Goal: Task Accomplishment & Management: Manage account settings

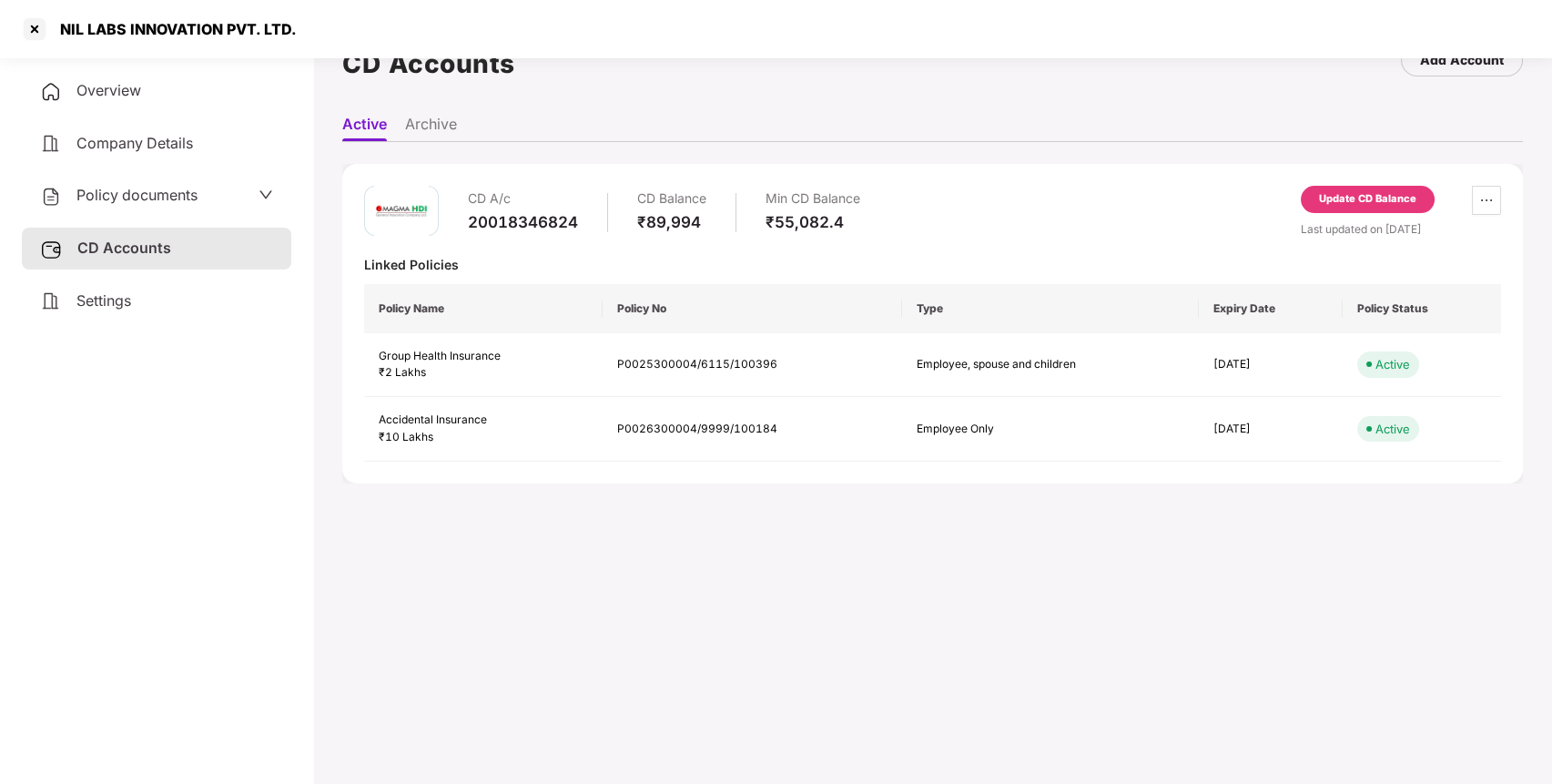
scroll to position [50, 0]
click at [42, 32] on div at bounding box center [35, 29] width 29 height 29
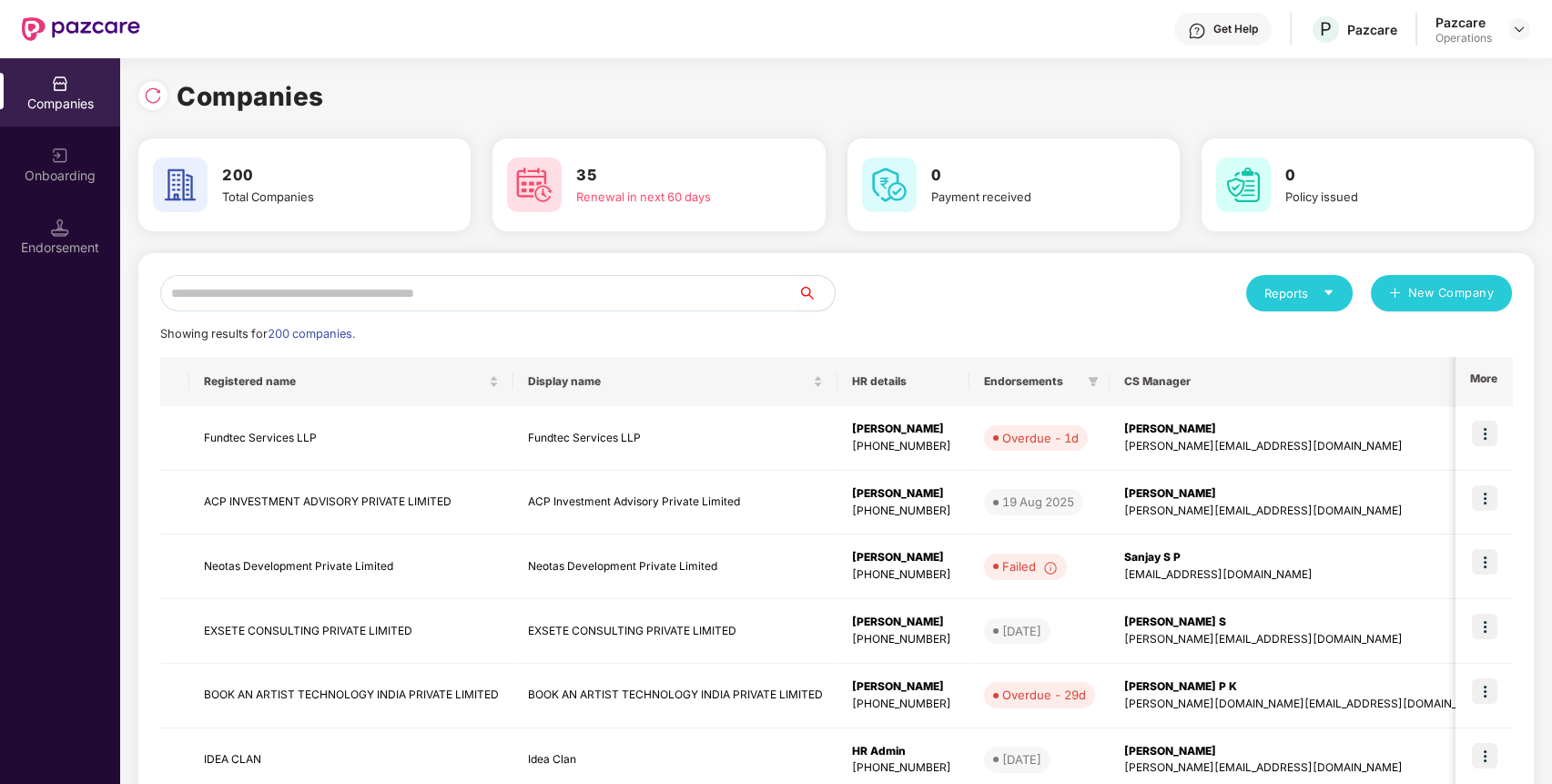
scroll to position [0, 0]
paste input "**********"
click at [472, 297] on input "**********" at bounding box center [479, 294] width 638 height 37
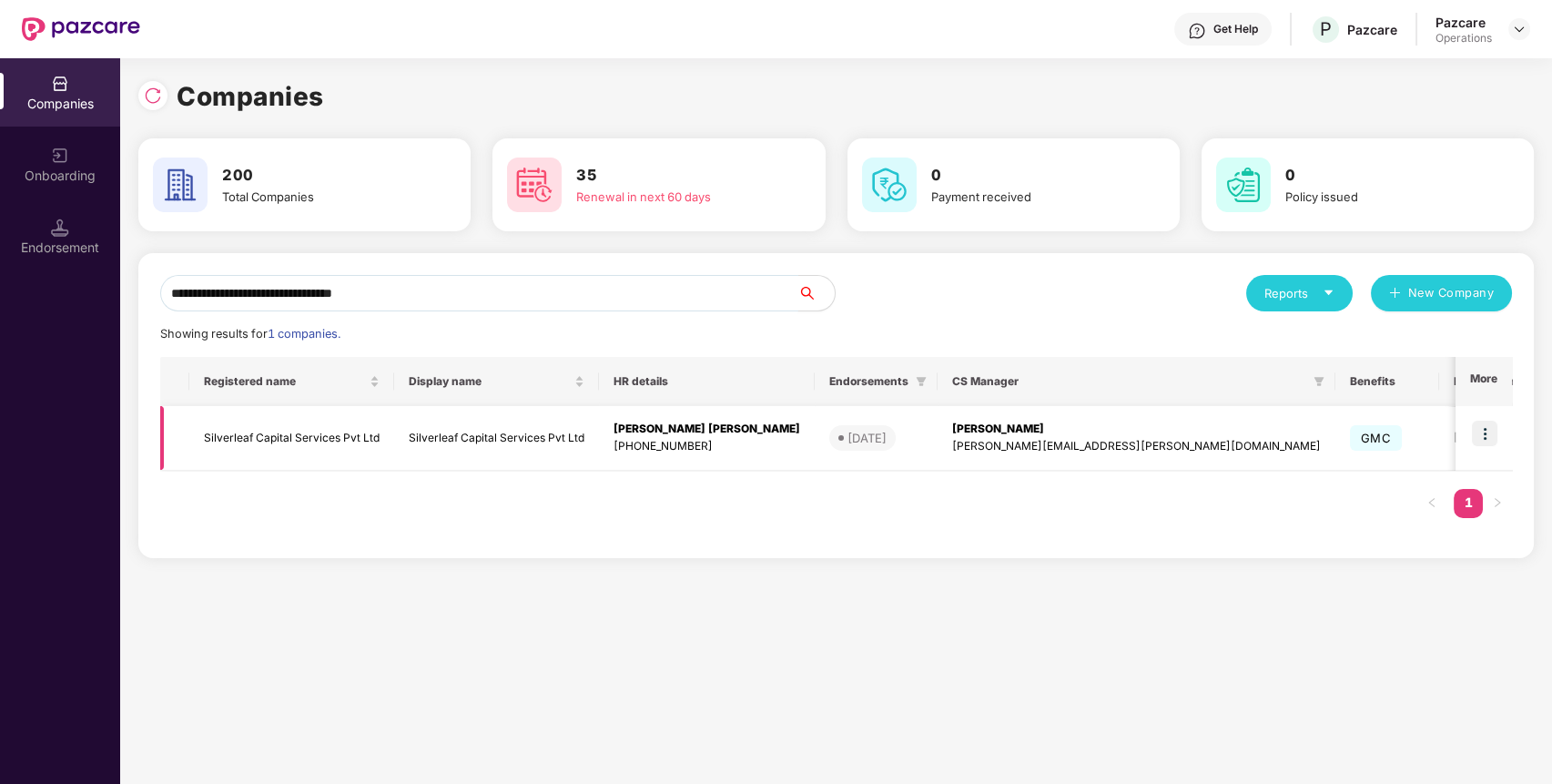
type input "**********"
click at [322, 436] on td "Silverleaf Capital Services Pvt Ltd" at bounding box center [292, 437] width 205 height 65
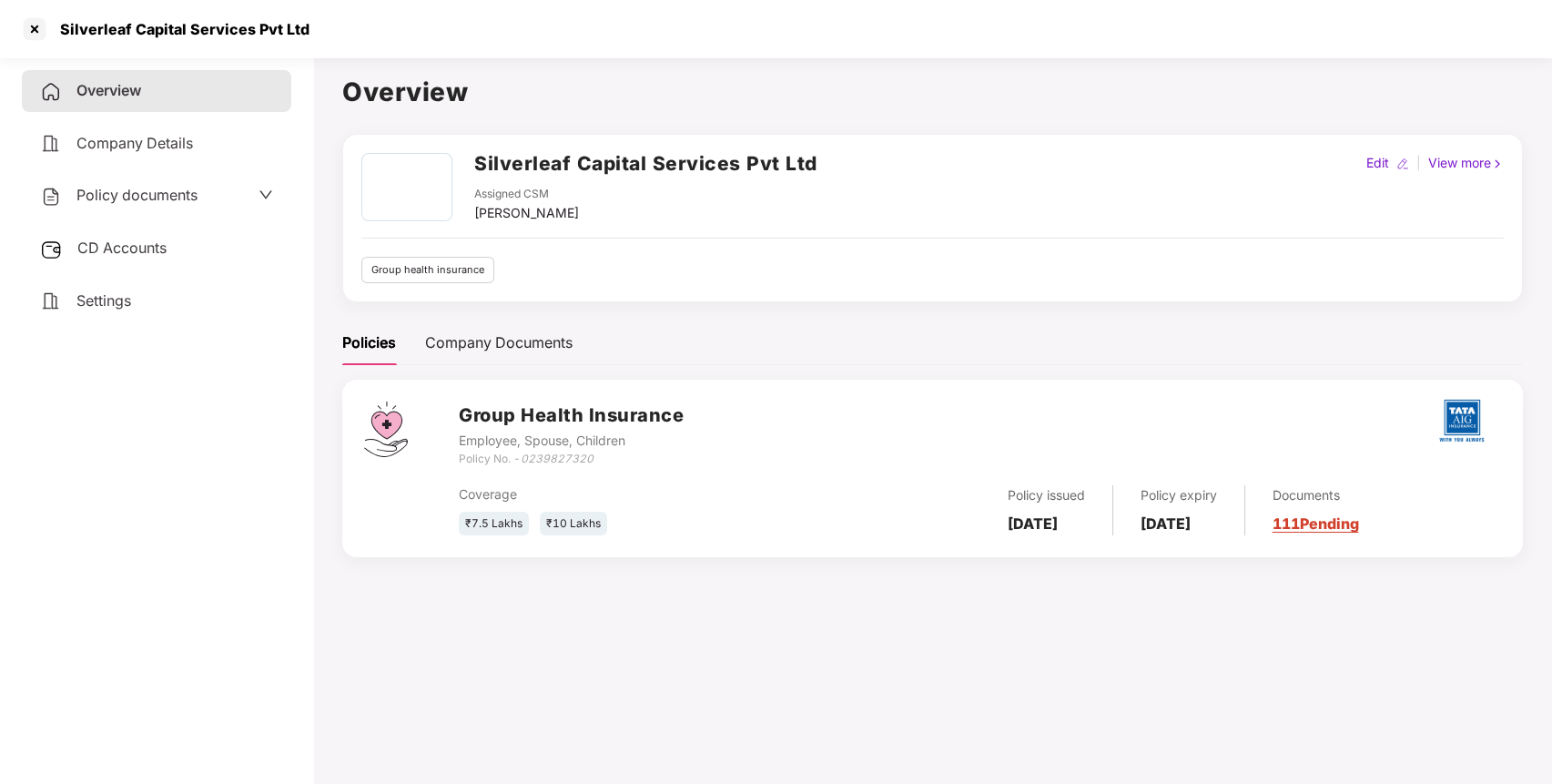
click at [204, 259] on div "CD Accounts" at bounding box center [156, 248] width 269 height 42
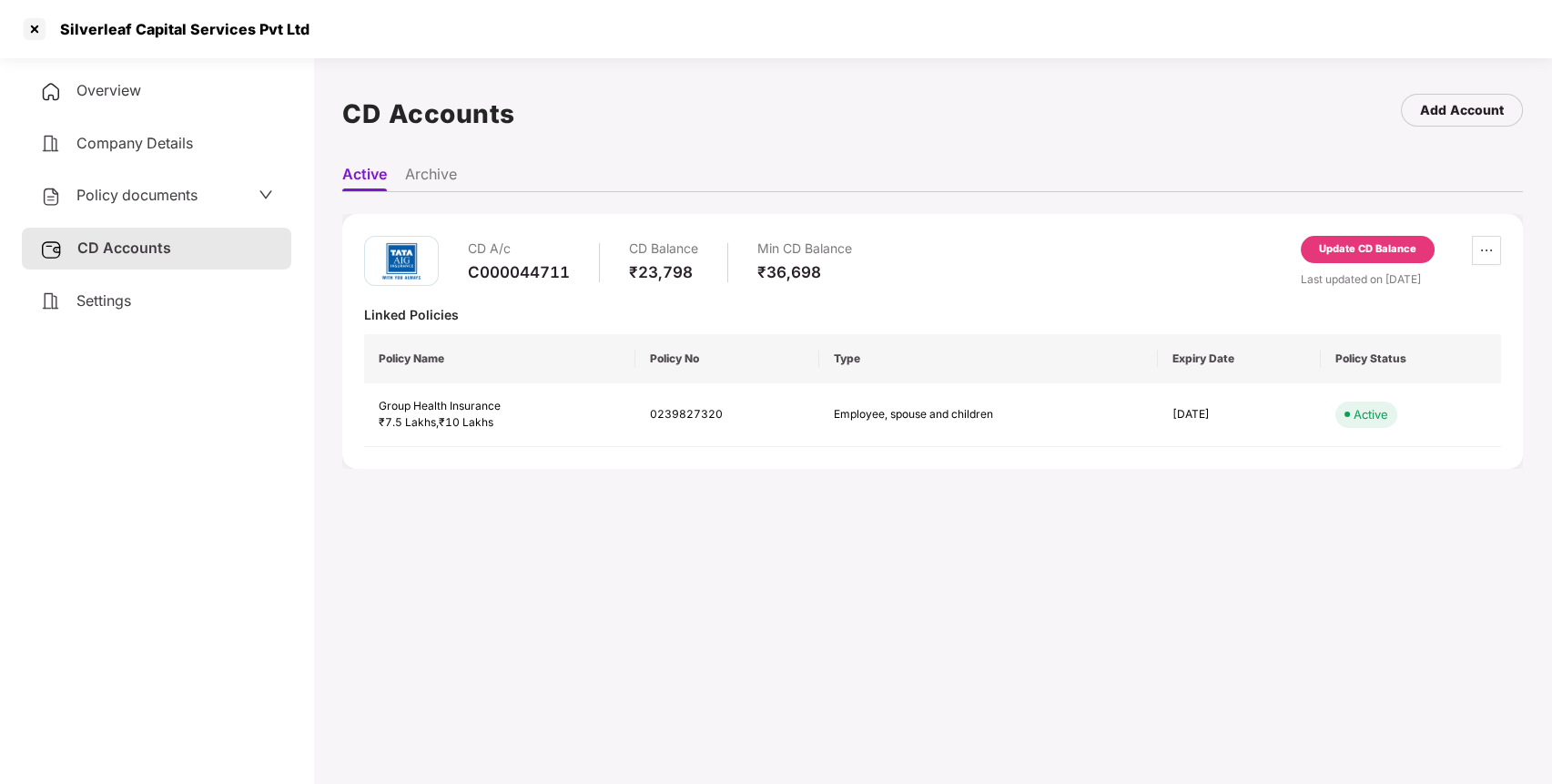
click at [190, 195] on span "Policy documents" at bounding box center [136, 194] width 121 height 18
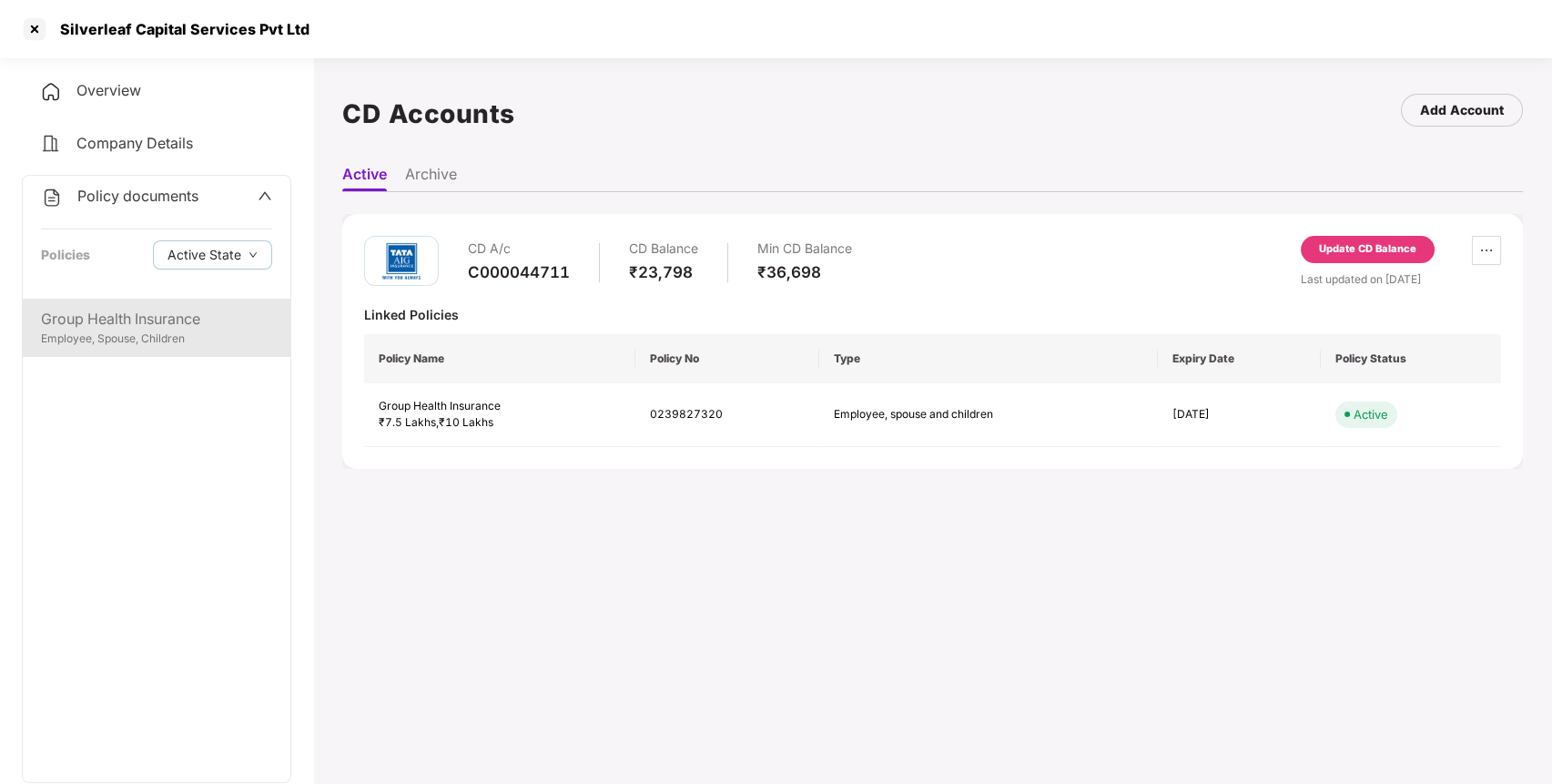
click at [175, 309] on div "Group Health Insurance" at bounding box center [155, 320] width 231 height 23
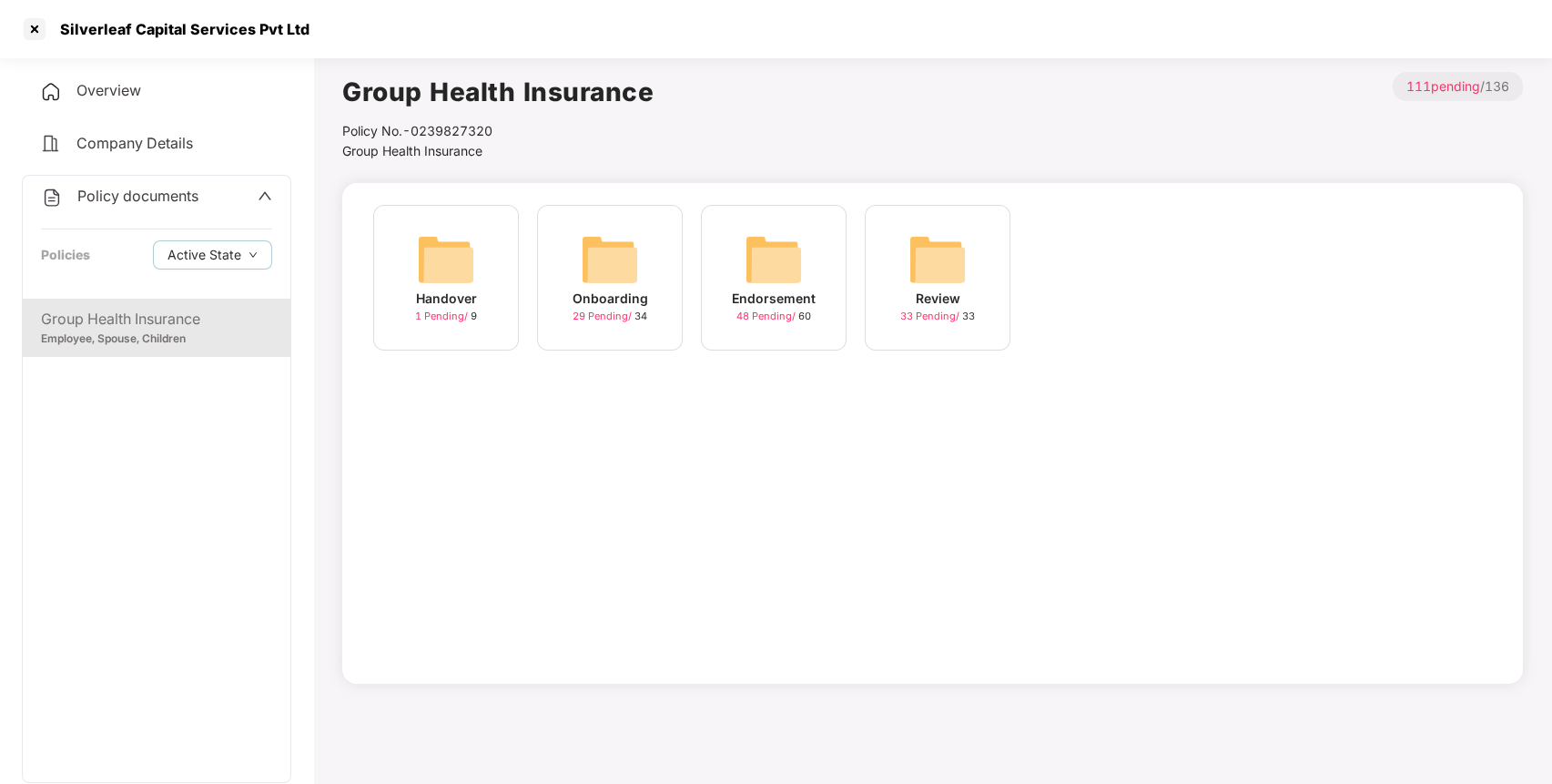
click at [757, 282] on img at bounding box center [774, 260] width 58 height 58
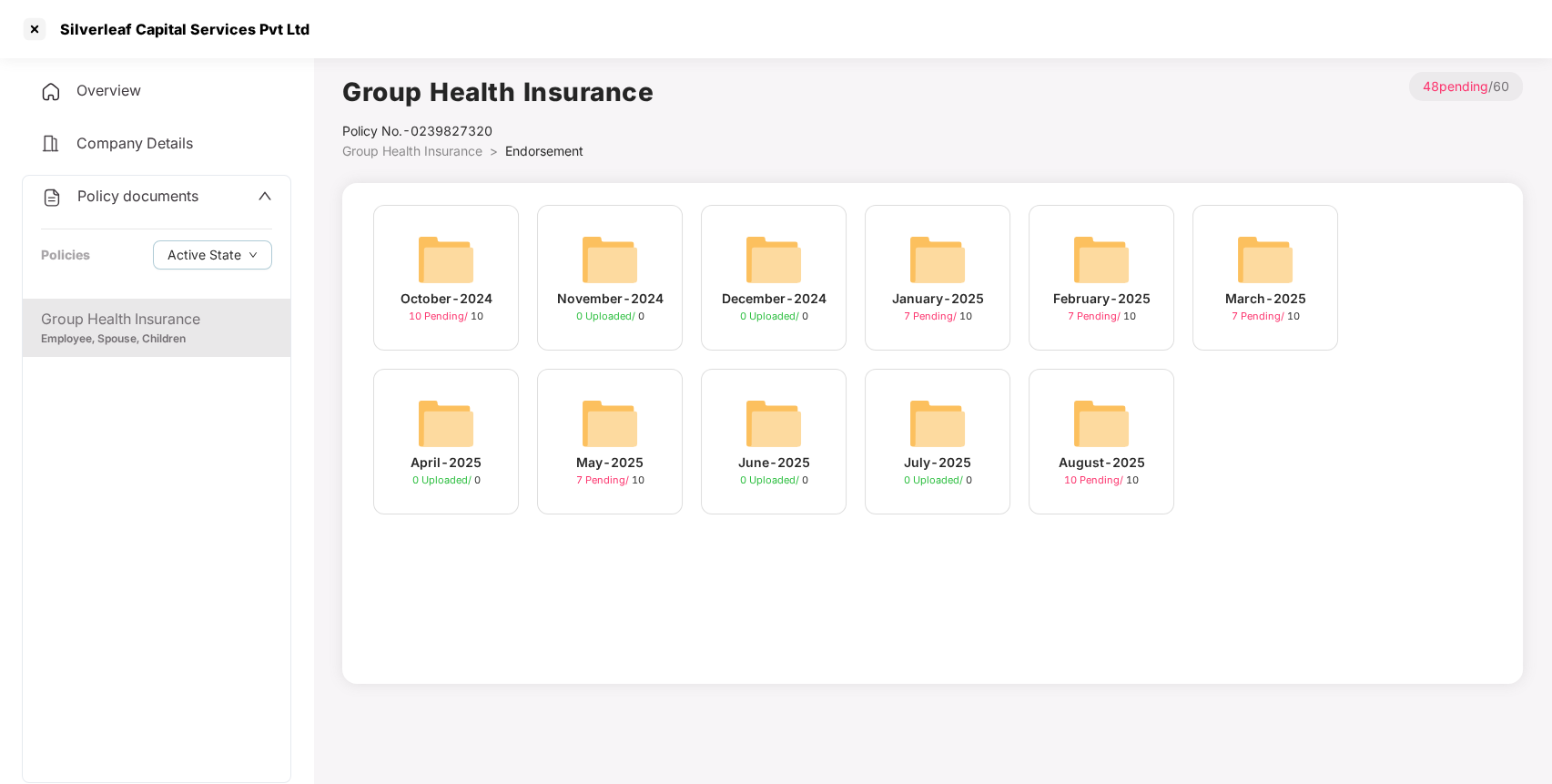
click at [1120, 441] on img at bounding box center [1102, 423] width 58 height 58
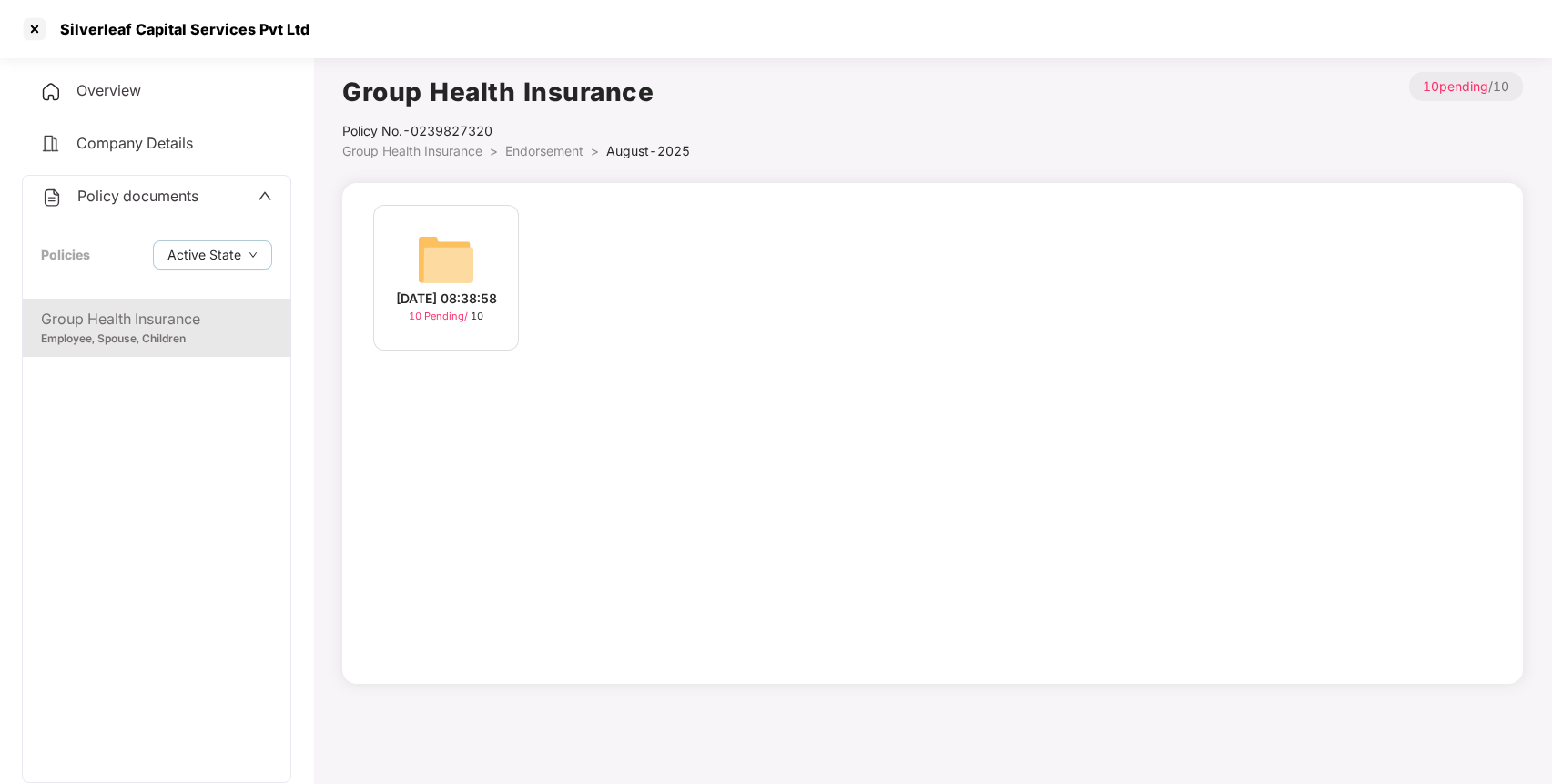
click at [462, 255] on img at bounding box center [446, 260] width 58 height 58
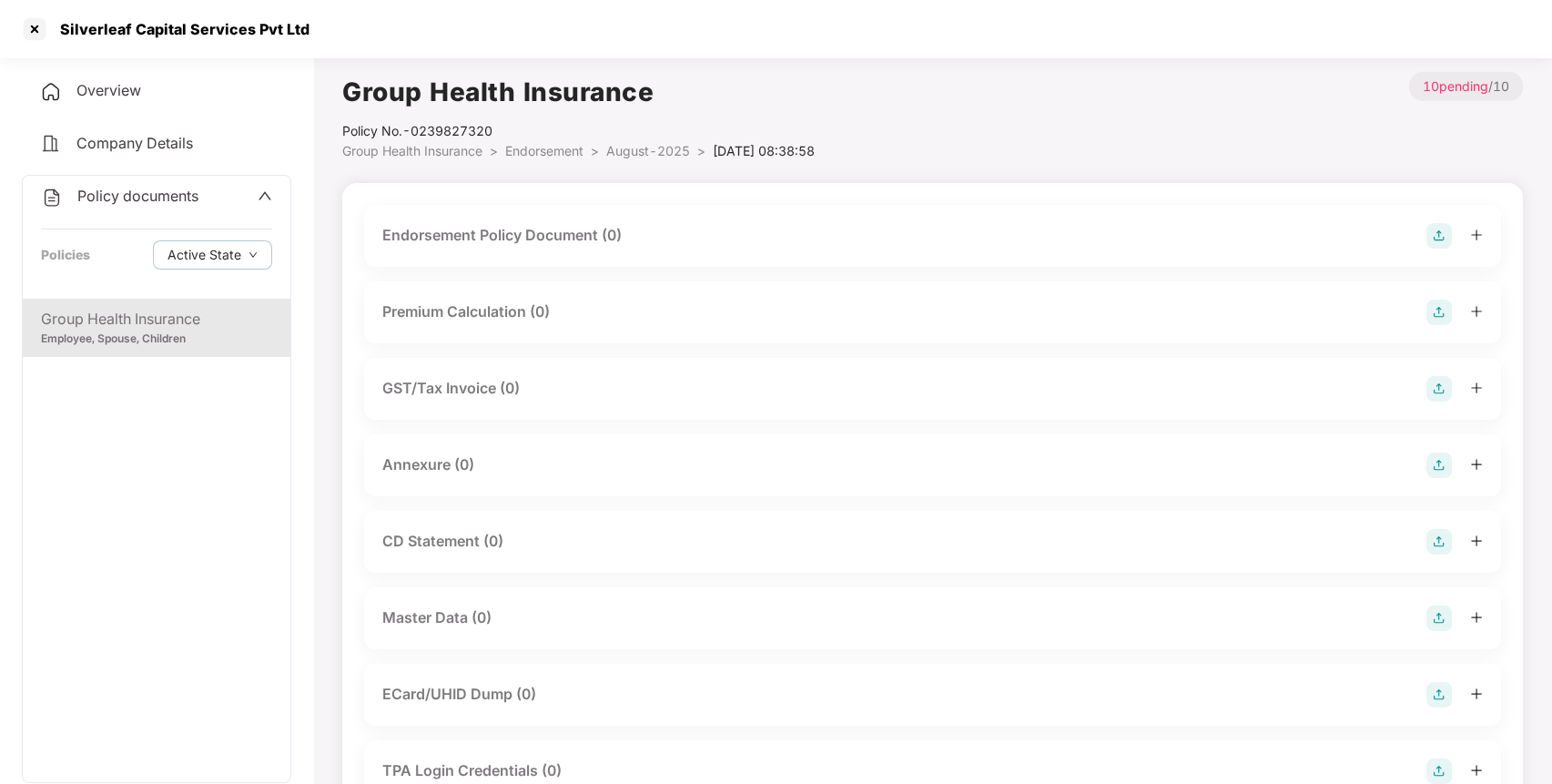
click at [1430, 230] on img at bounding box center [1439, 236] width 25 height 25
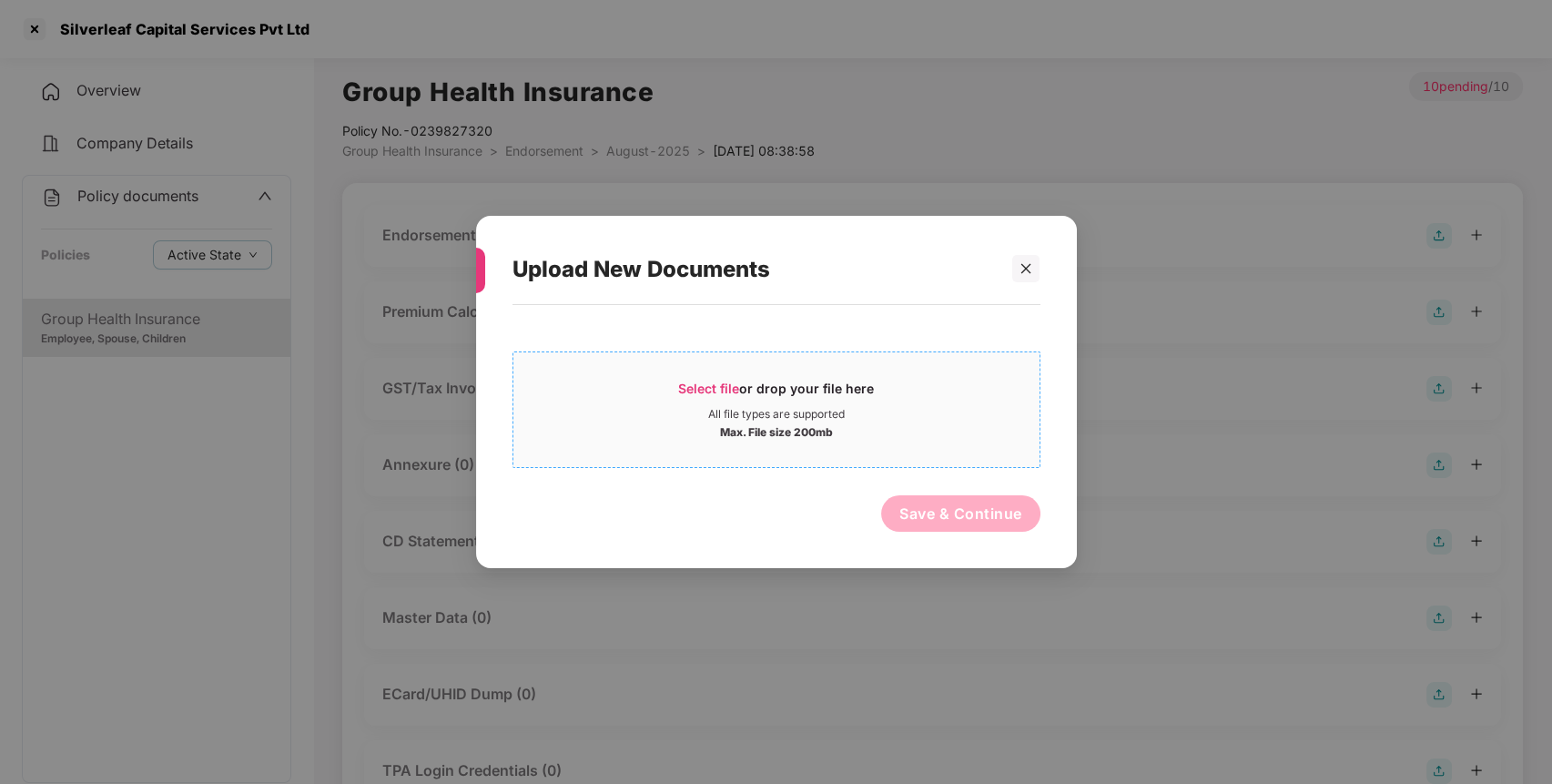
click at [708, 384] on span "Select file" at bounding box center [708, 388] width 61 height 15
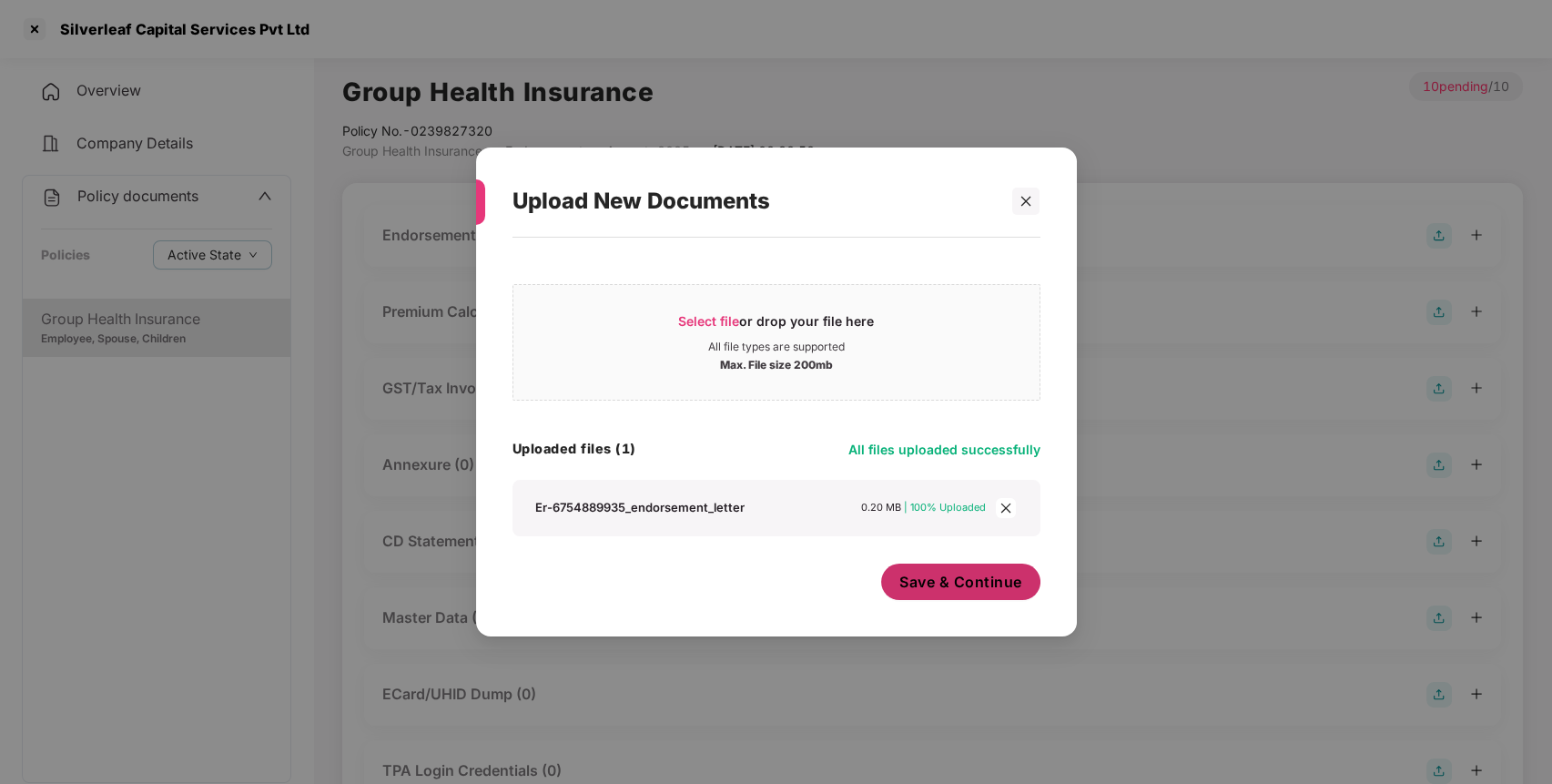
click at [978, 585] on span "Save & Continue" at bounding box center [960, 581] width 123 height 20
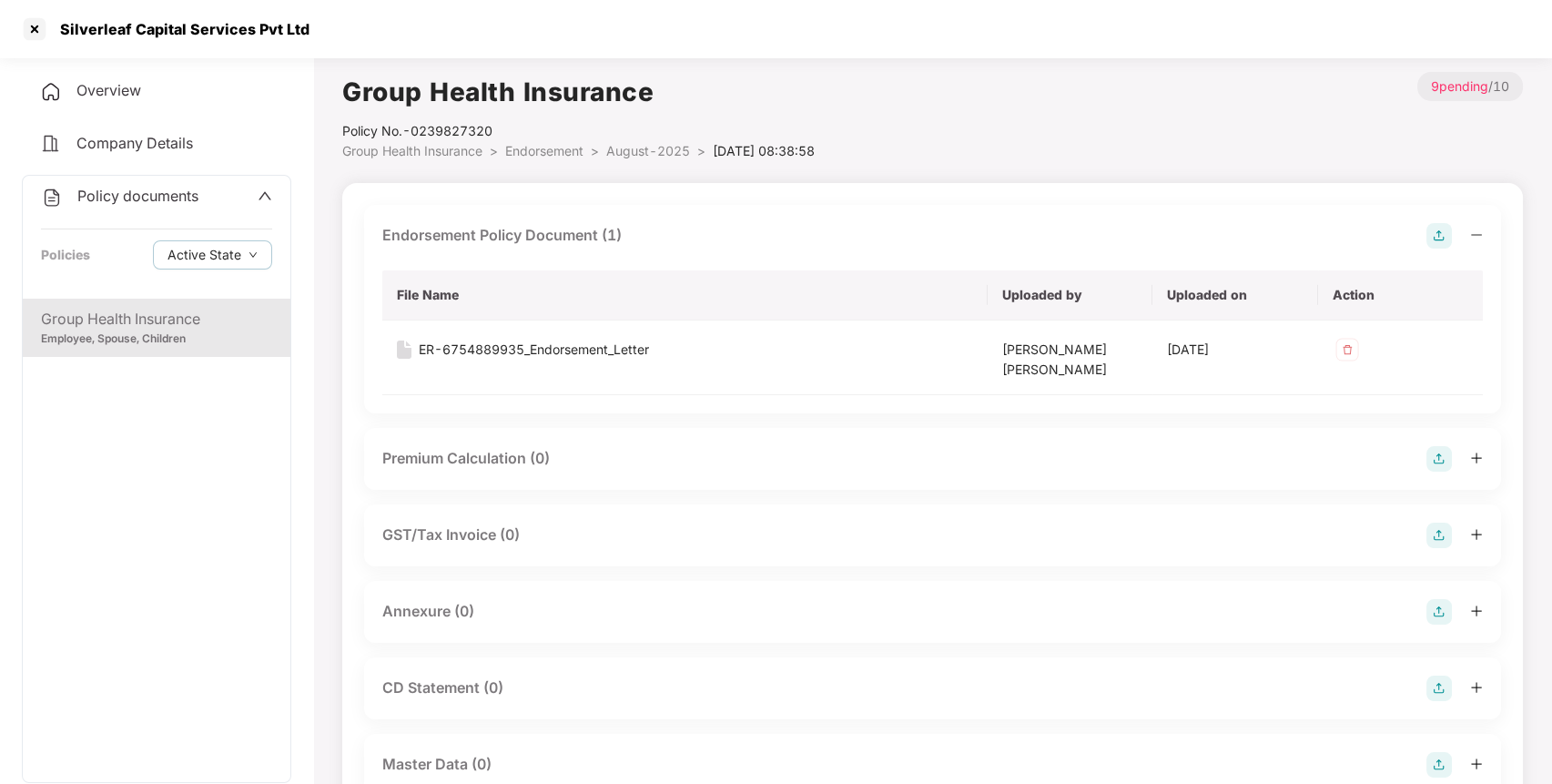
click at [1435, 611] on img at bounding box center [1439, 611] width 25 height 25
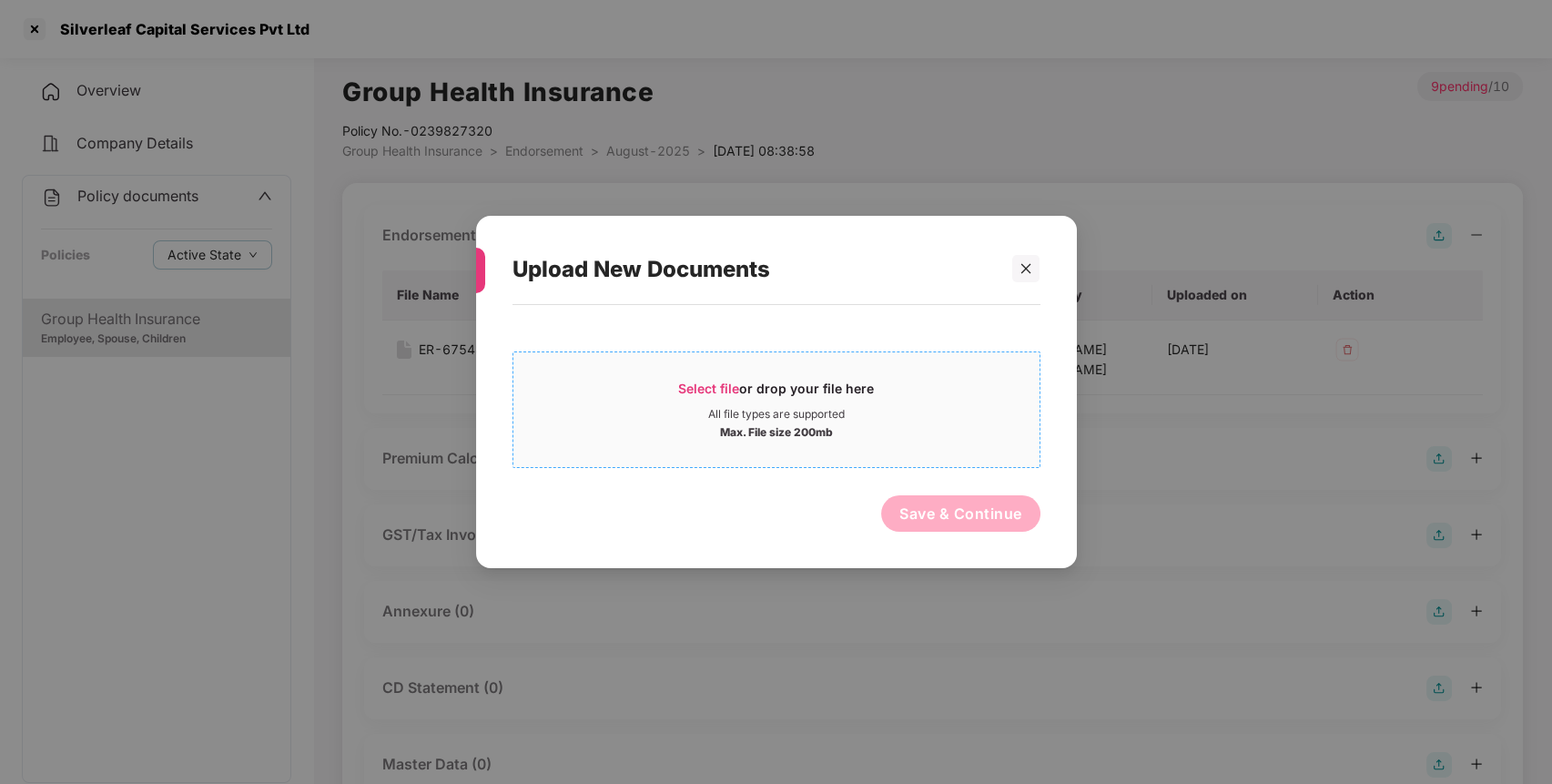
click at [967, 462] on div "Select file or drop your file here All file types are supported Max. File size …" at bounding box center [776, 409] width 528 height 117
click at [947, 415] on div "All file types are supported" at bounding box center [776, 413] width 526 height 14
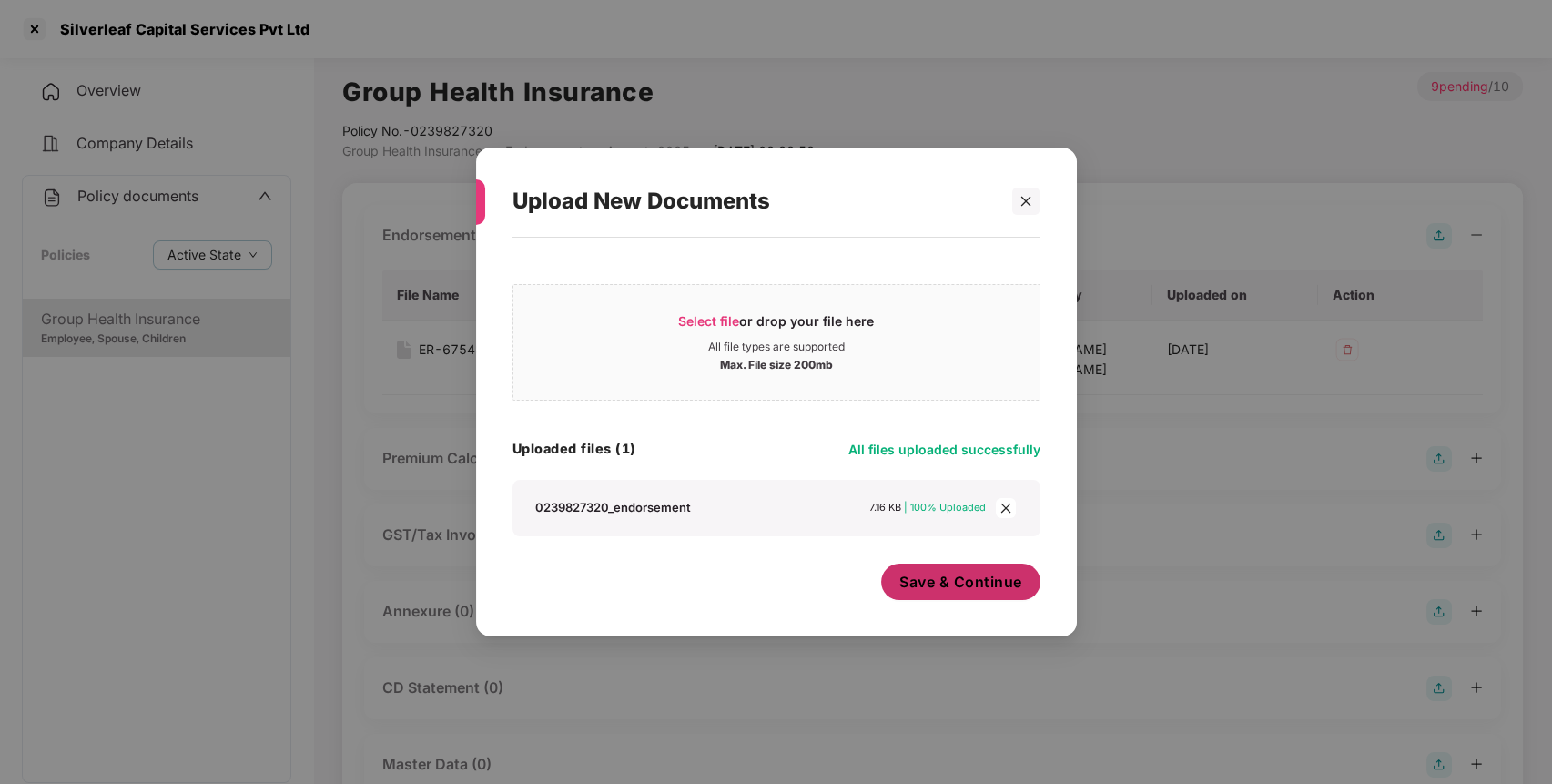
click at [984, 596] on button "Save & Continue" at bounding box center [961, 582] width 159 height 37
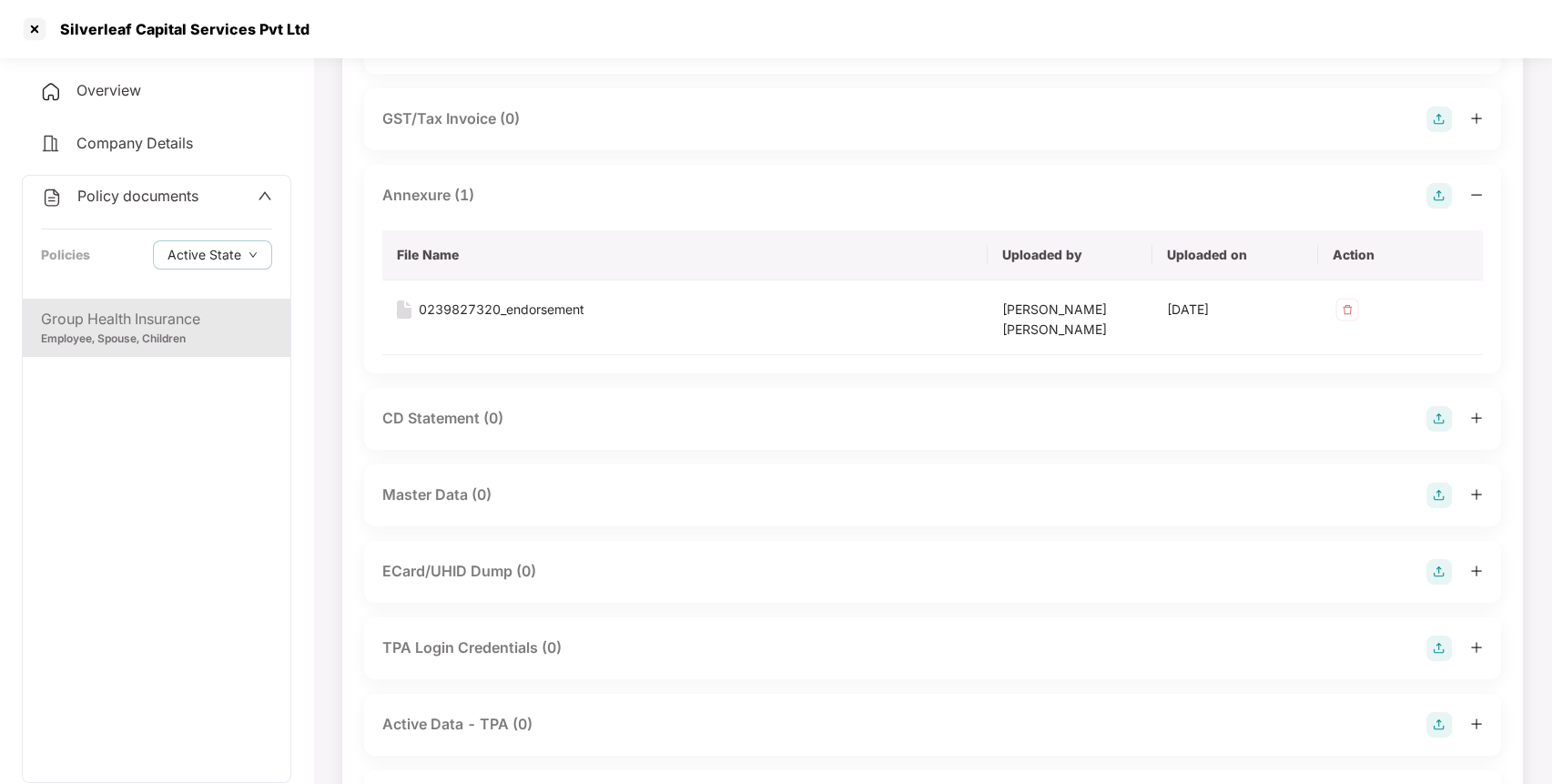
scroll to position [424, 0]
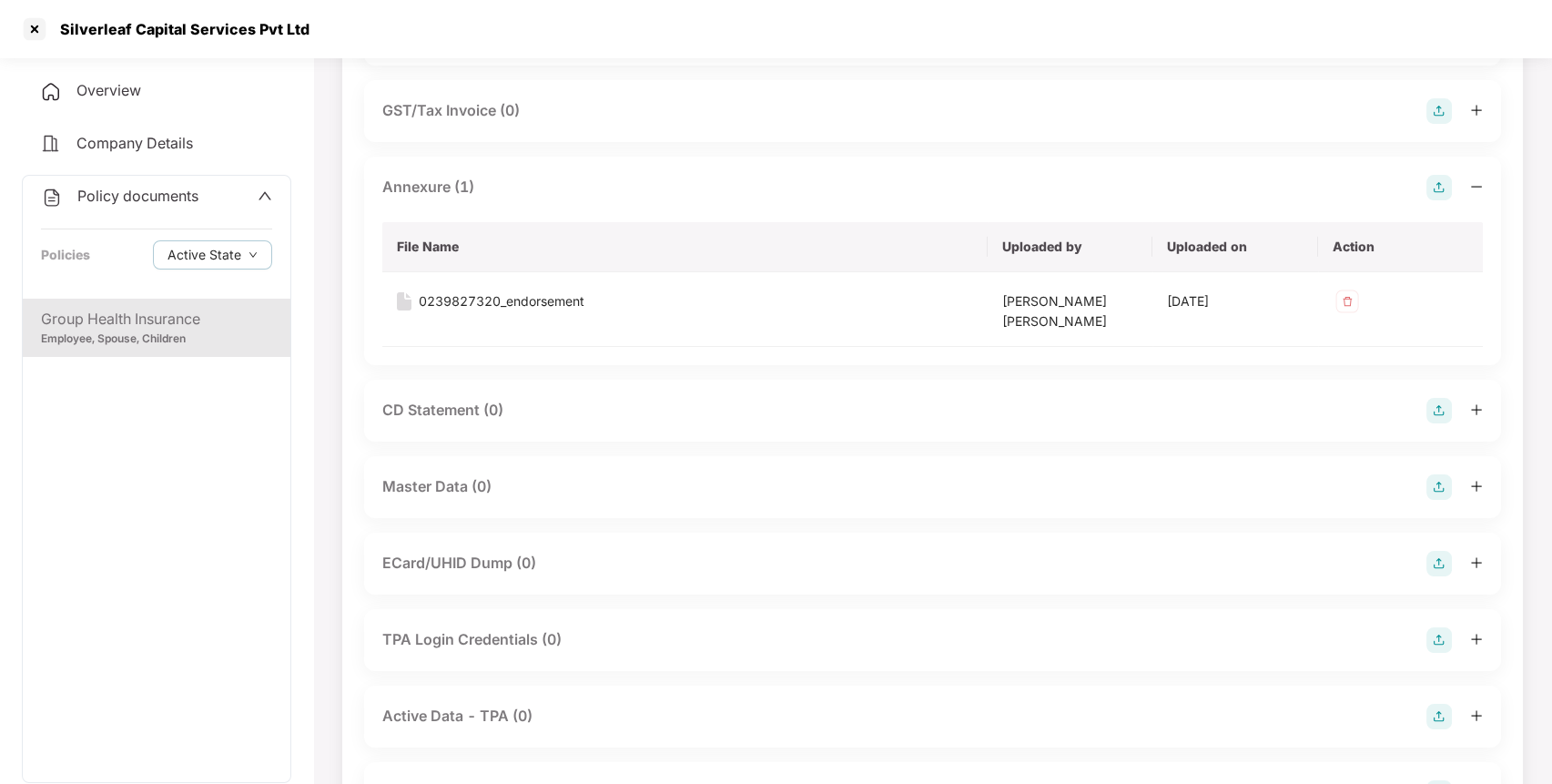
click at [1436, 486] on img at bounding box center [1439, 487] width 25 height 25
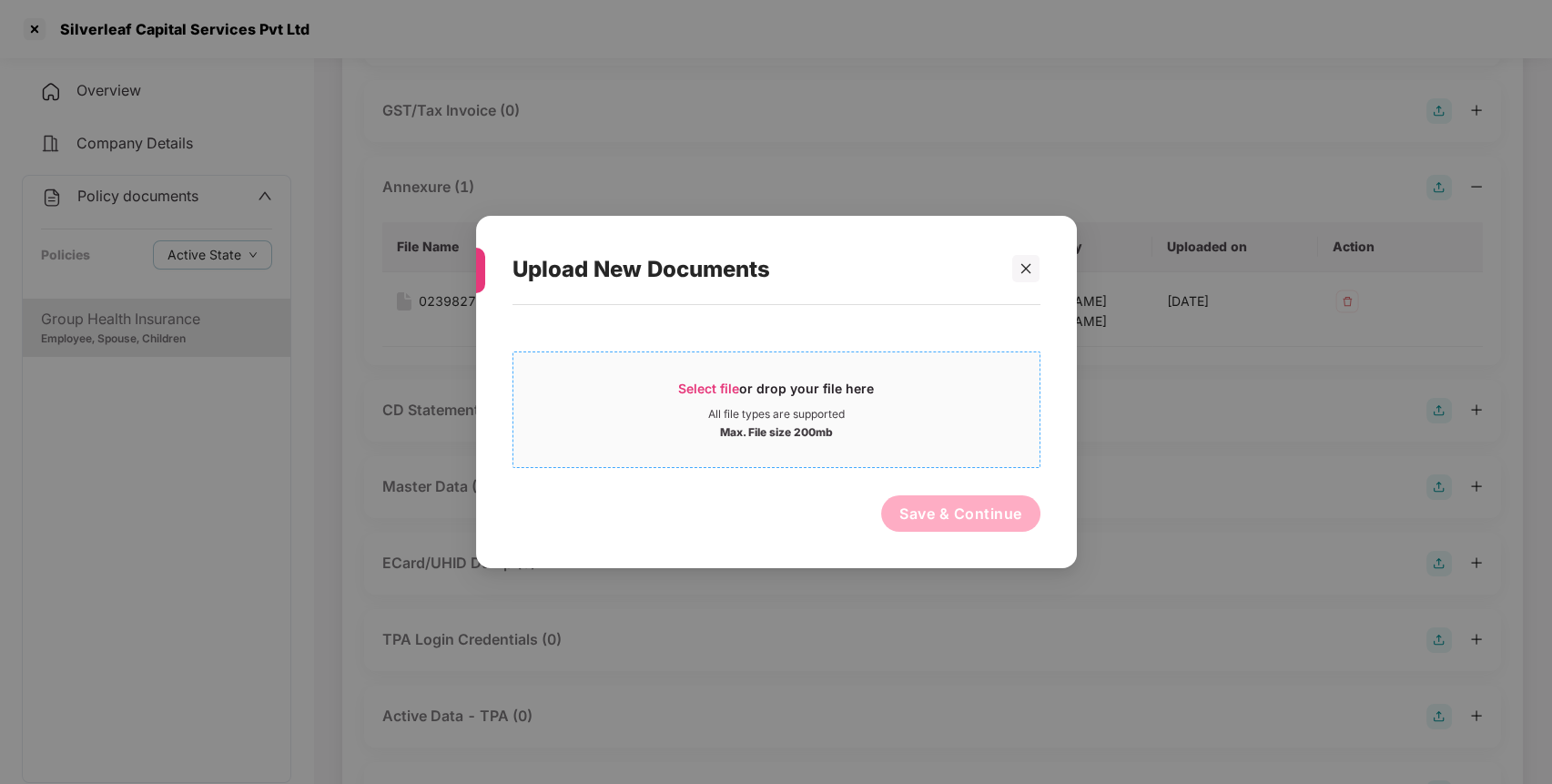
click at [873, 407] on div "All file types are supported" at bounding box center [776, 413] width 526 height 14
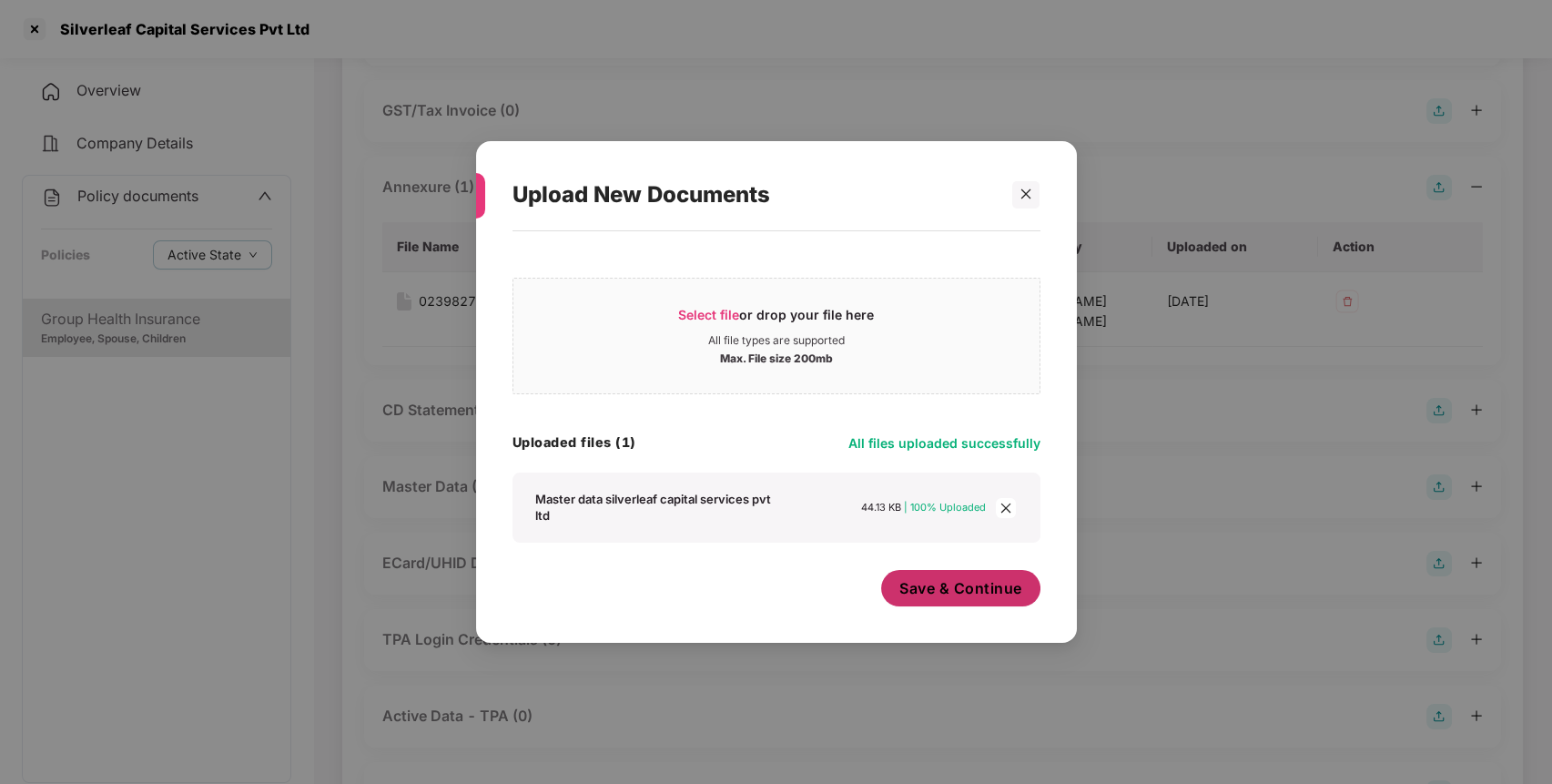
click at [983, 591] on span "Save & Continue" at bounding box center [960, 588] width 123 height 20
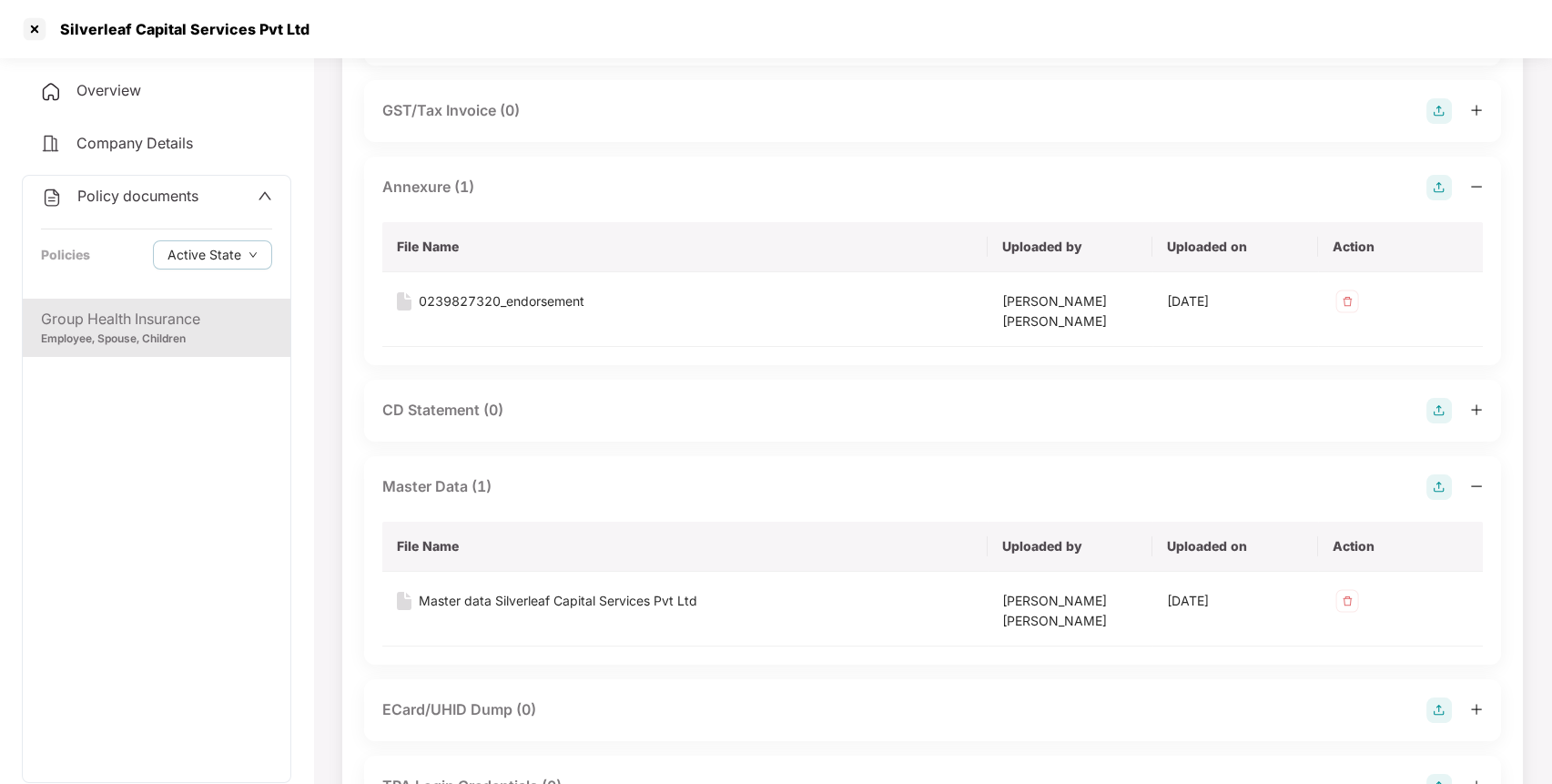
click at [167, 194] on span "Policy documents" at bounding box center [137, 195] width 121 height 18
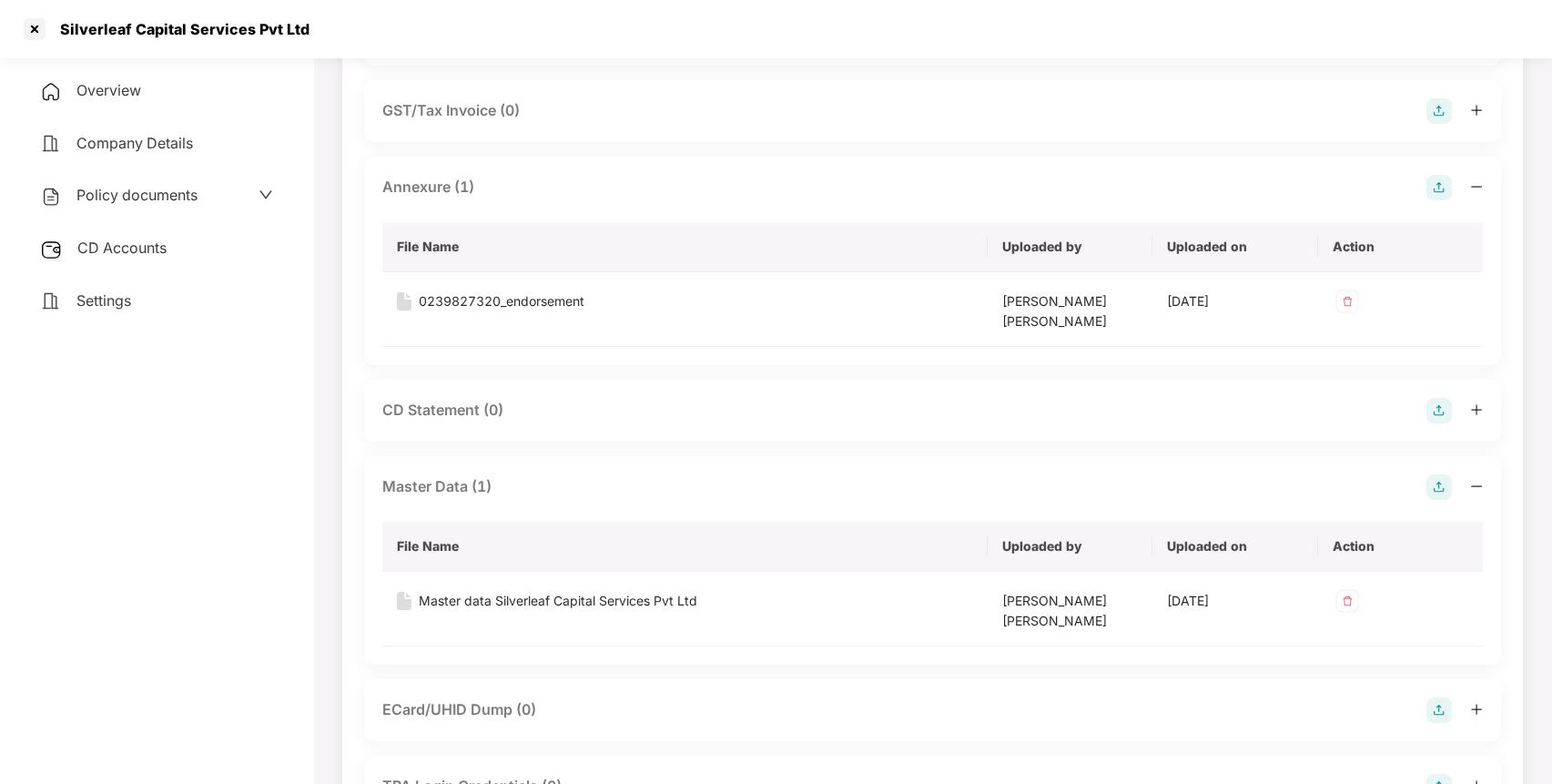
click at [129, 247] on span "CD Accounts" at bounding box center [122, 247] width 89 height 18
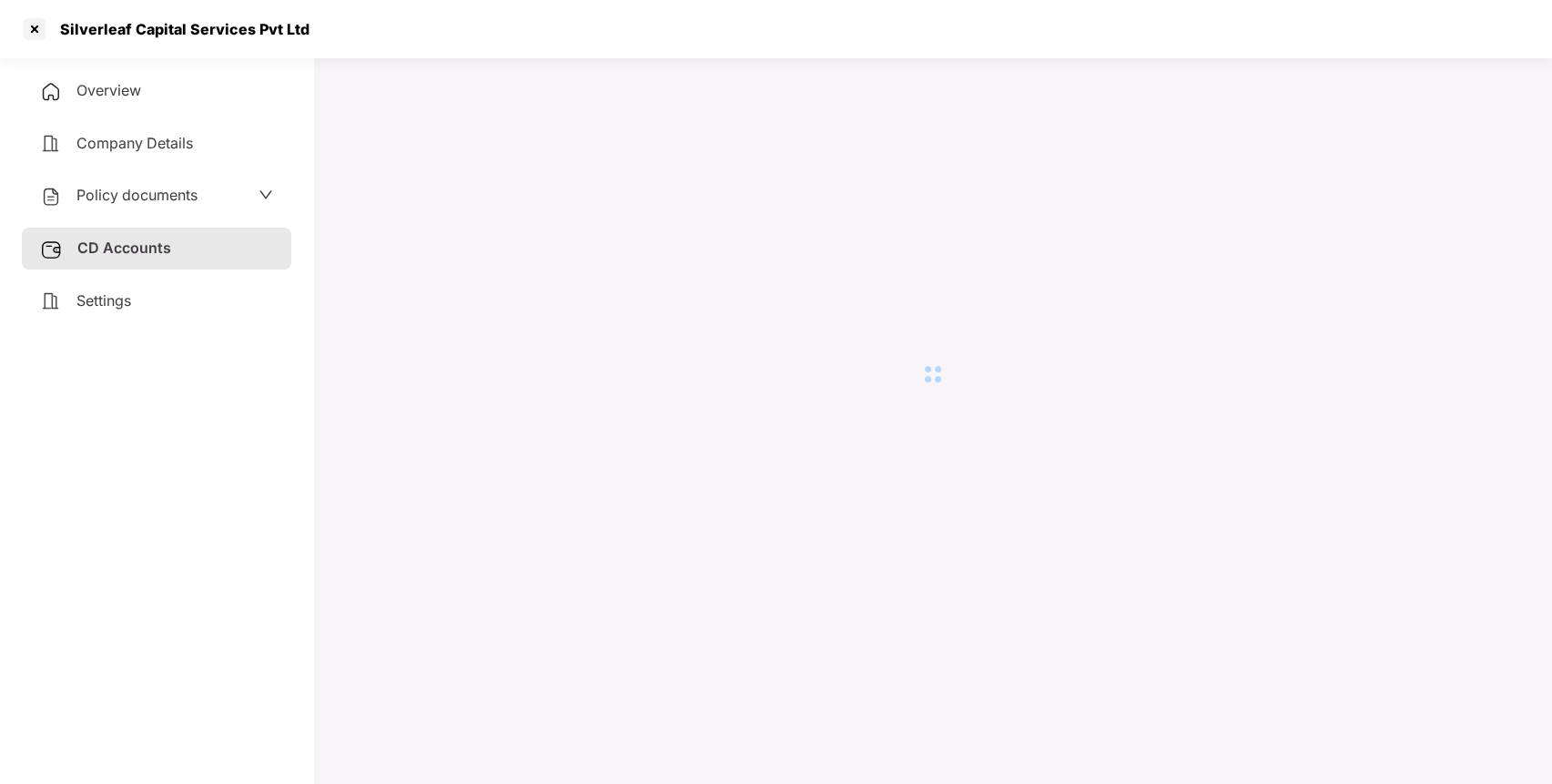
scroll to position [50, 0]
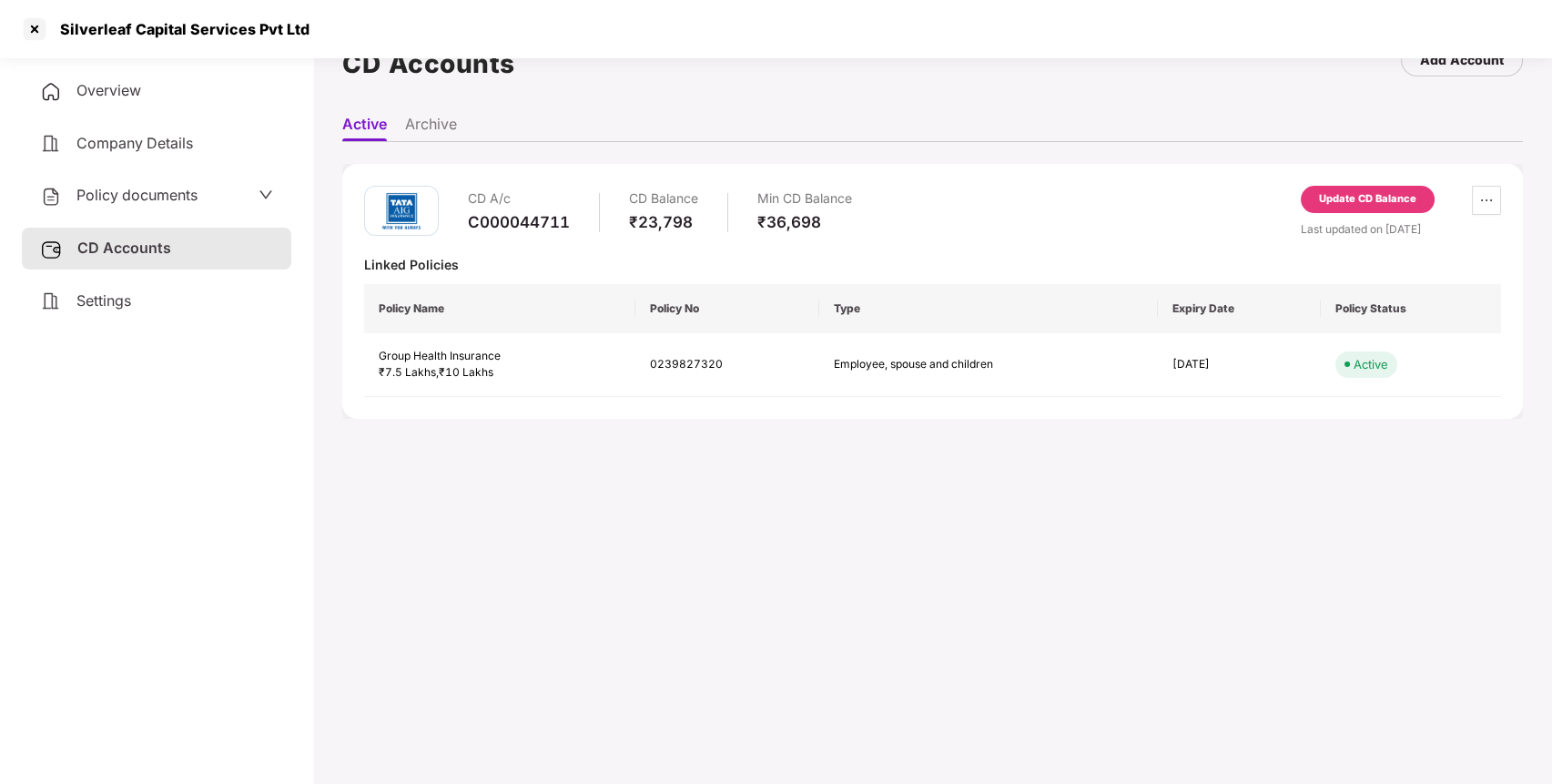
click at [1361, 187] on div "Update CD Balance" at bounding box center [1368, 199] width 134 height 27
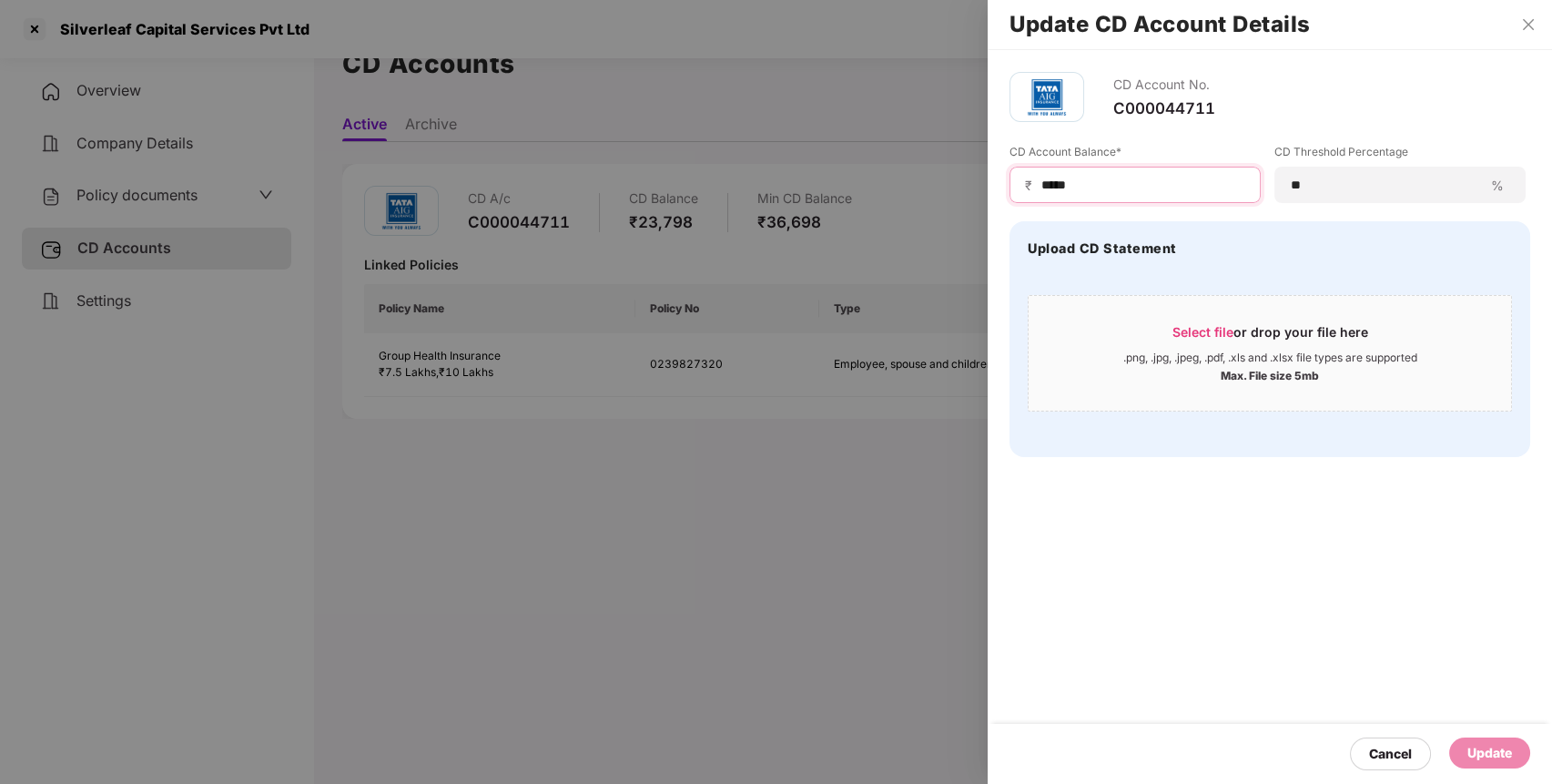
click at [1098, 186] on input "*****" at bounding box center [1143, 185] width 206 height 19
type input "*"
type input "*****"
click at [1476, 746] on div "Update" at bounding box center [1490, 752] width 44 height 20
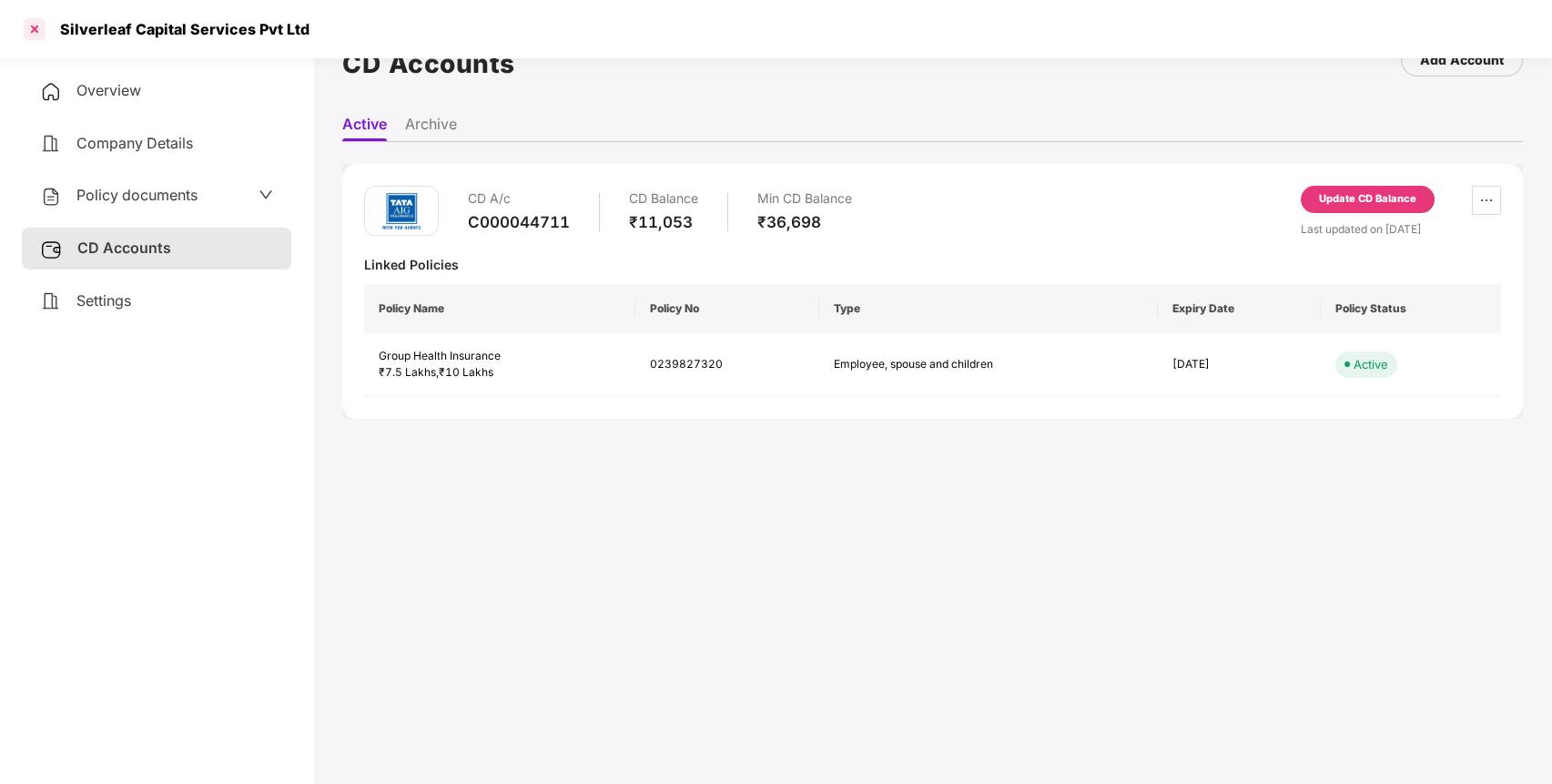
click at [37, 30] on div at bounding box center [35, 29] width 29 height 29
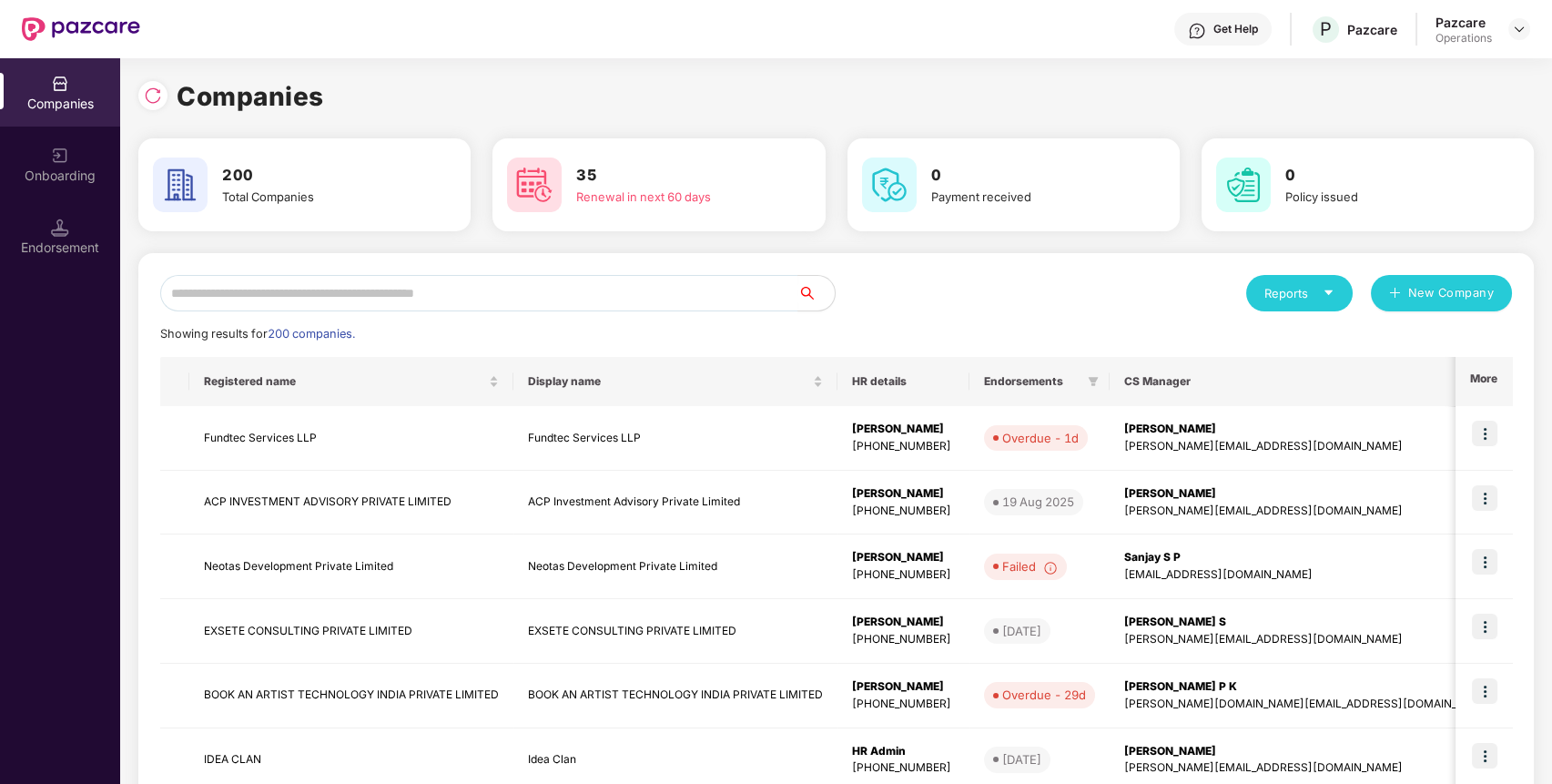
scroll to position [0, 0]
click at [421, 276] on input "text" at bounding box center [479, 294] width 638 height 37
paste input "*****"
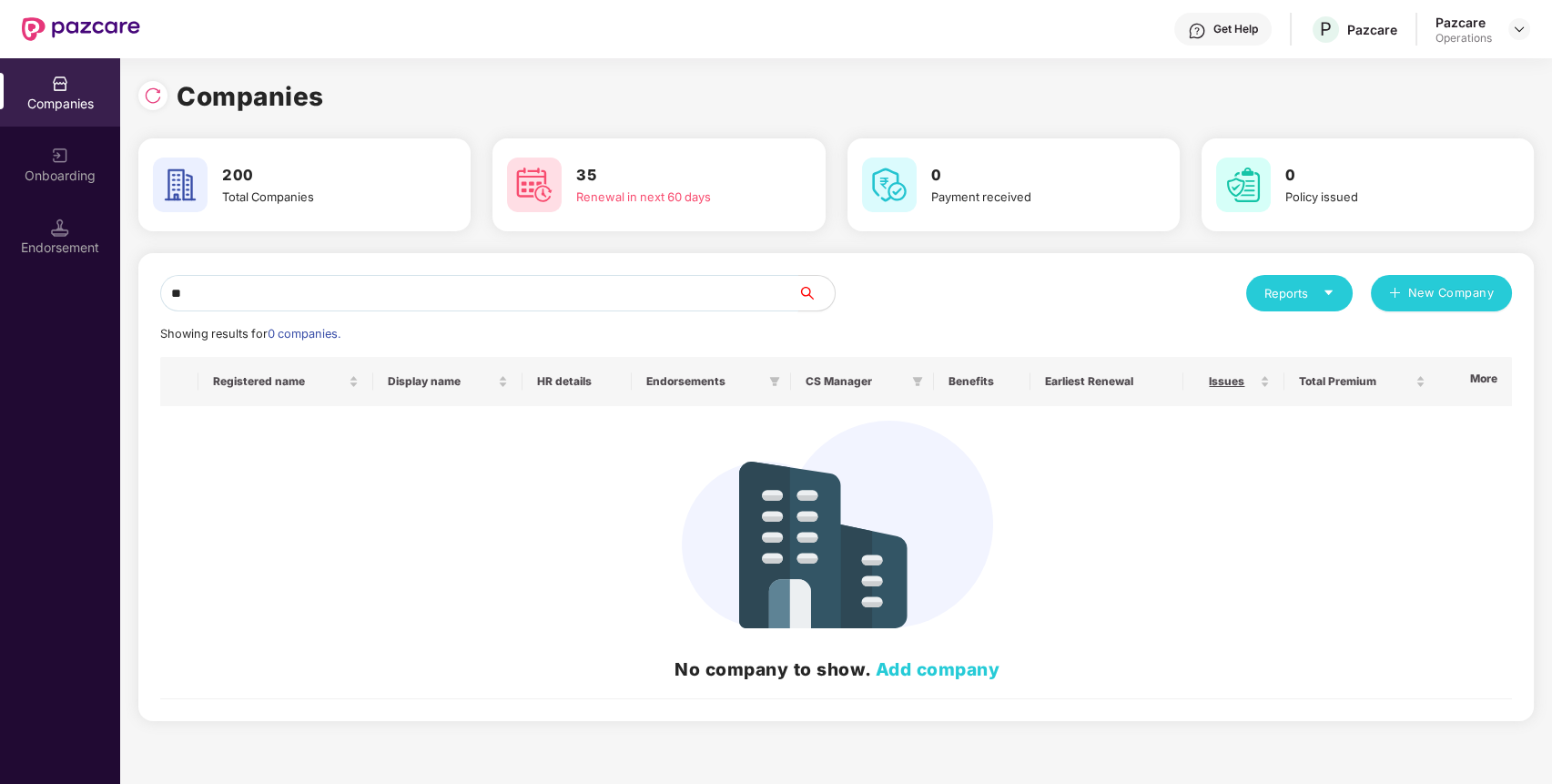
type input "*"
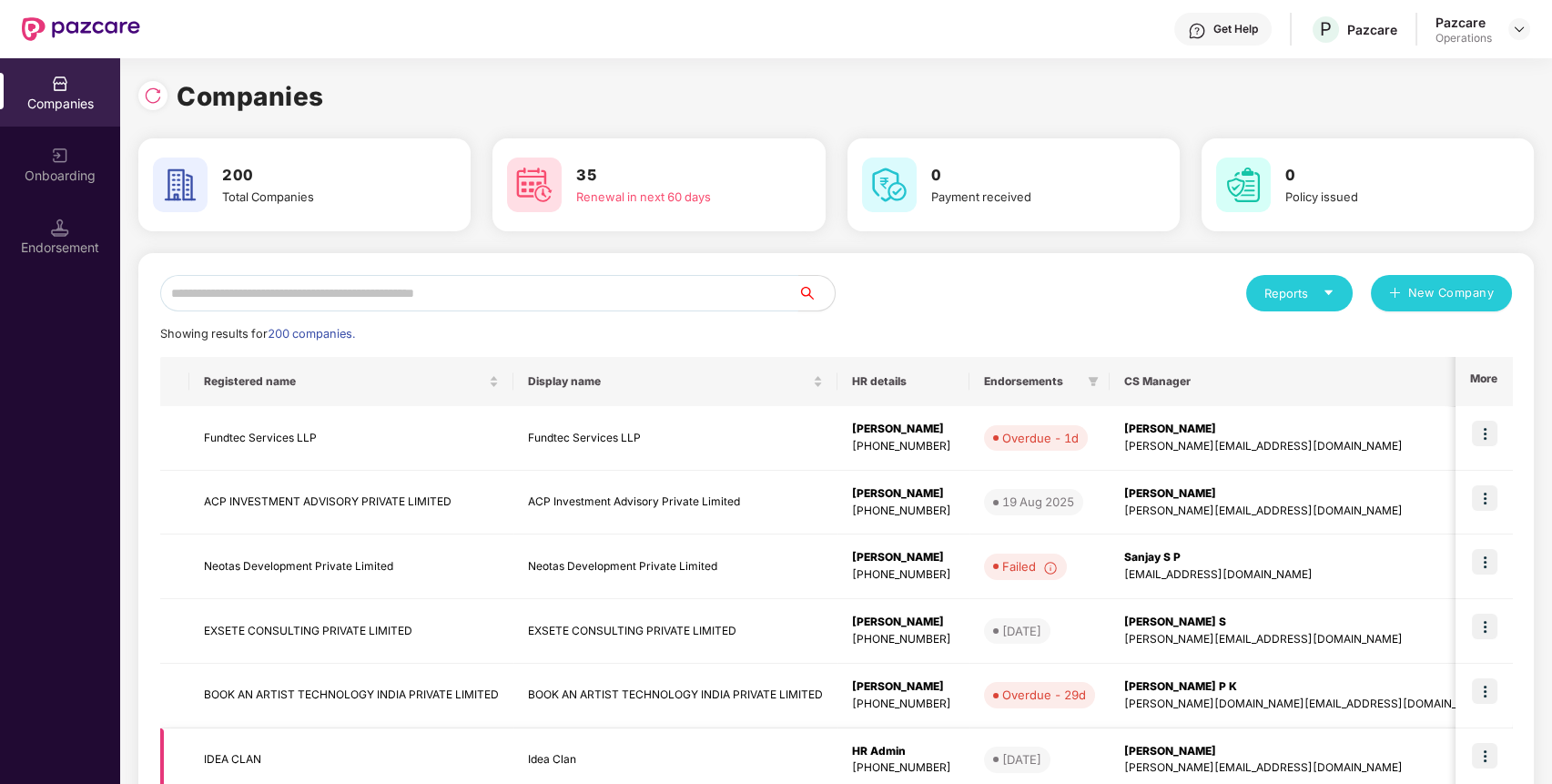
paste input "**********"
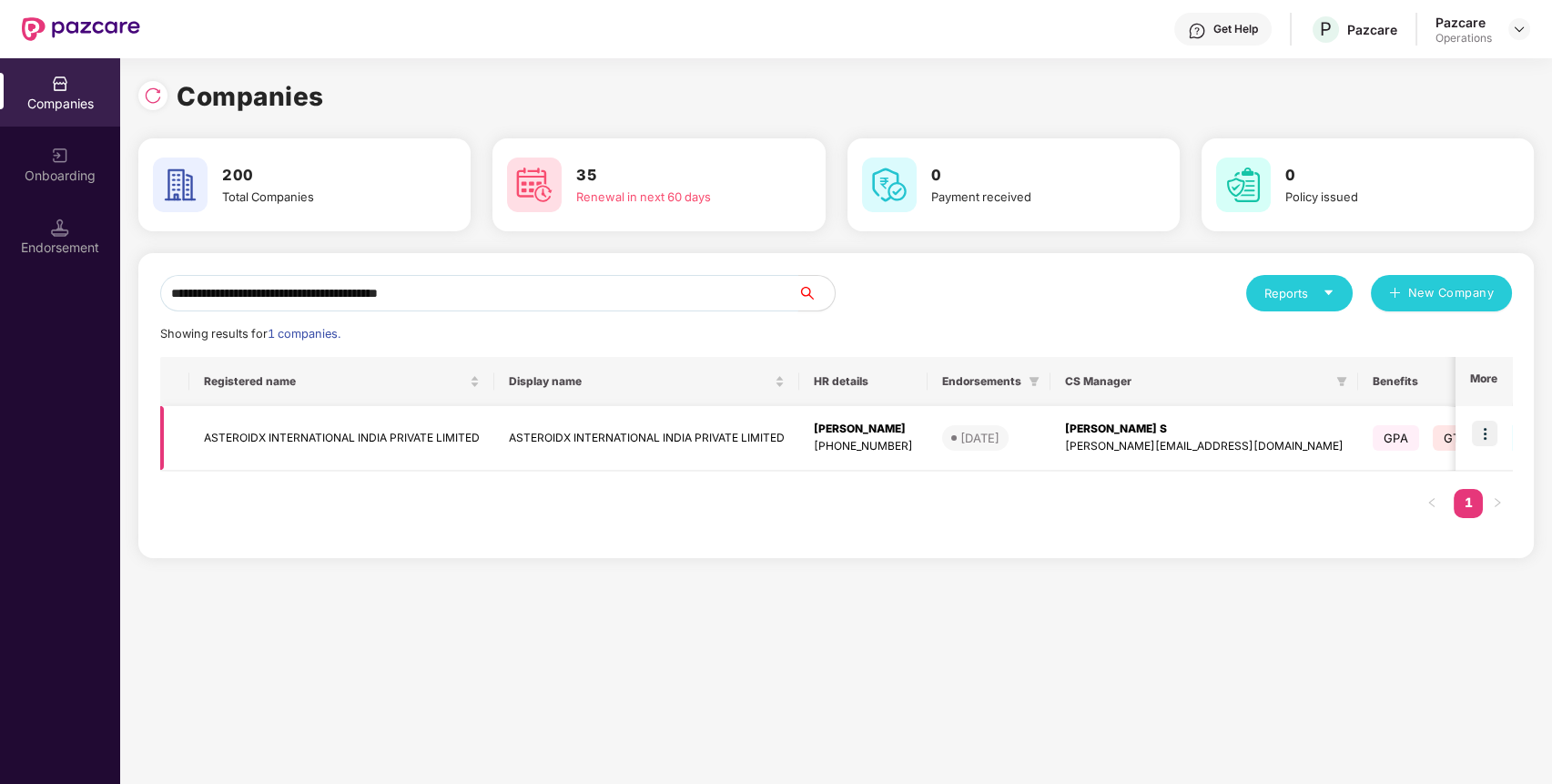
type input "**********"
click at [307, 442] on td "ASTEROIDX INTERNATIONAL INDIA PRIVATE LIMITED" at bounding box center [342, 437] width 305 height 65
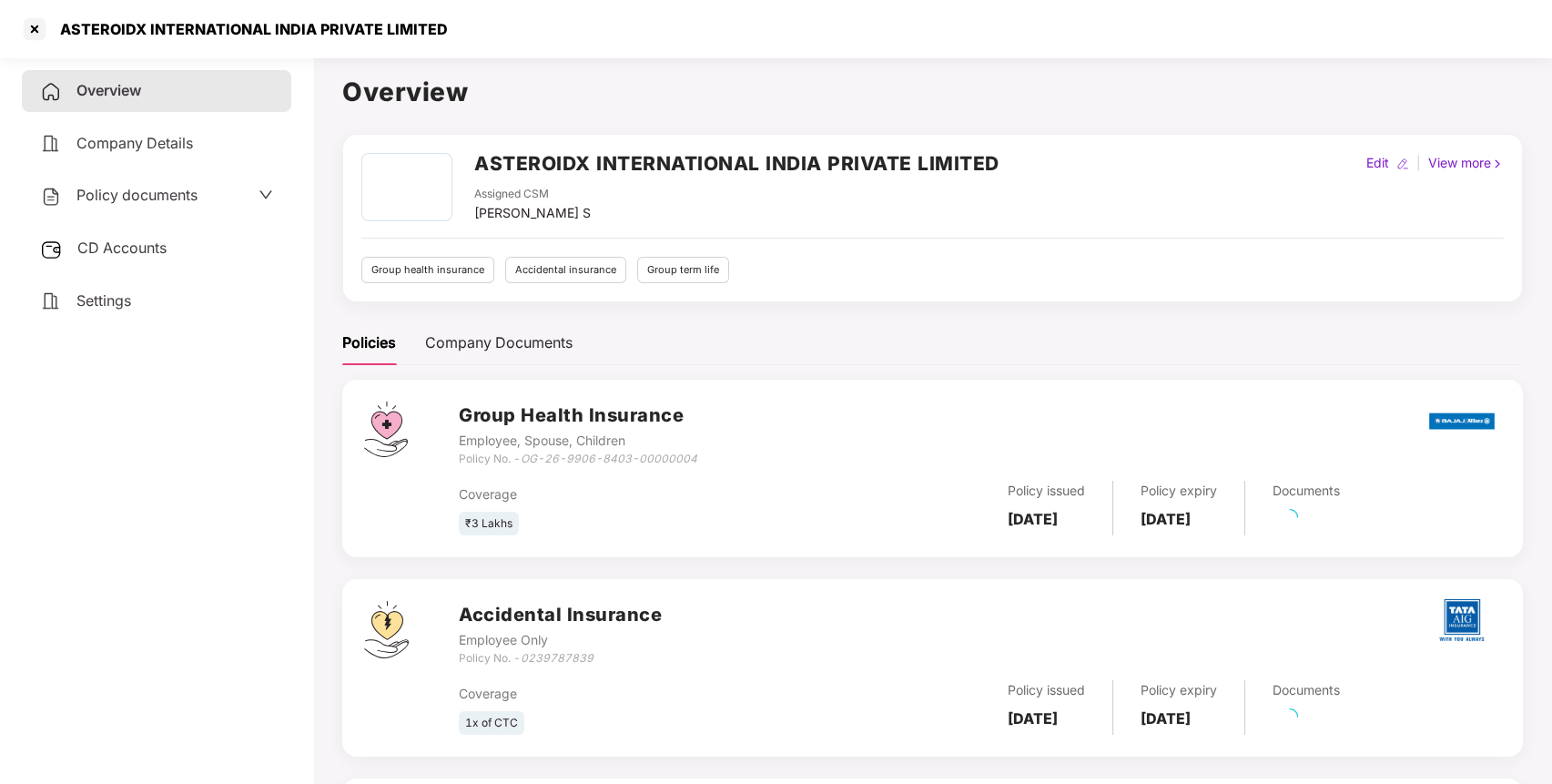
click at [207, 189] on div "Policy documents" at bounding box center [155, 195] width 233 height 24
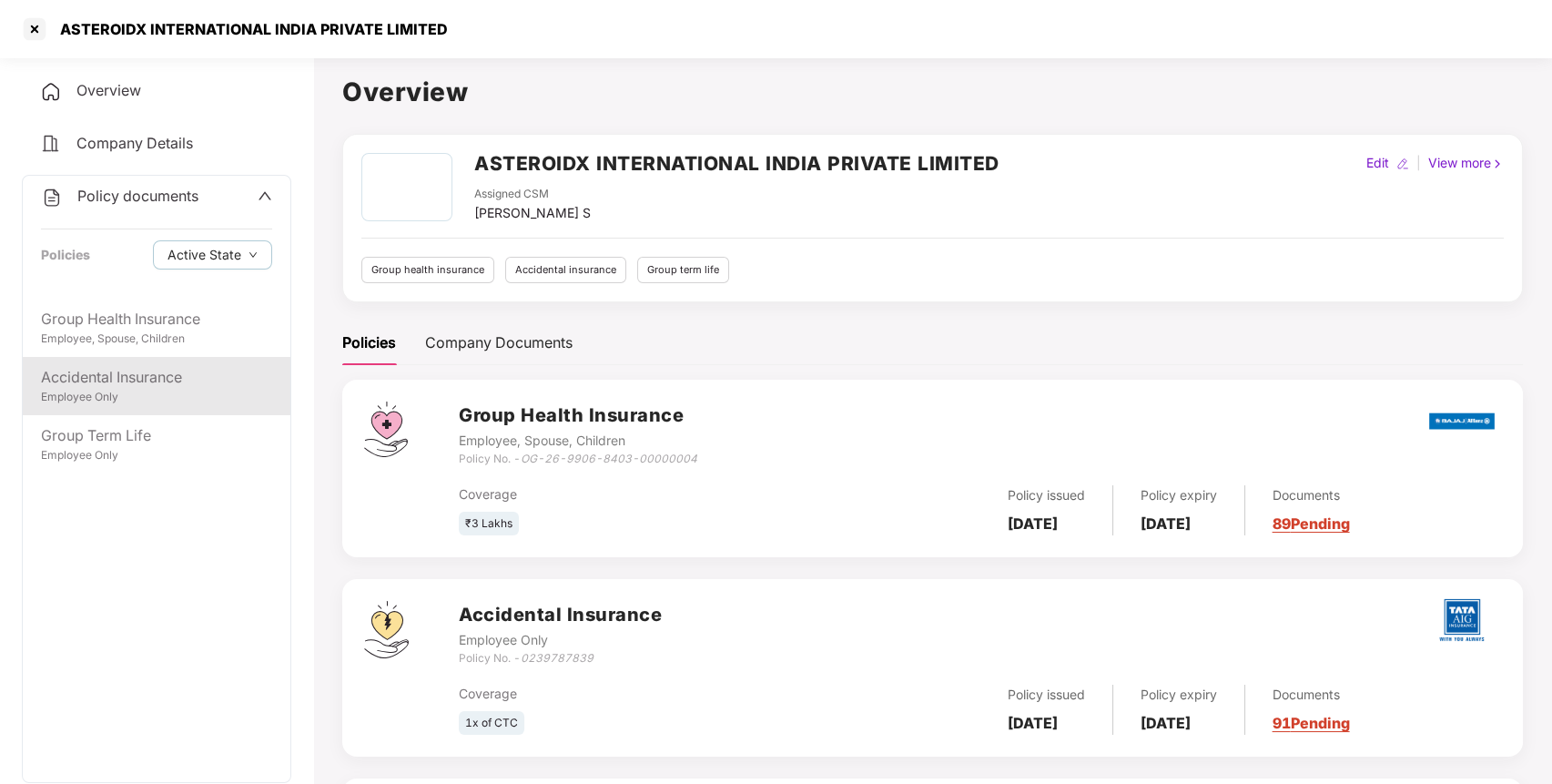
click at [172, 381] on div "Accidental Insurance" at bounding box center [155, 378] width 231 height 23
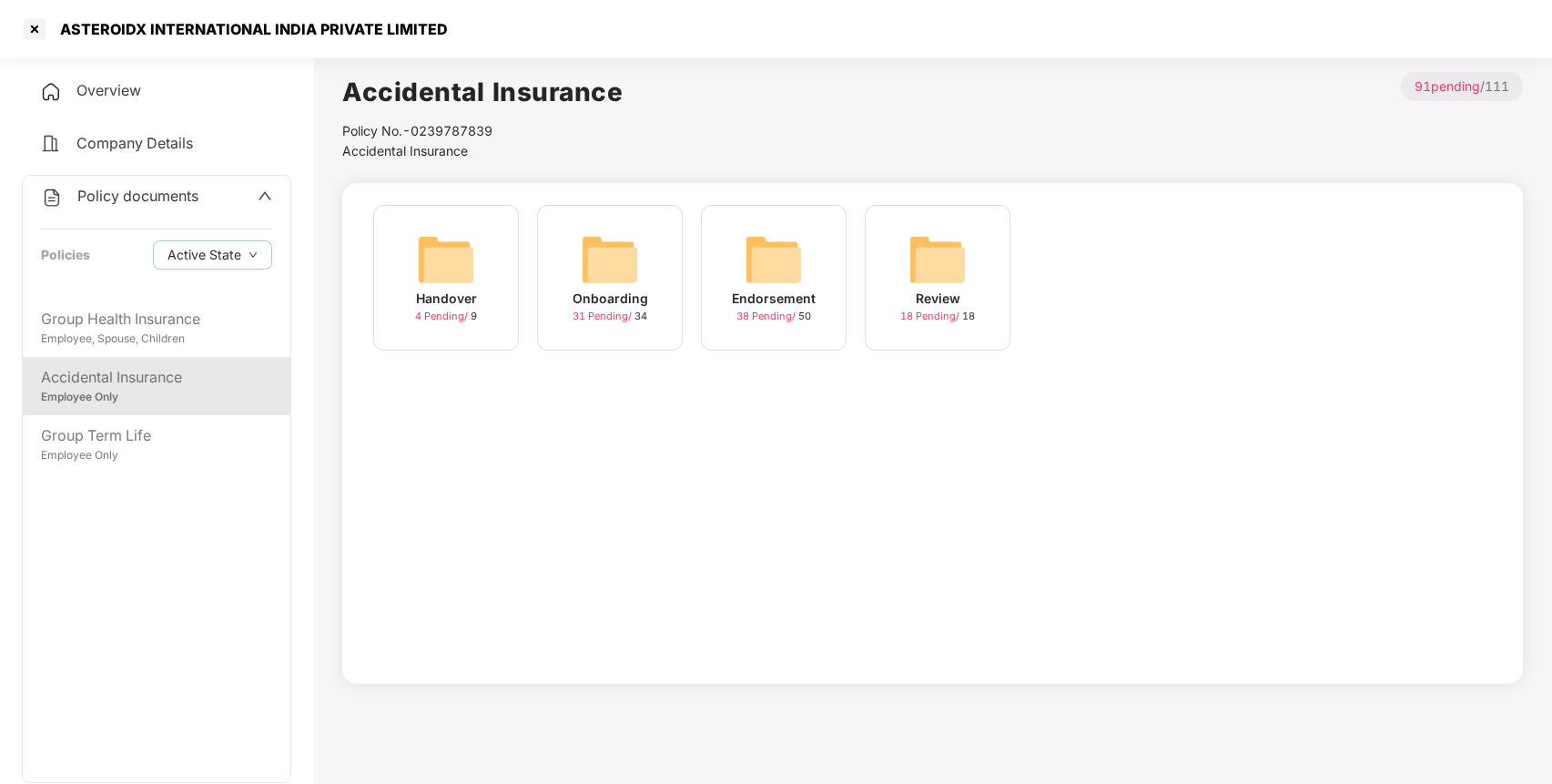
click at [755, 264] on img at bounding box center [774, 260] width 58 height 58
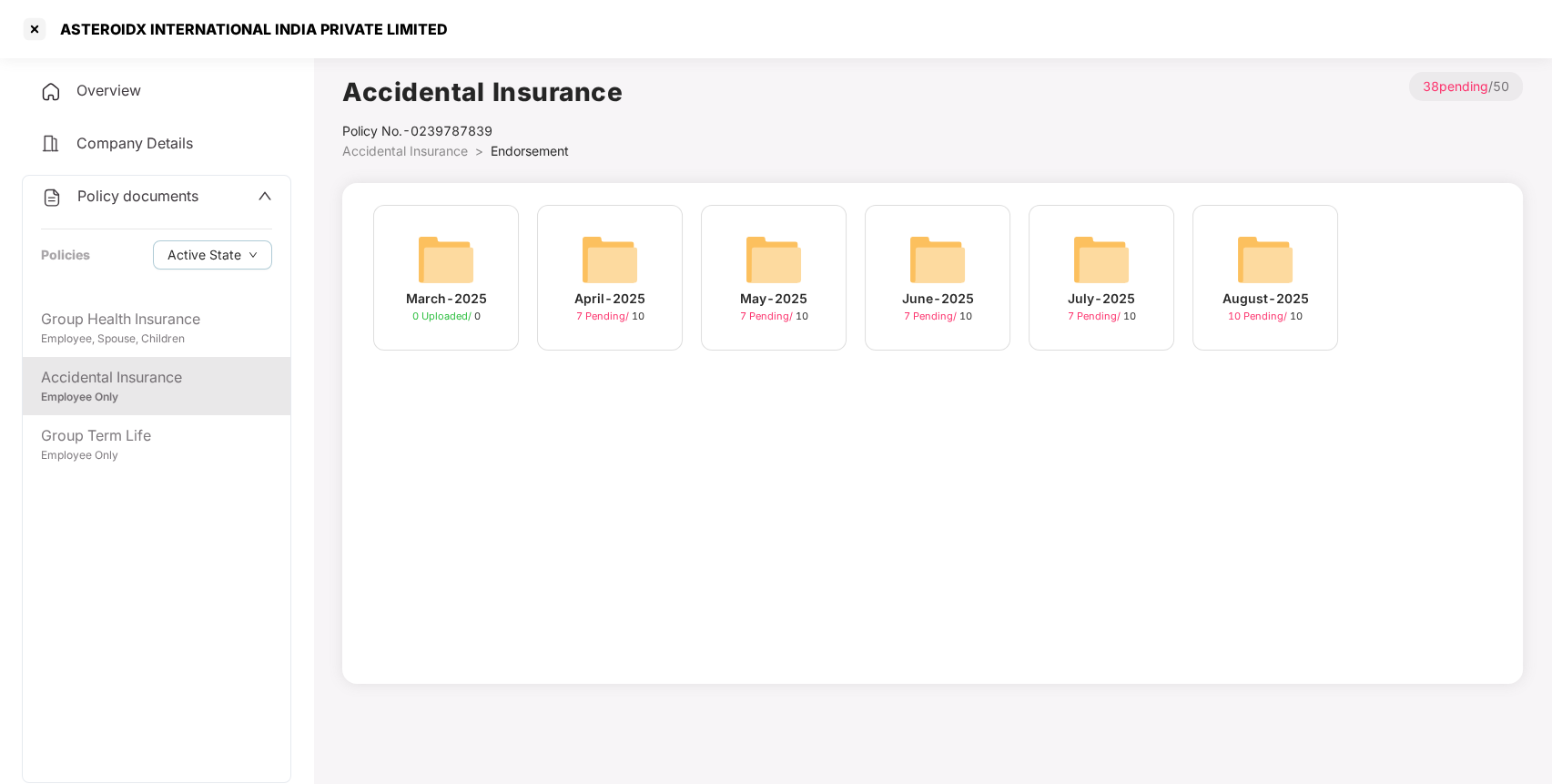
click at [1289, 278] on img at bounding box center [1265, 260] width 58 height 58
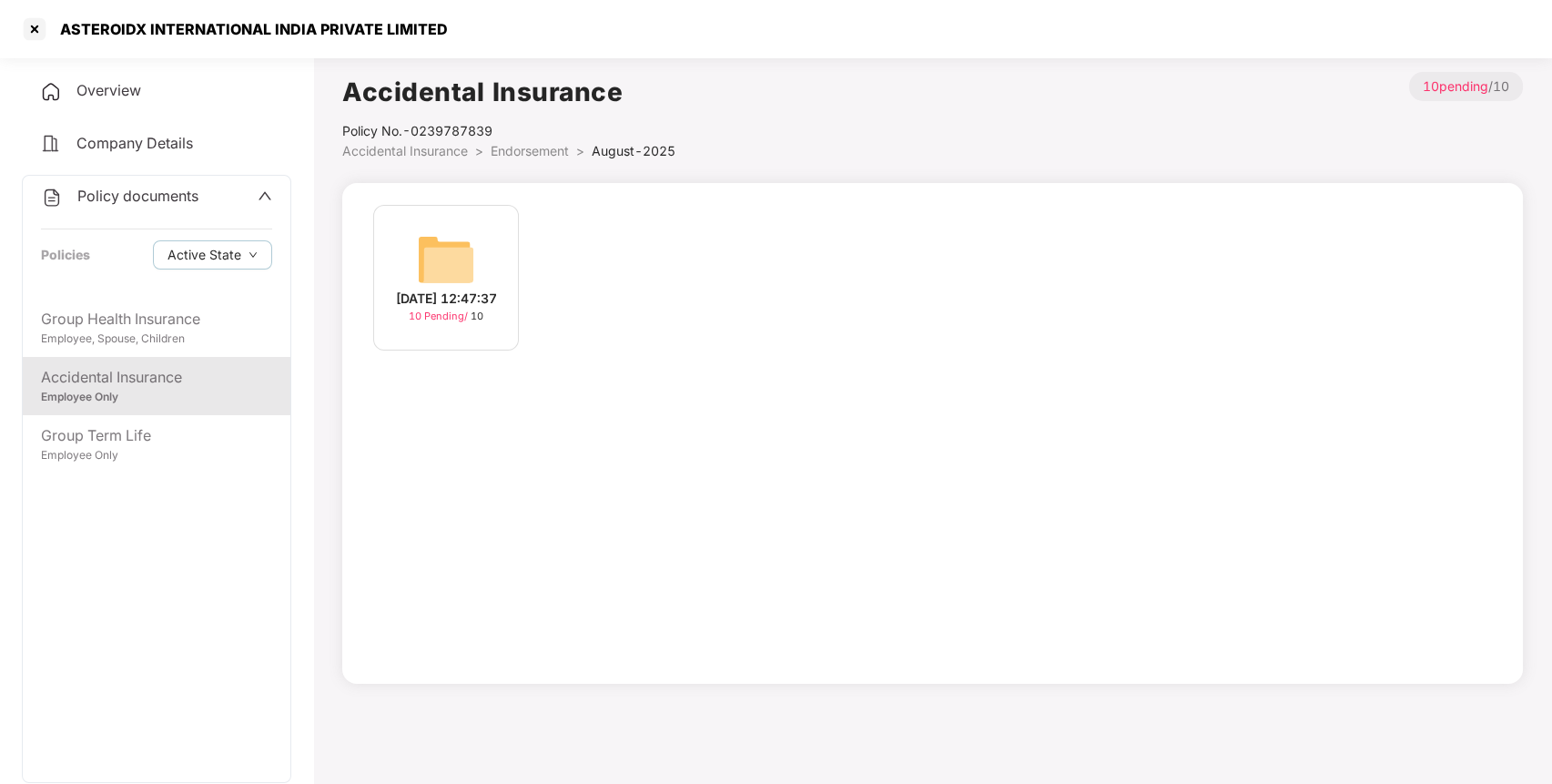
click at [465, 268] on img at bounding box center [446, 260] width 58 height 58
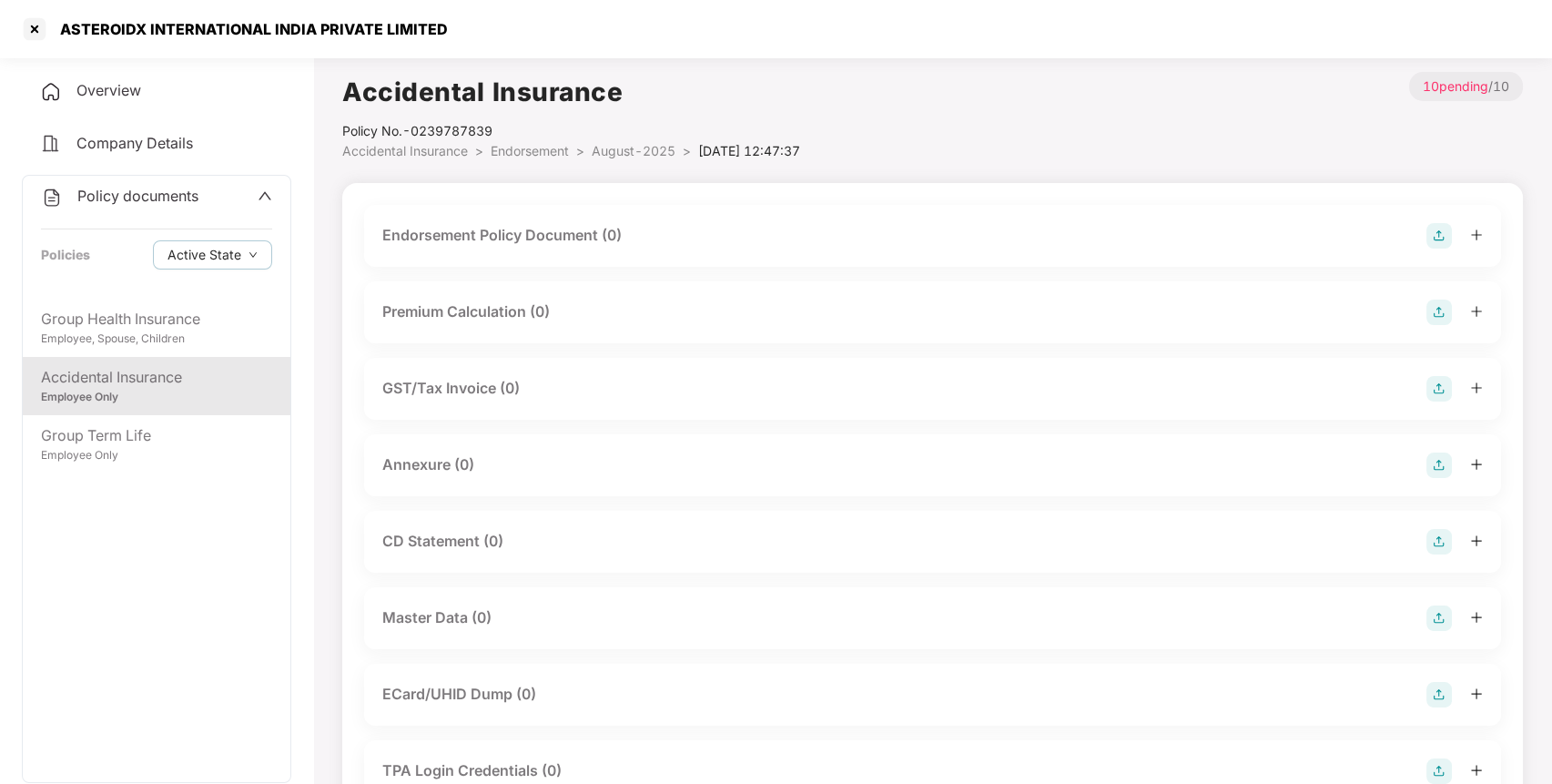
click at [1435, 231] on img at bounding box center [1439, 236] width 25 height 25
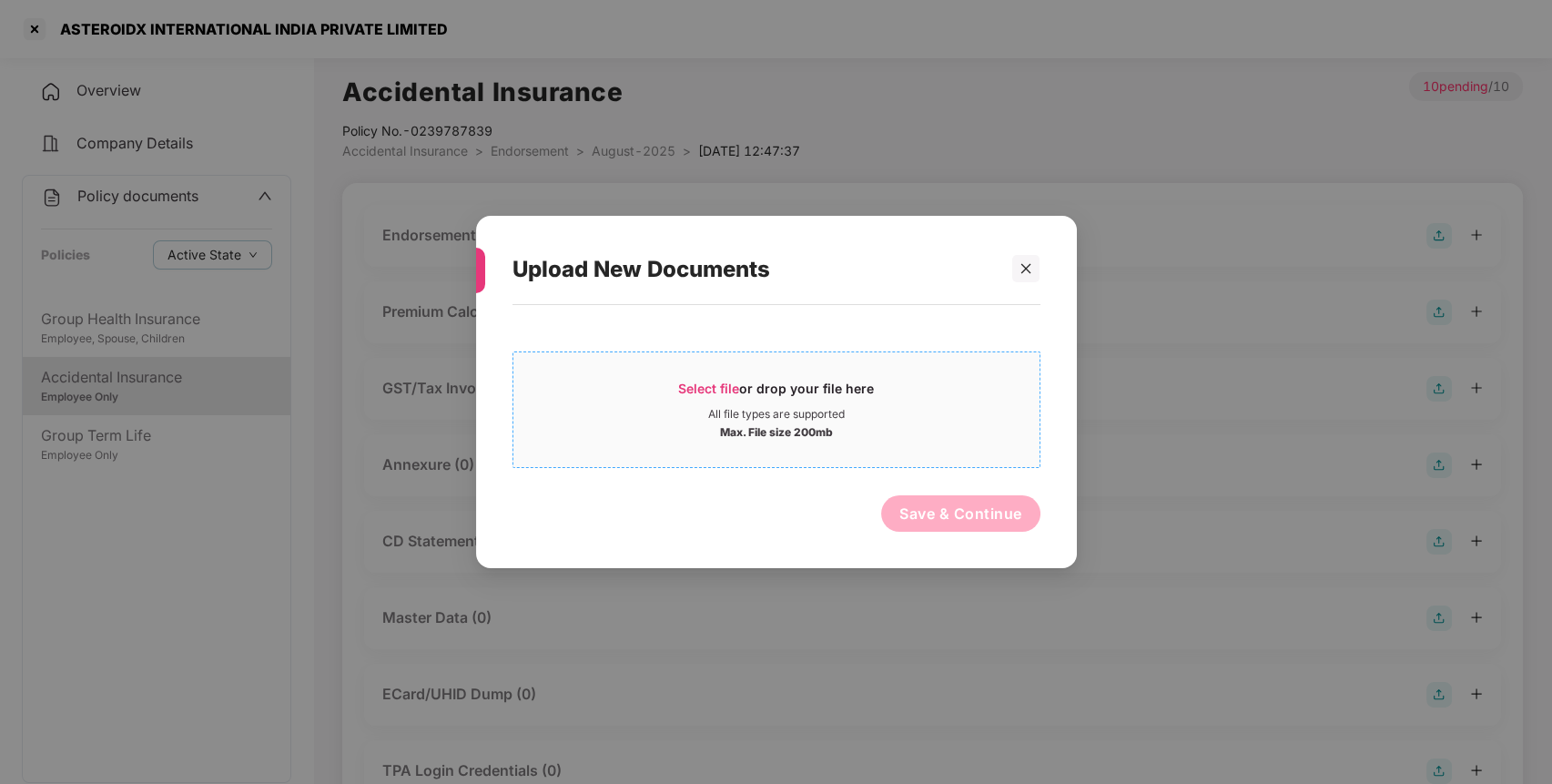
click at [781, 405] on div "Select file or drop your file here" at bounding box center [776, 393] width 196 height 27
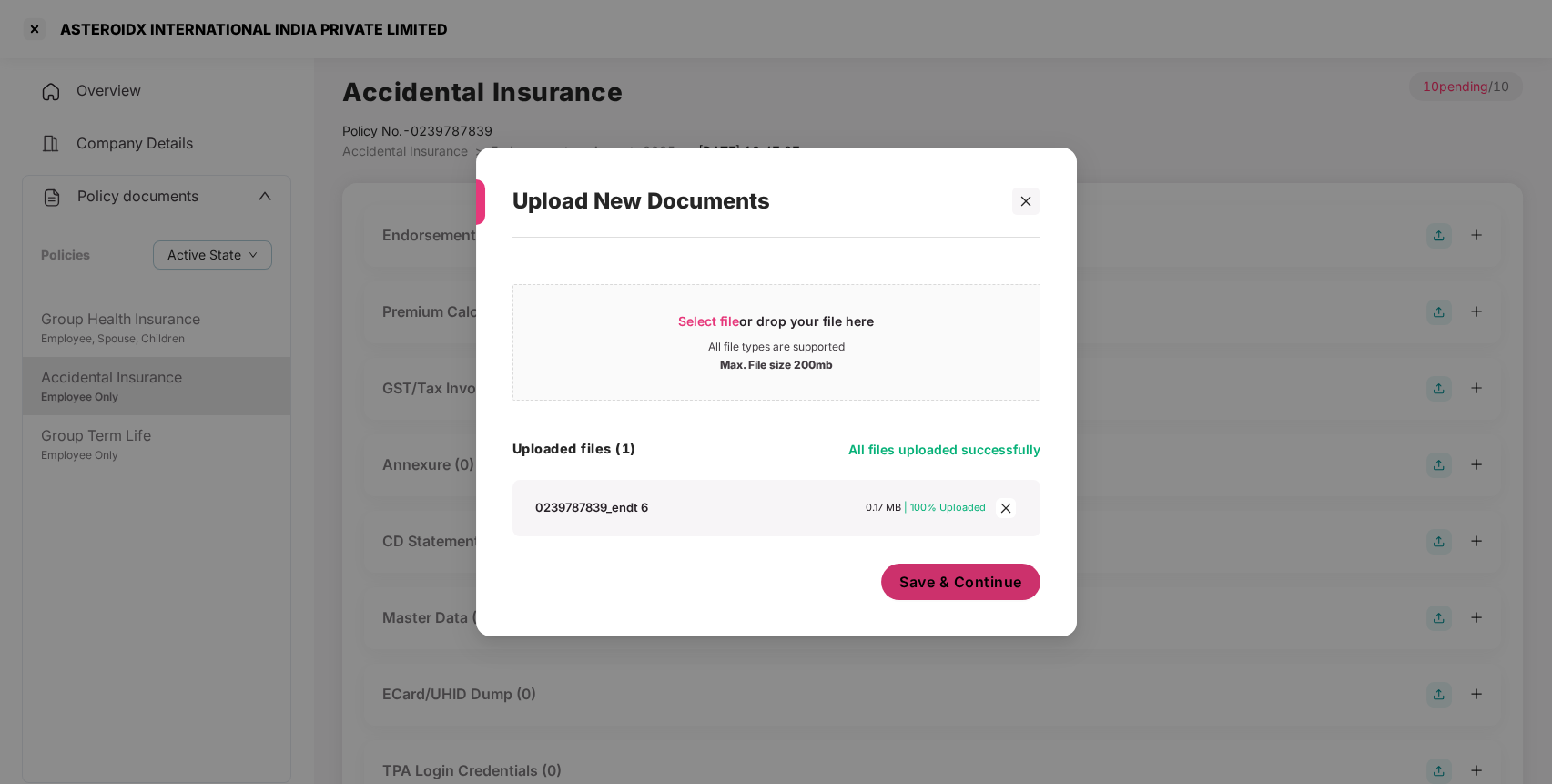
click at [1006, 589] on span "Save & Continue" at bounding box center [960, 581] width 123 height 20
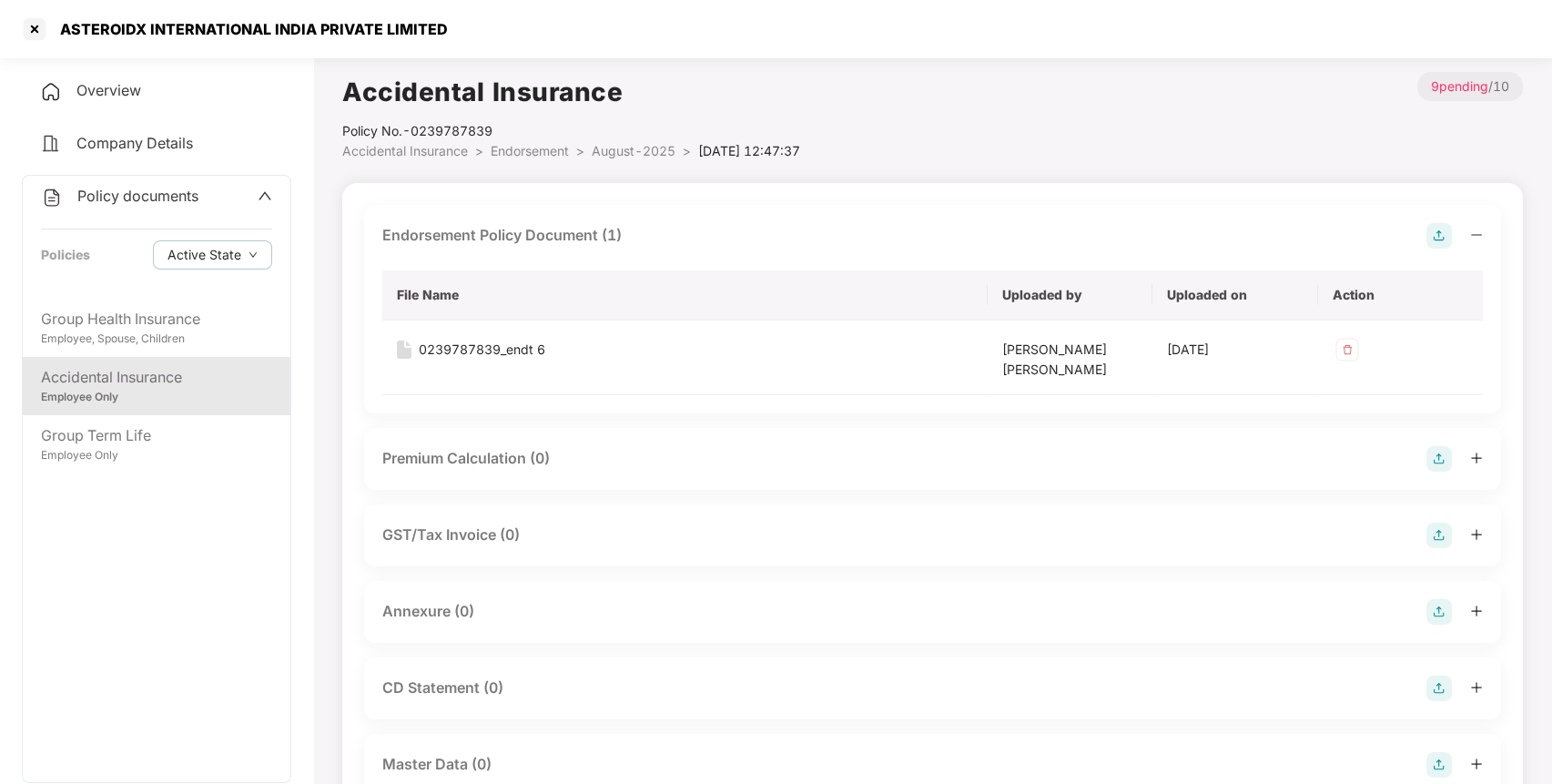
click at [1443, 614] on img at bounding box center [1439, 611] width 25 height 25
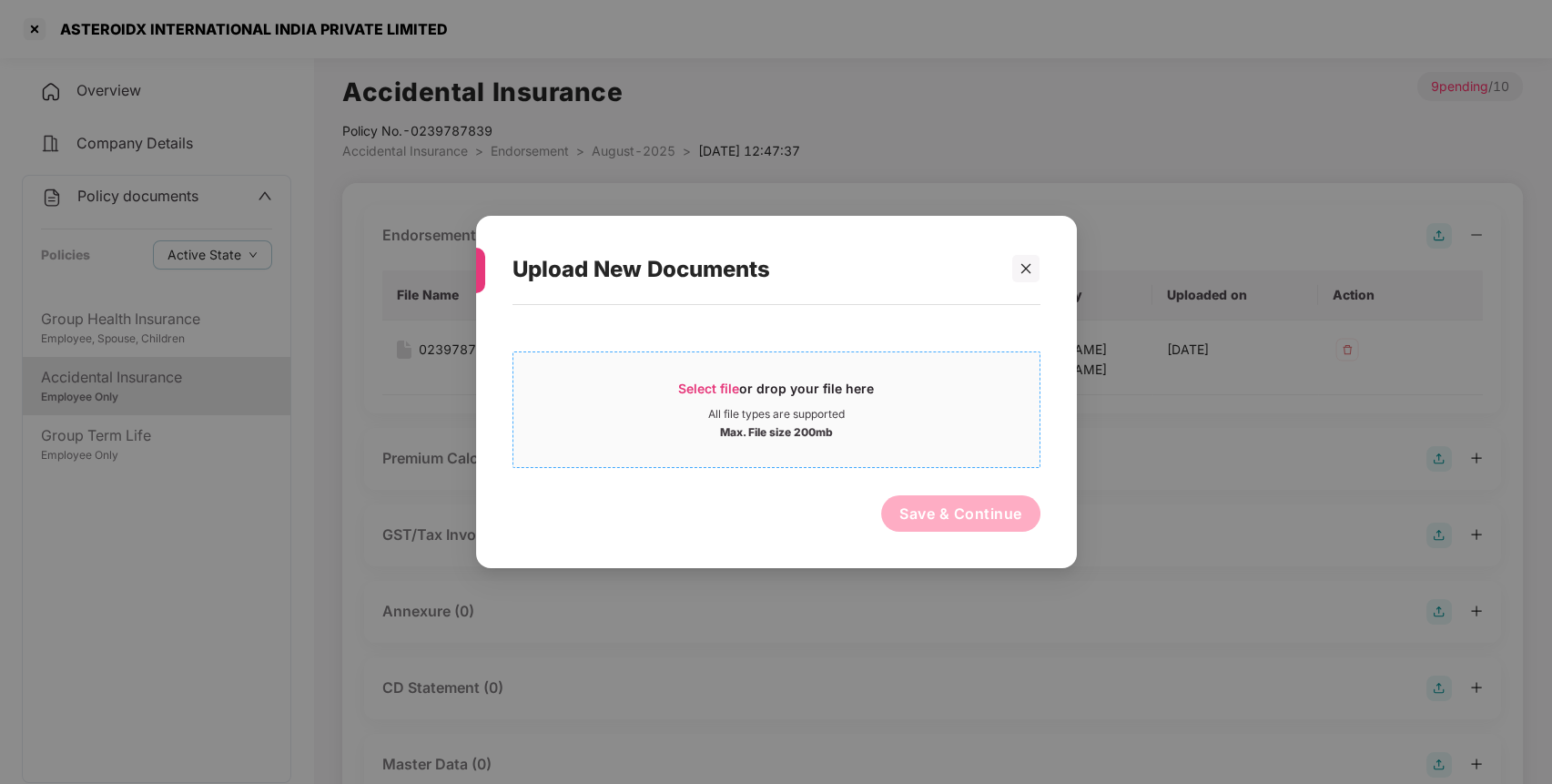
click at [771, 407] on div "All file types are supported" at bounding box center [776, 413] width 136 height 14
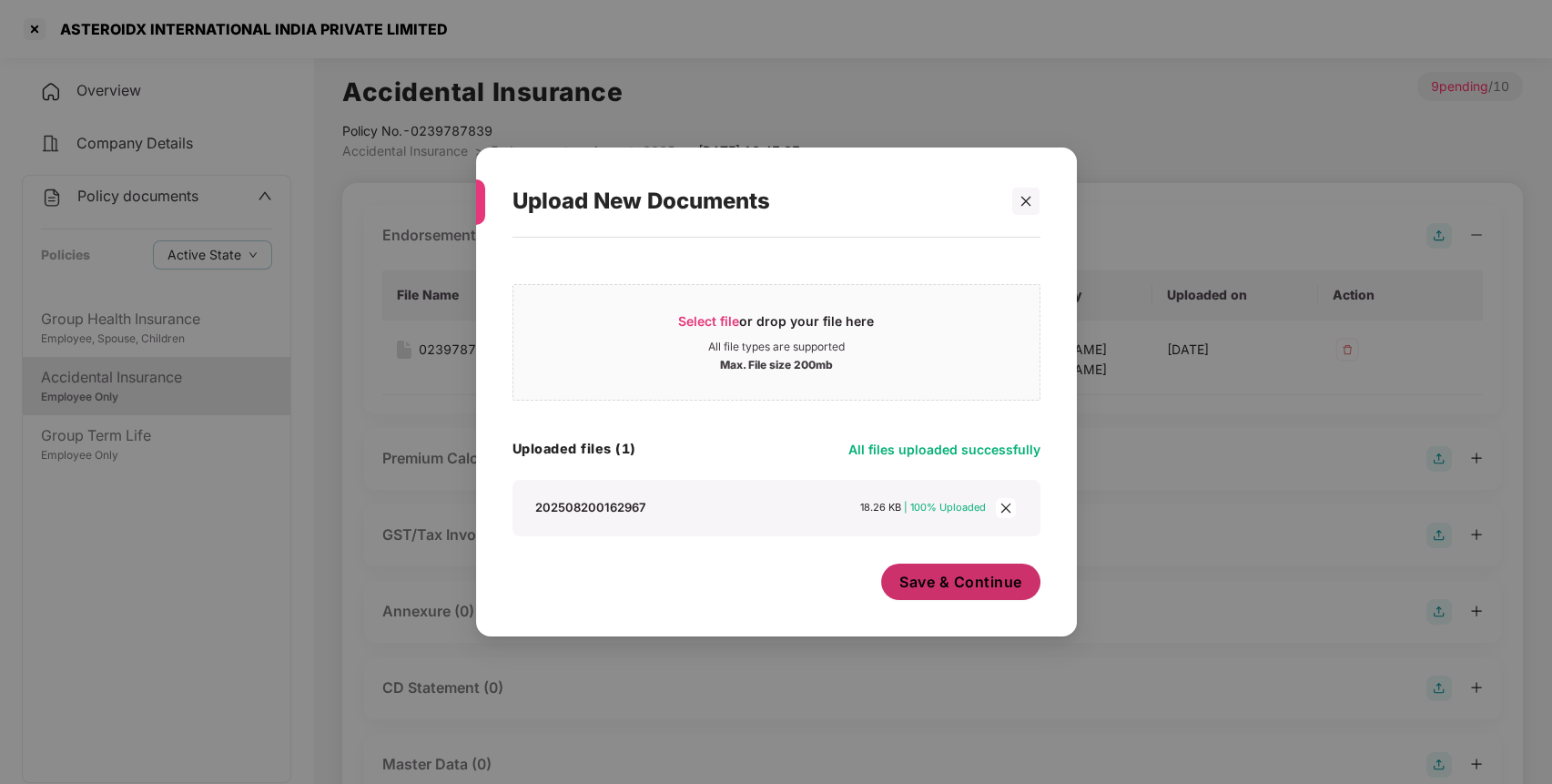
click at [1002, 590] on span "Save & Continue" at bounding box center [960, 581] width 123 height 20
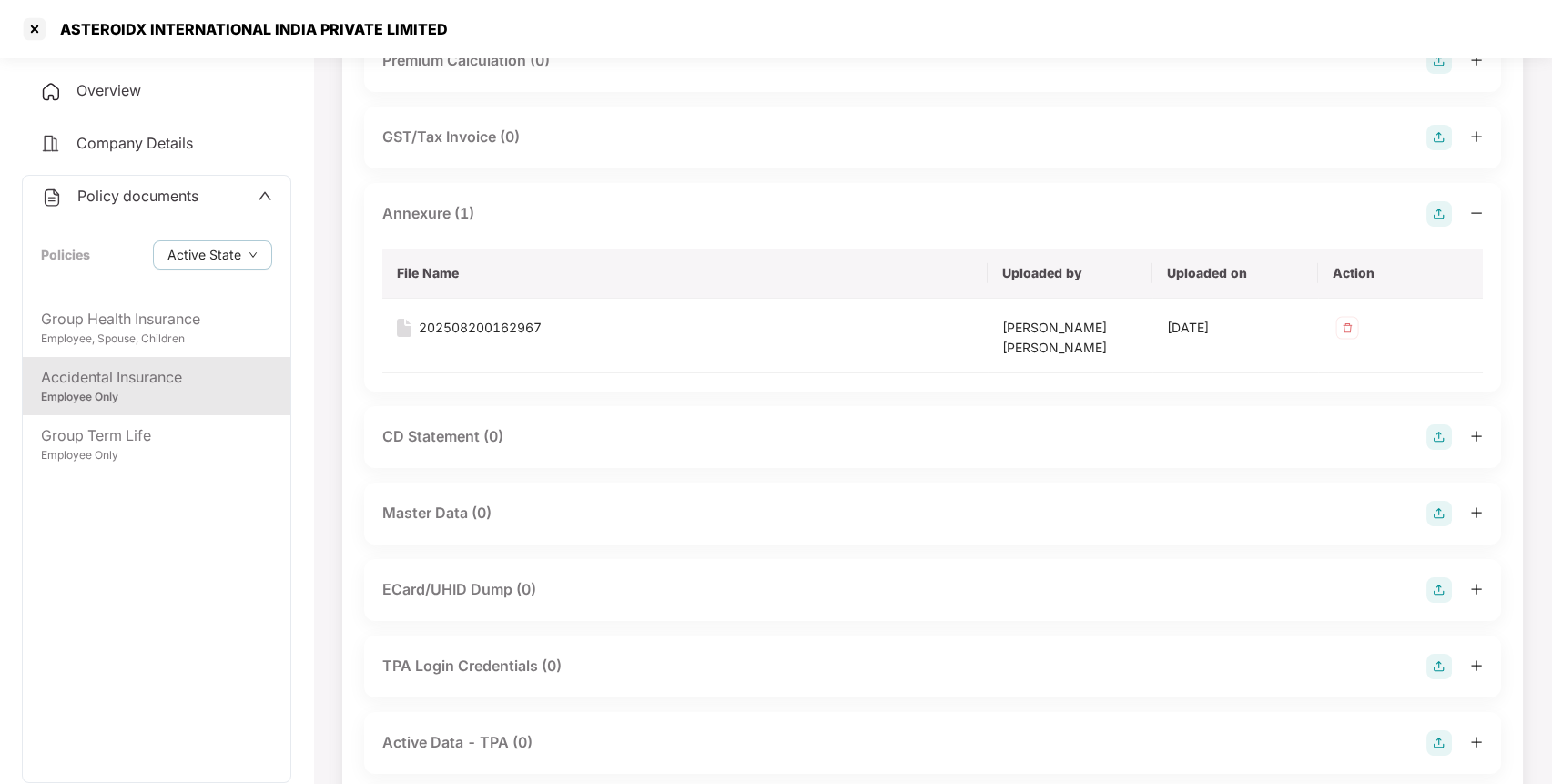
scroll to position [521, 0]
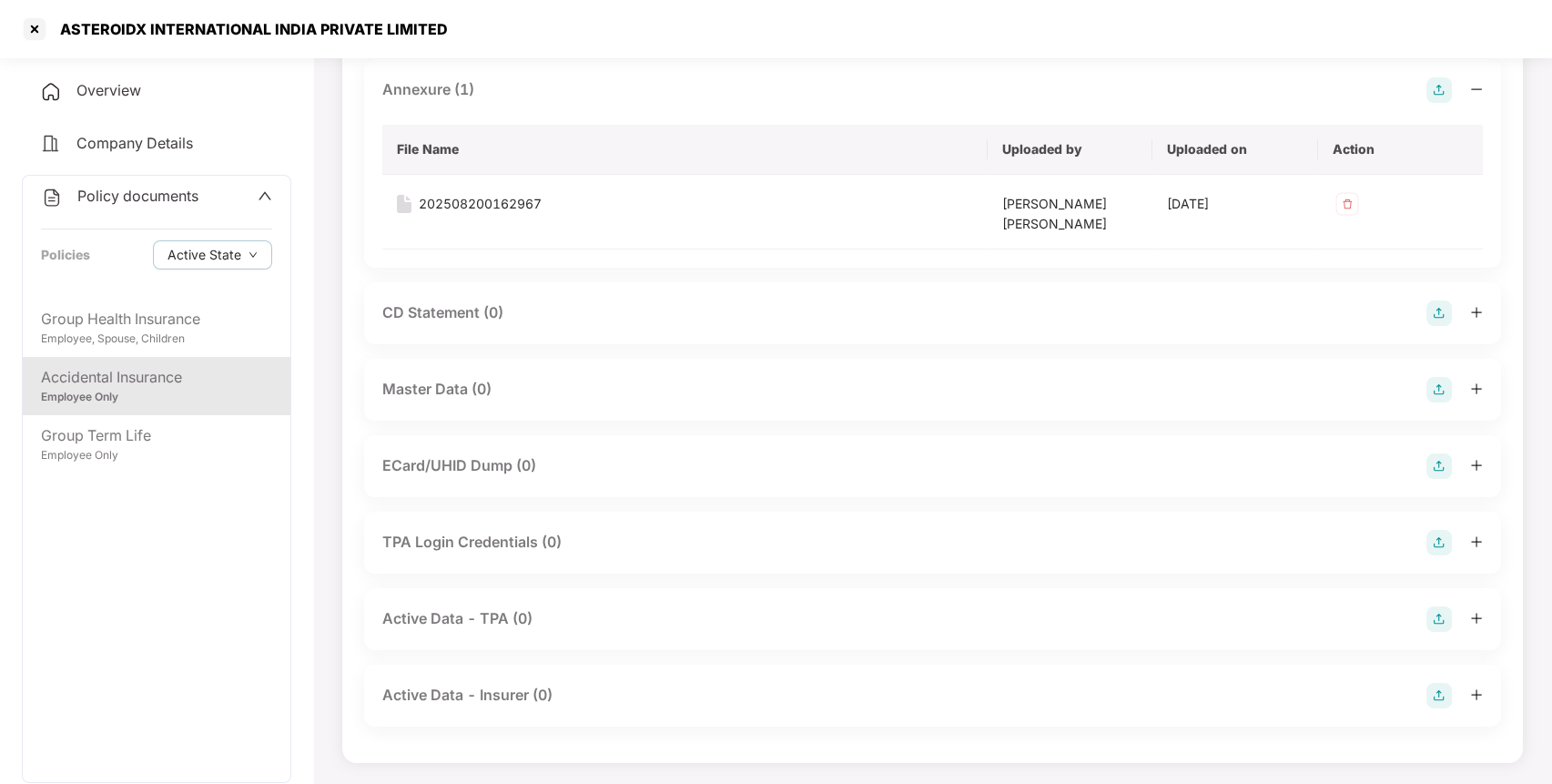
click at [1439, 390] on img at bounding box center [1439, 389] width 25 height 25
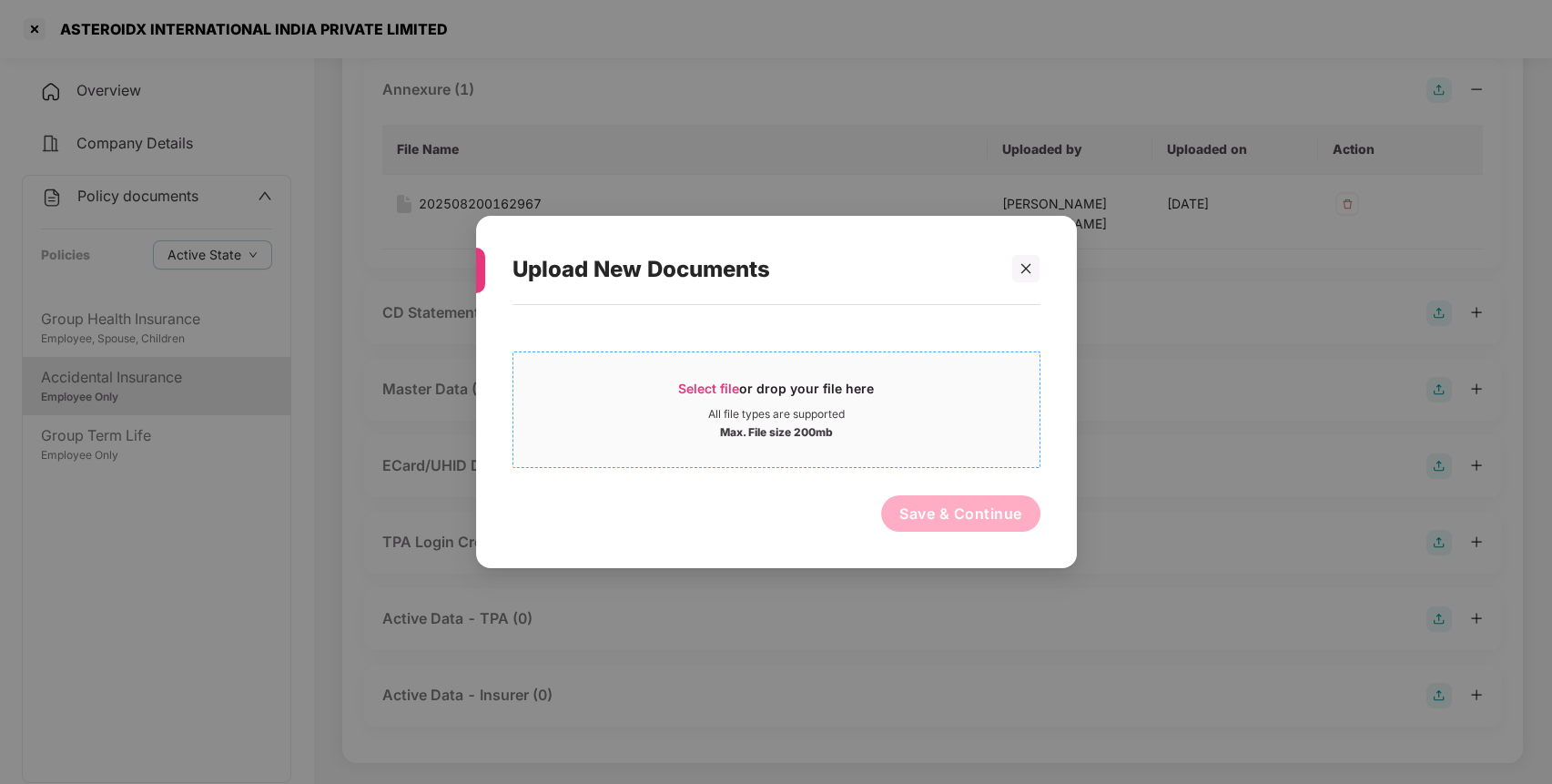
click at [947, 407] on div "All file types are supported" at bounding box center [776, 413] width 526 height 14
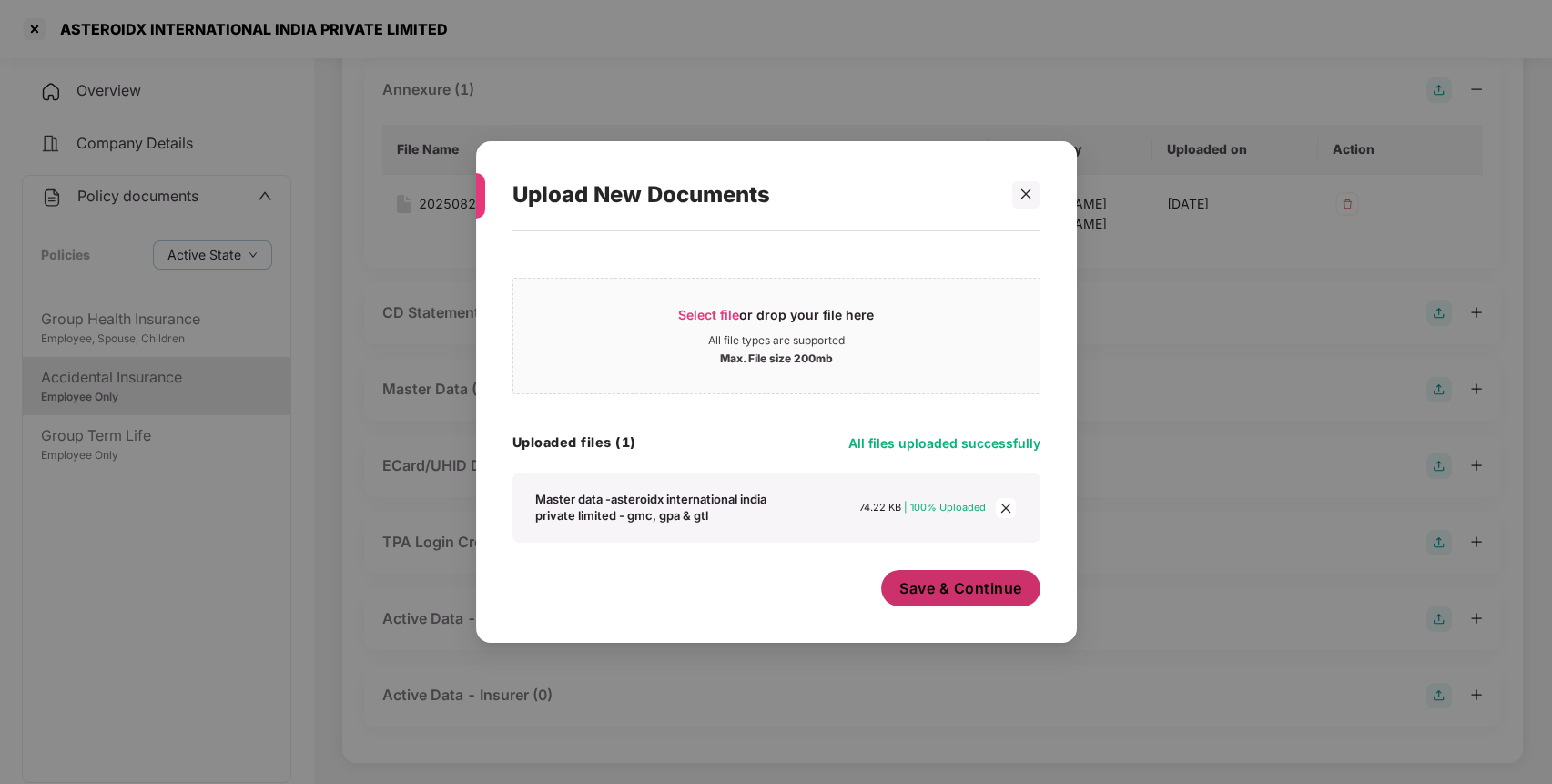
click at [941, 604] on button "Save & Continue" at bounding box center [961, 588] width 159 height 37
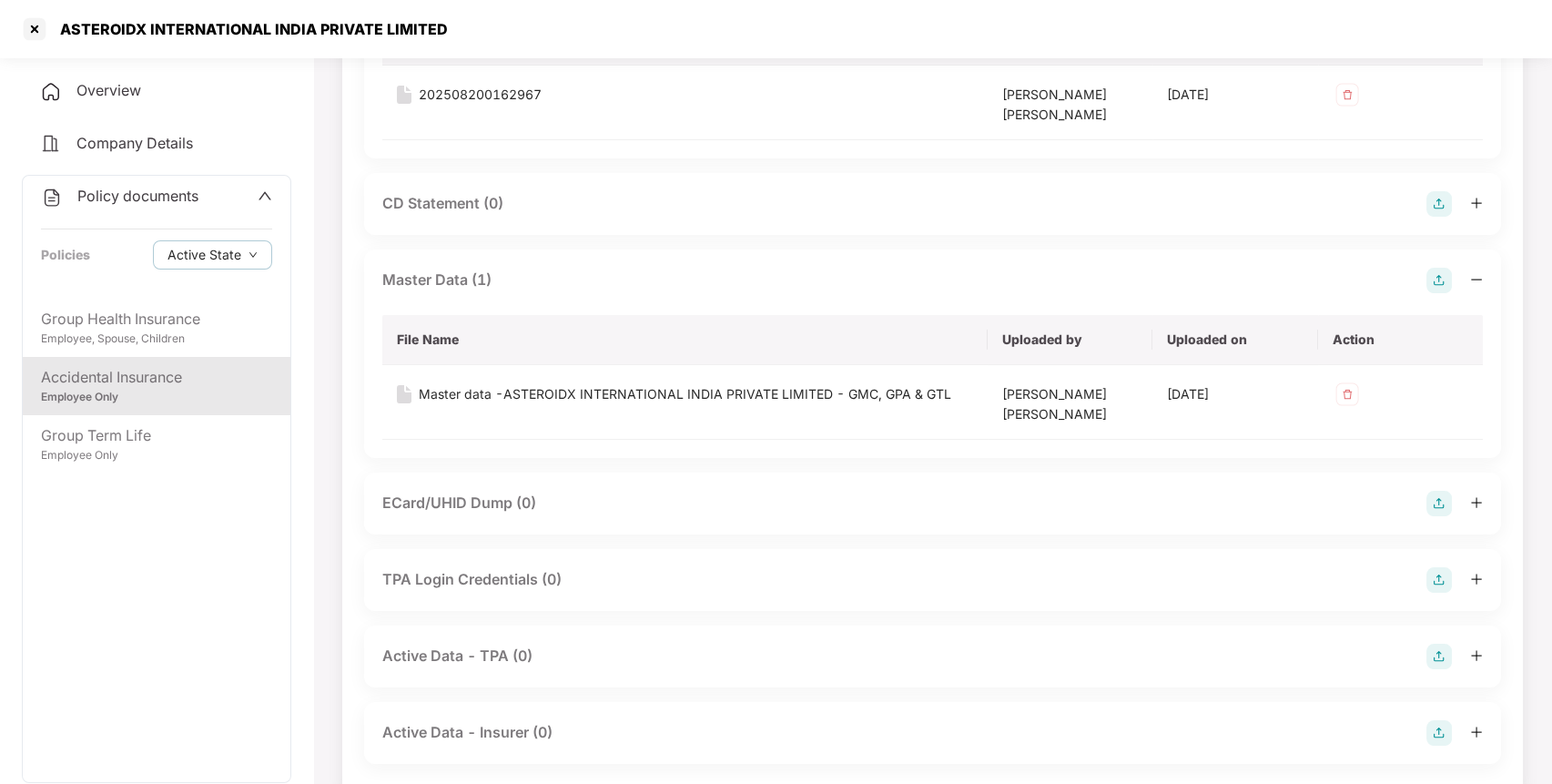
scroll to position [668, 0]
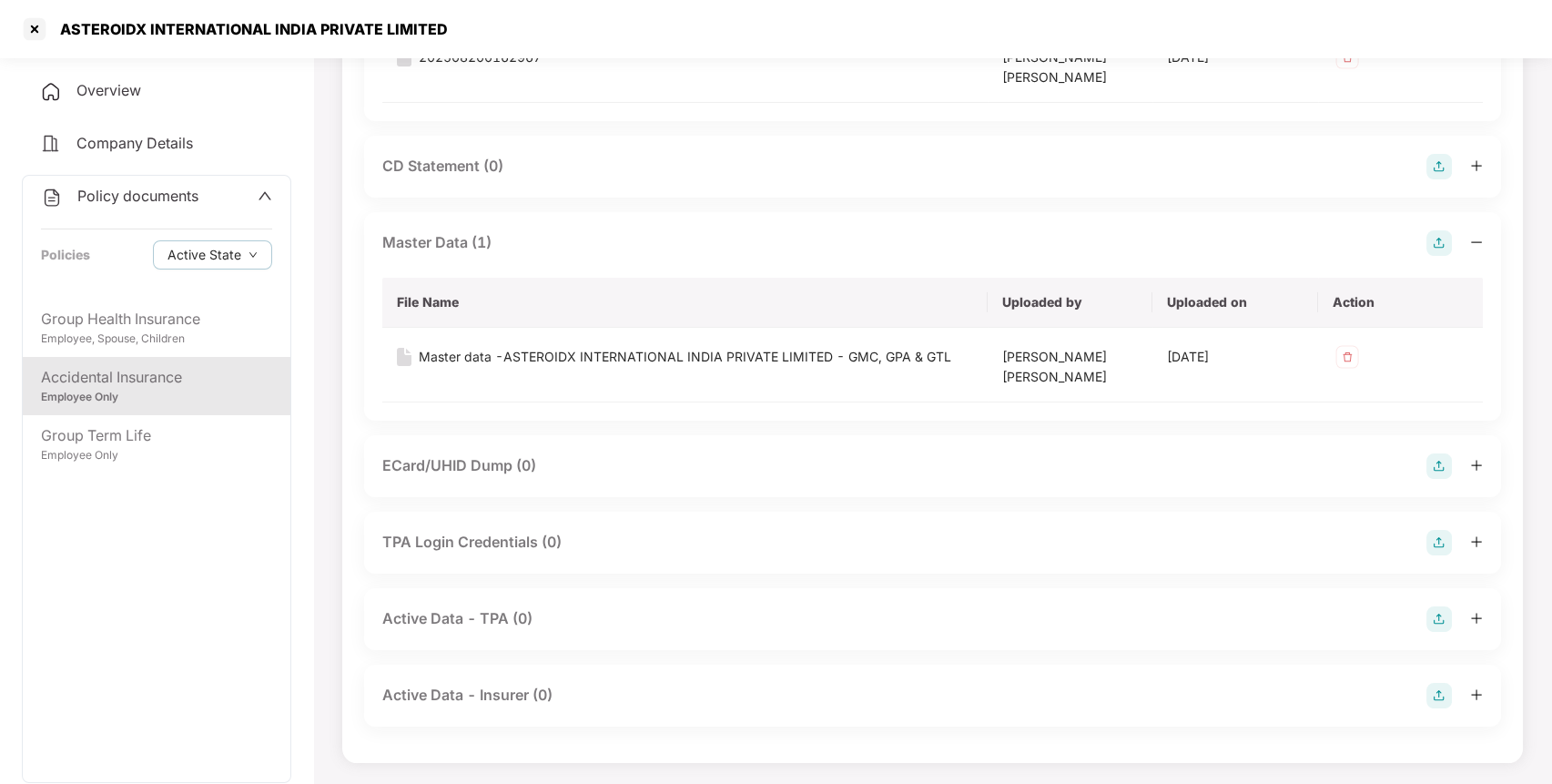
click at [231, 360] on div "Accidental Insurance Employee Only" at bounding box center [156, 386] width 268 height 58
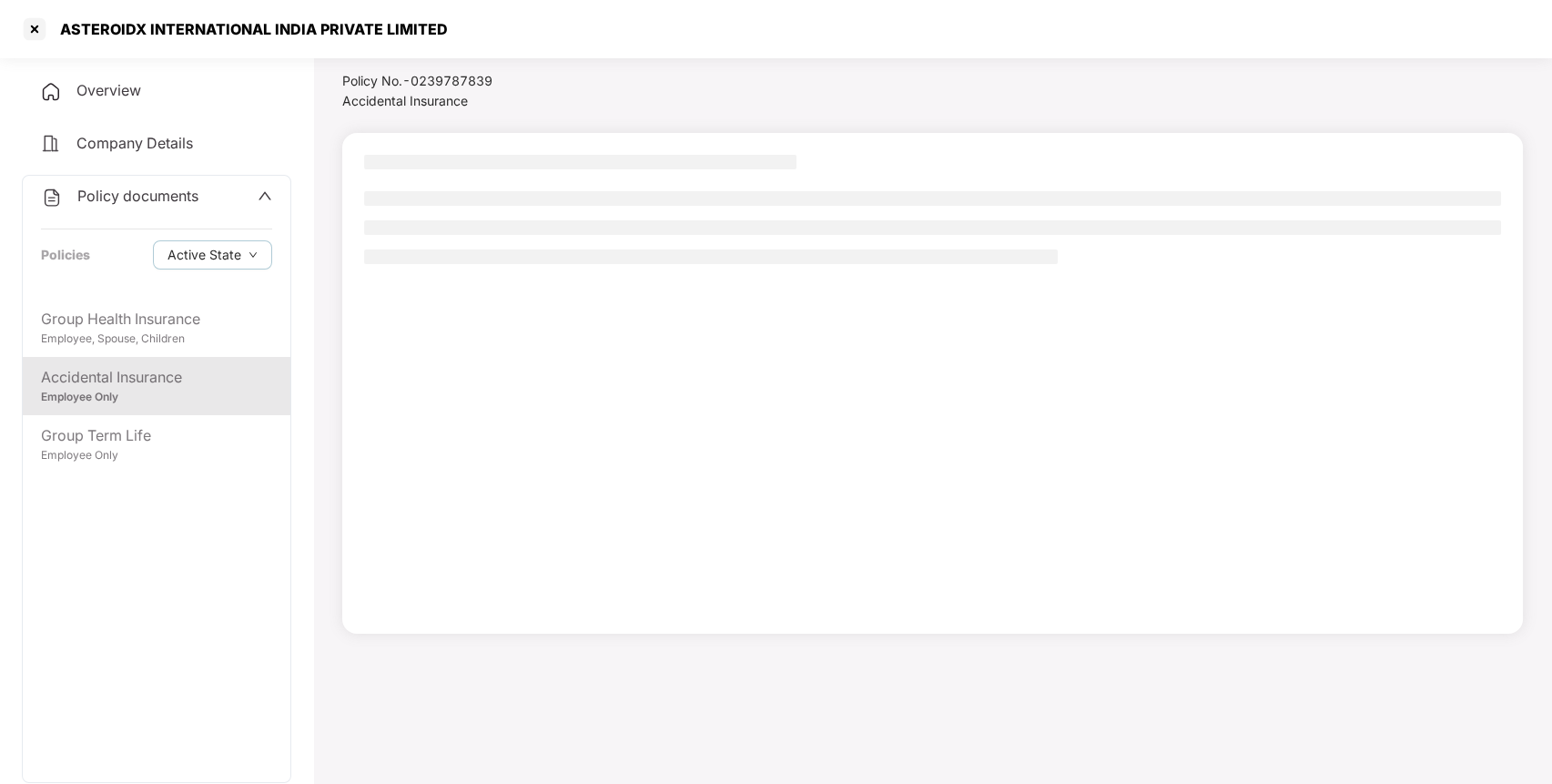
scroll to position [50, 0]
click at [167, 189] on span "Policy documents" at bounding box center [137, 195] width 121 height 18
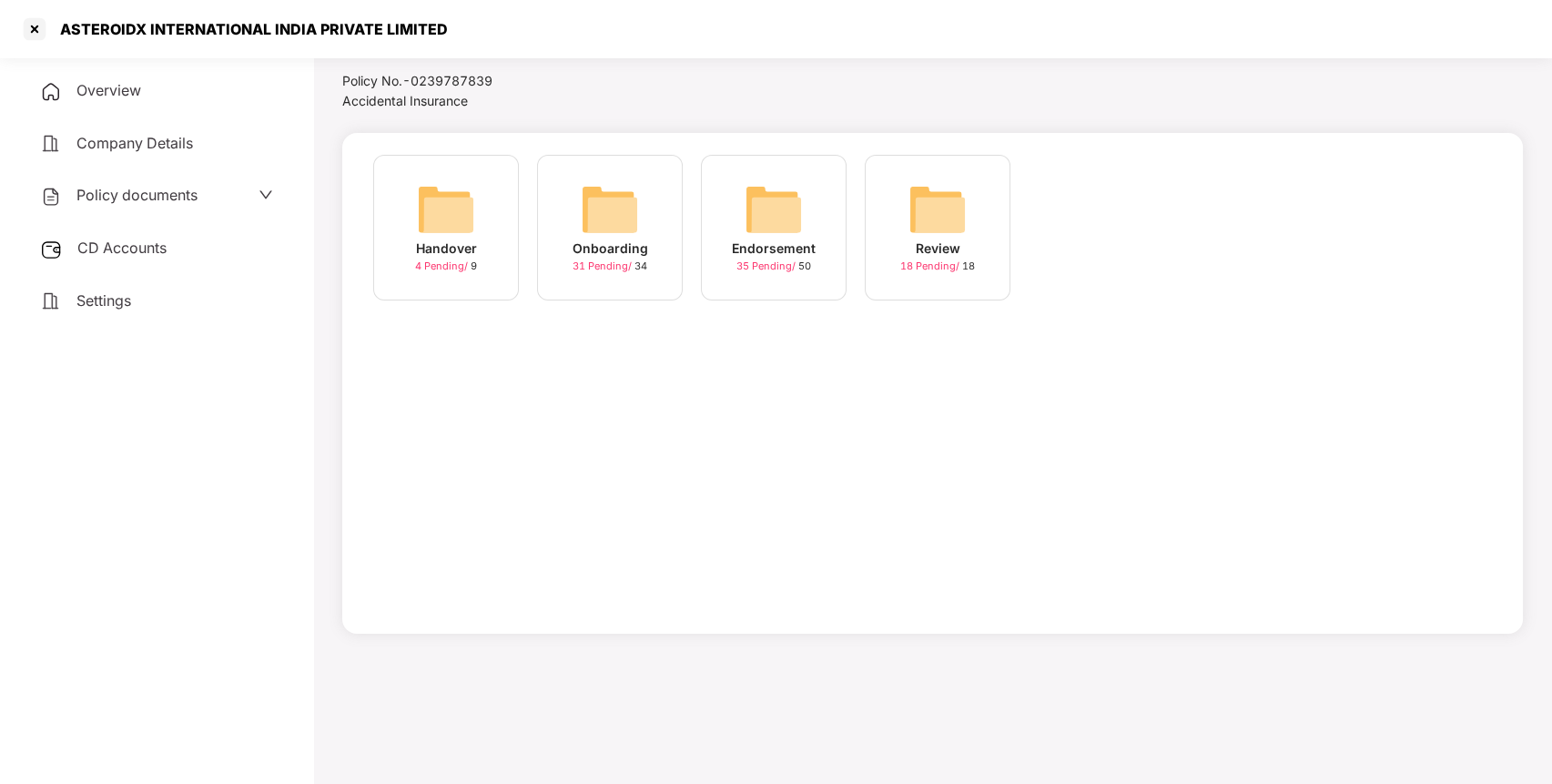
click at [155, 240] on div "CD Accounts" at bounding box center [156, 248] width 269 height 42
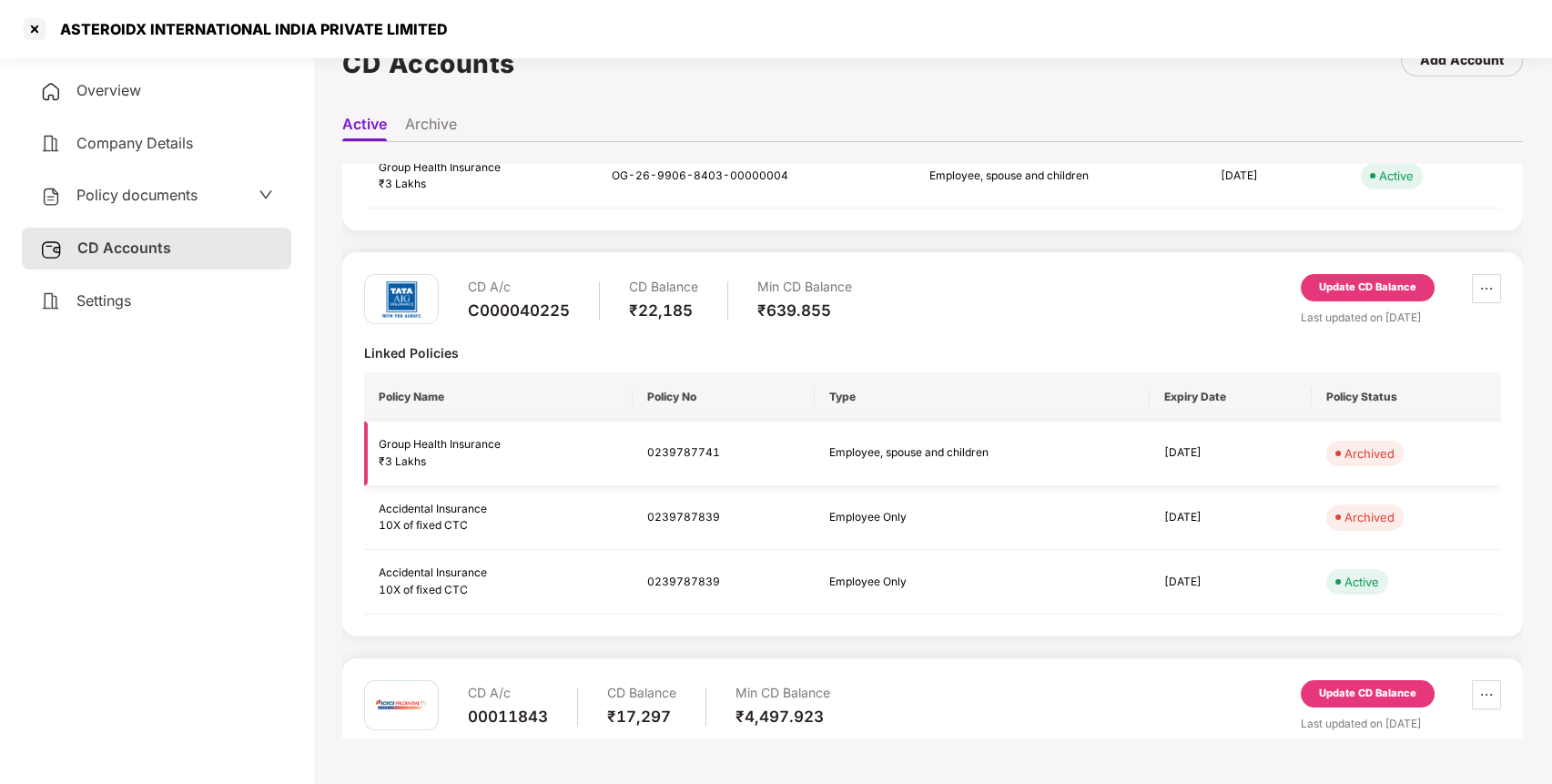
scroll to position [185, 0]
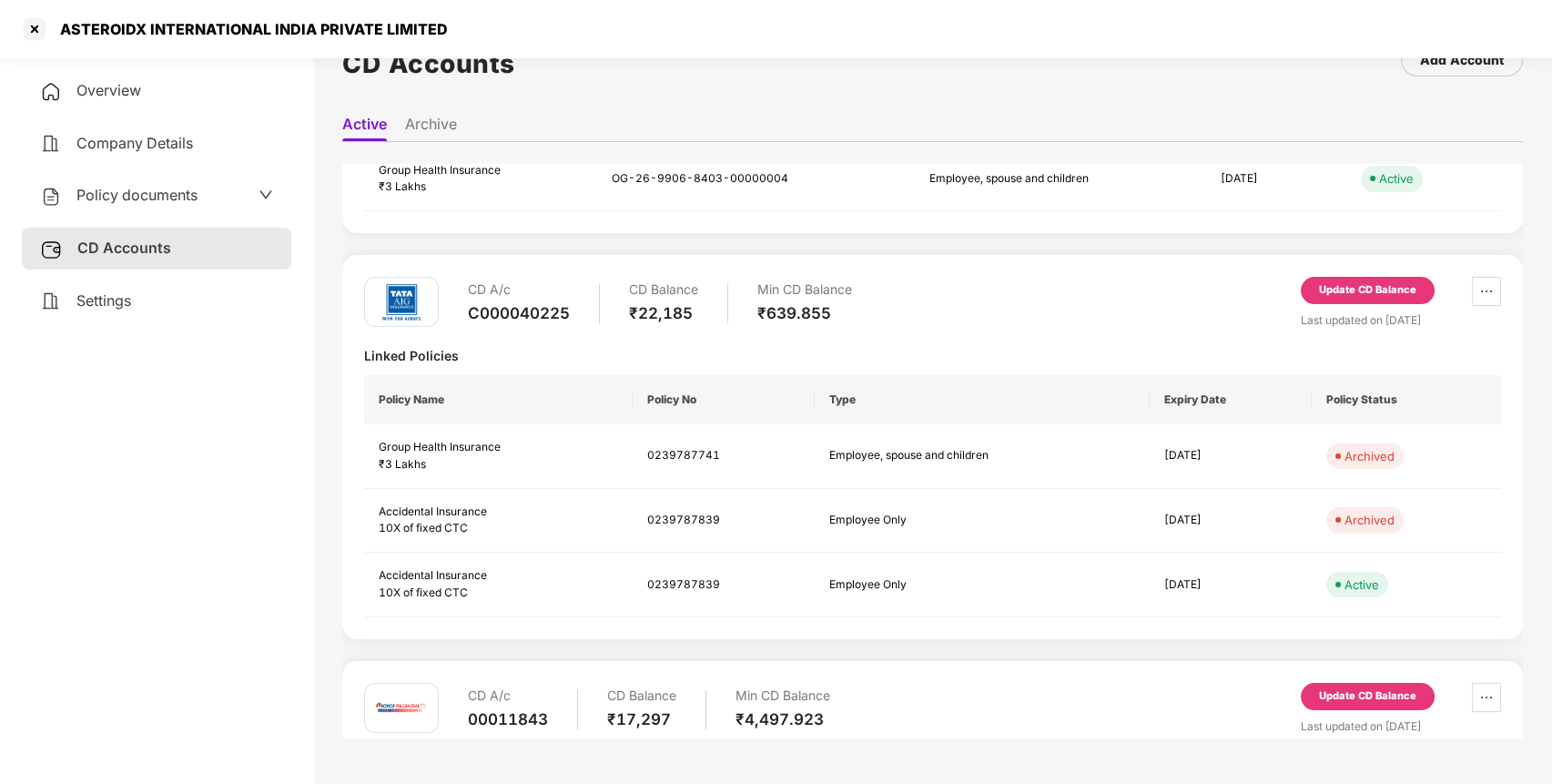
click at [1383, 287] on div "Update CD Balance" at bounding box center [1368, 290] width 98 height 16
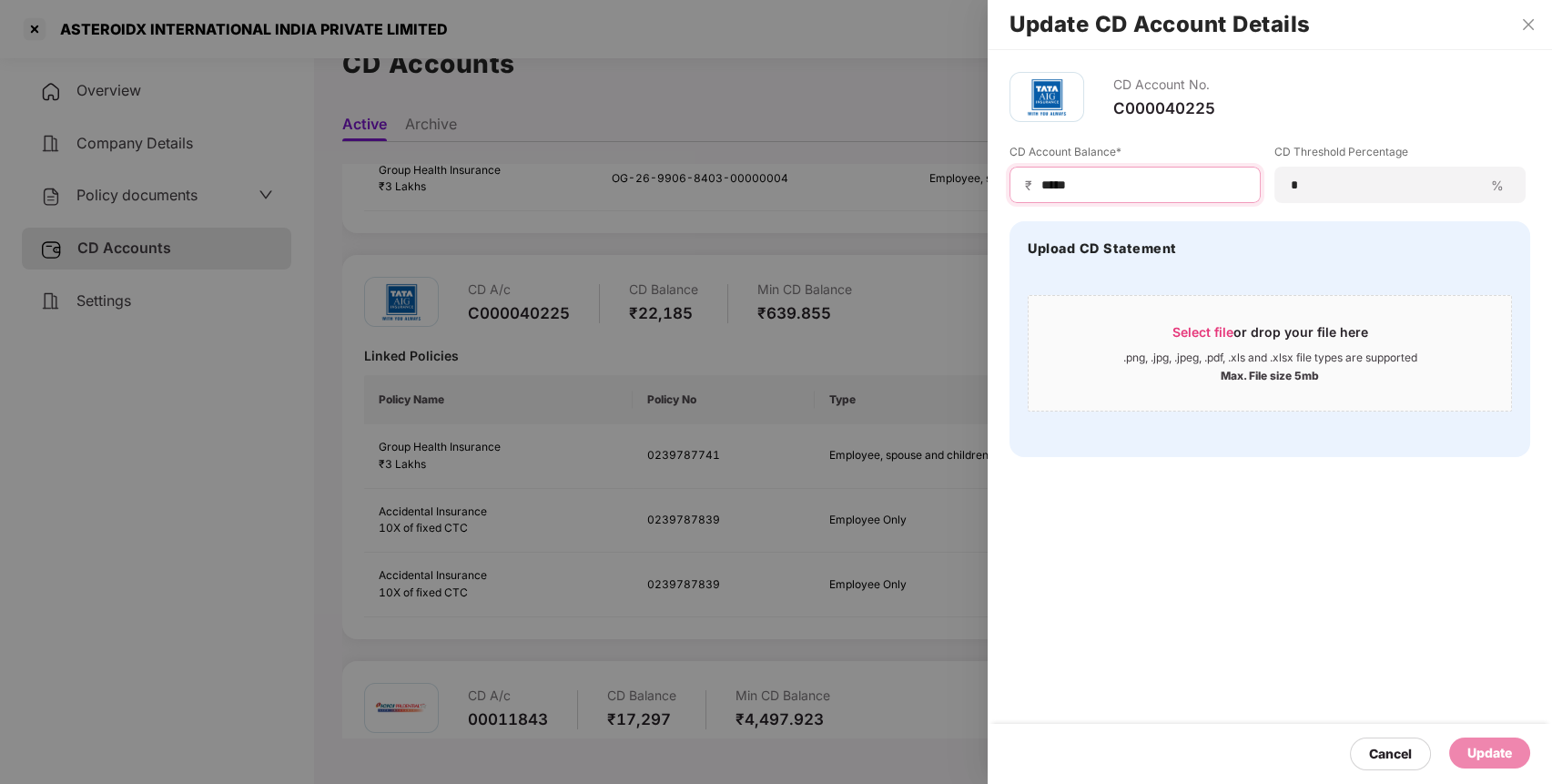
click at [1160, 190] on input "*****" at bounding box center [1143, 185] width 206 height 19
type input "*****"
click at [1496, 748] on div "Update" at bounding box center [1490, 752] width 44 height 20
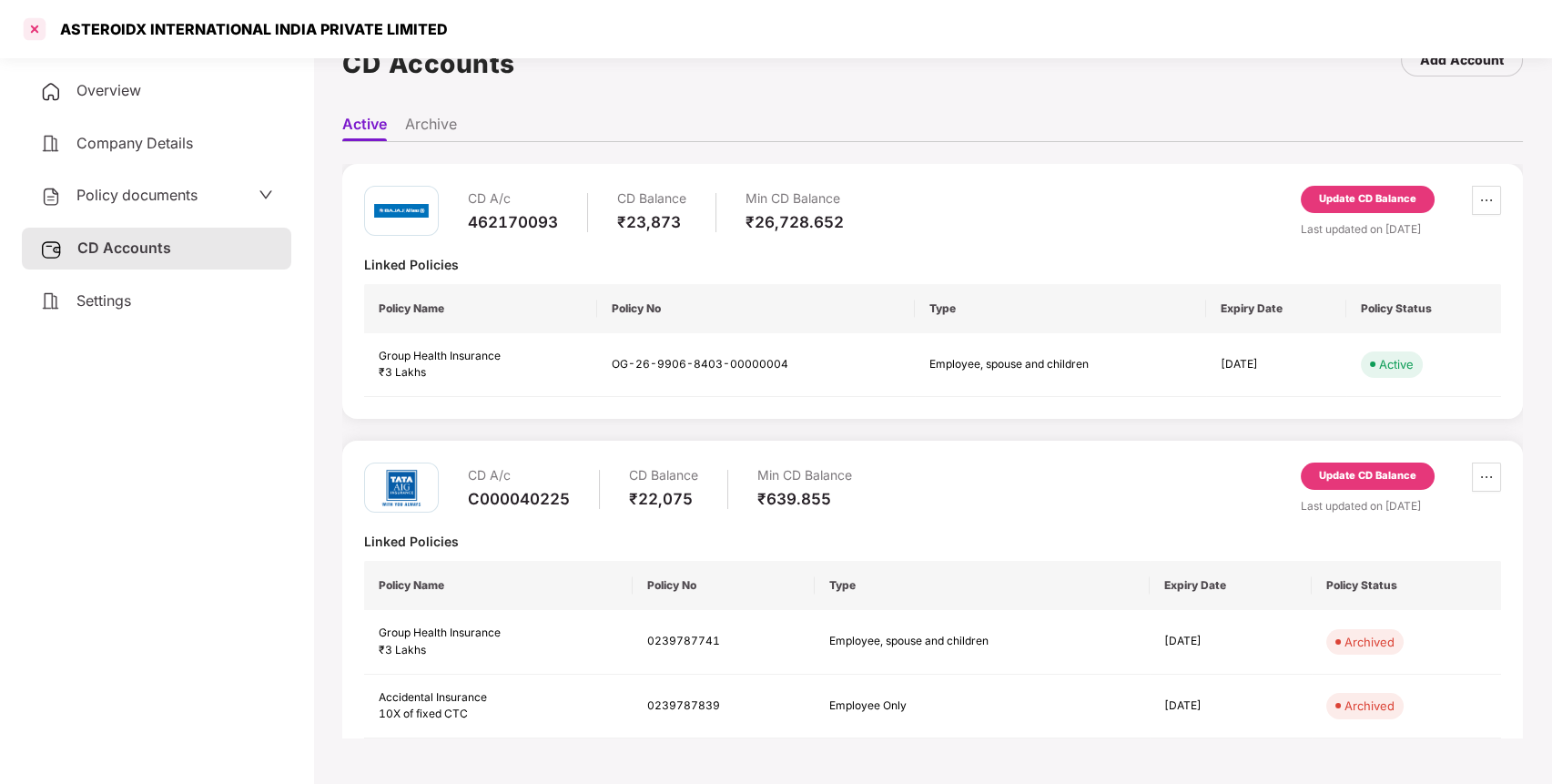
click at [35, 29] on div at bounding box center [35, 29] width 29 height 29
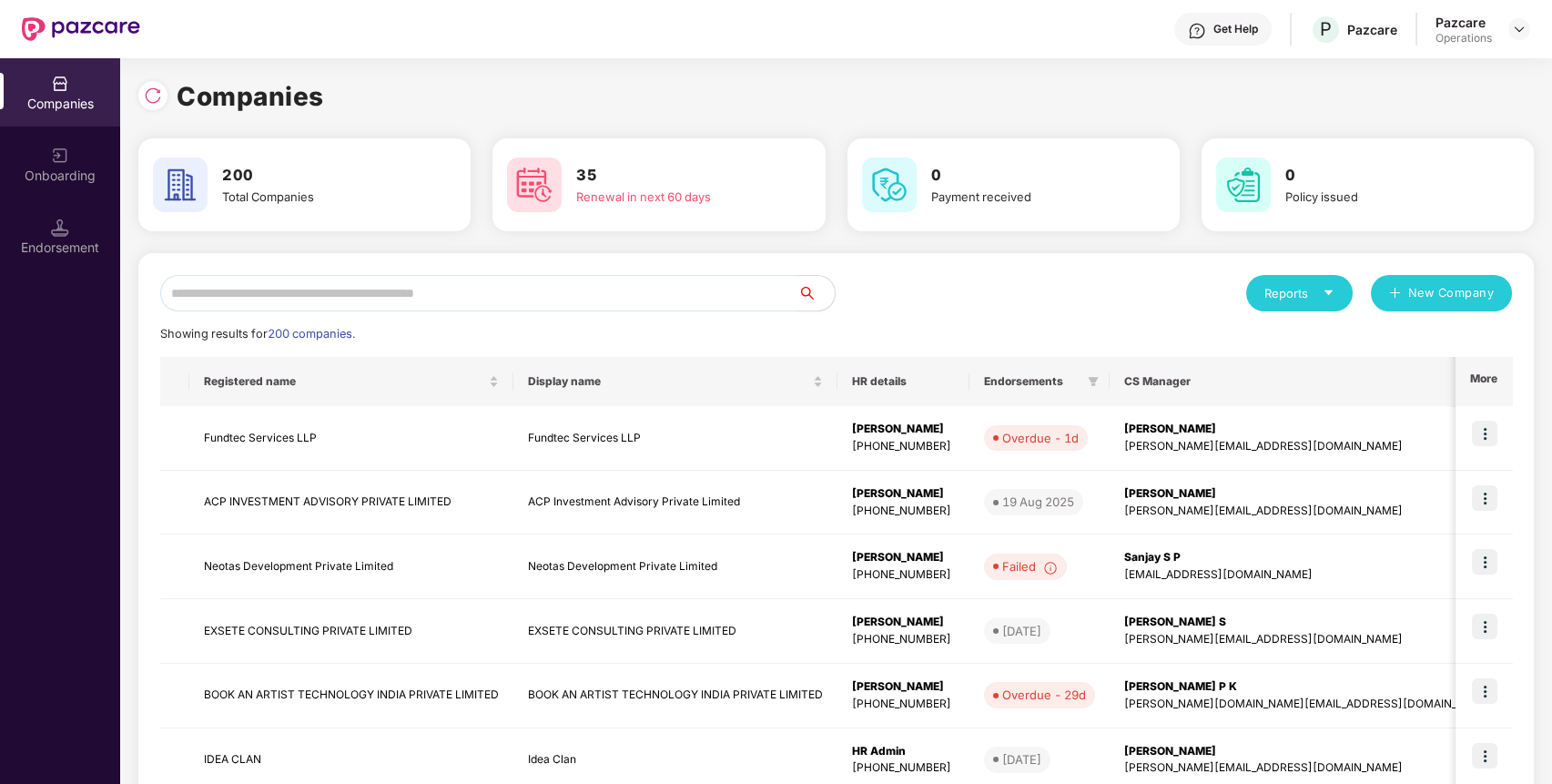
scroll to position [0, 0]
click at [411, 284] on input "text" at bounding box center [479, 294] width 638 height 37
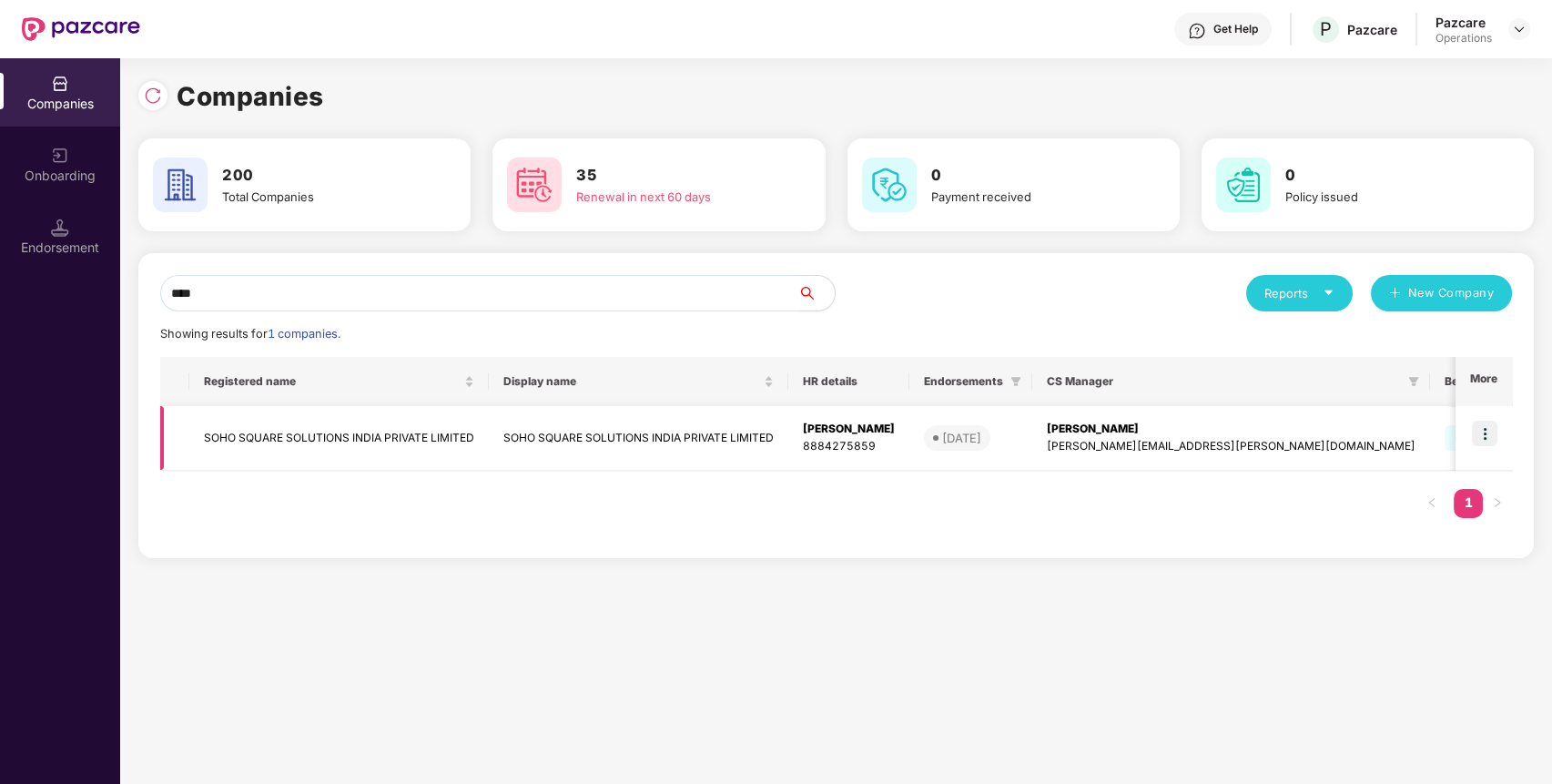
type input "****"
click at [1492, 432] on img at bounding box center [1485, 434] width 25 height 25
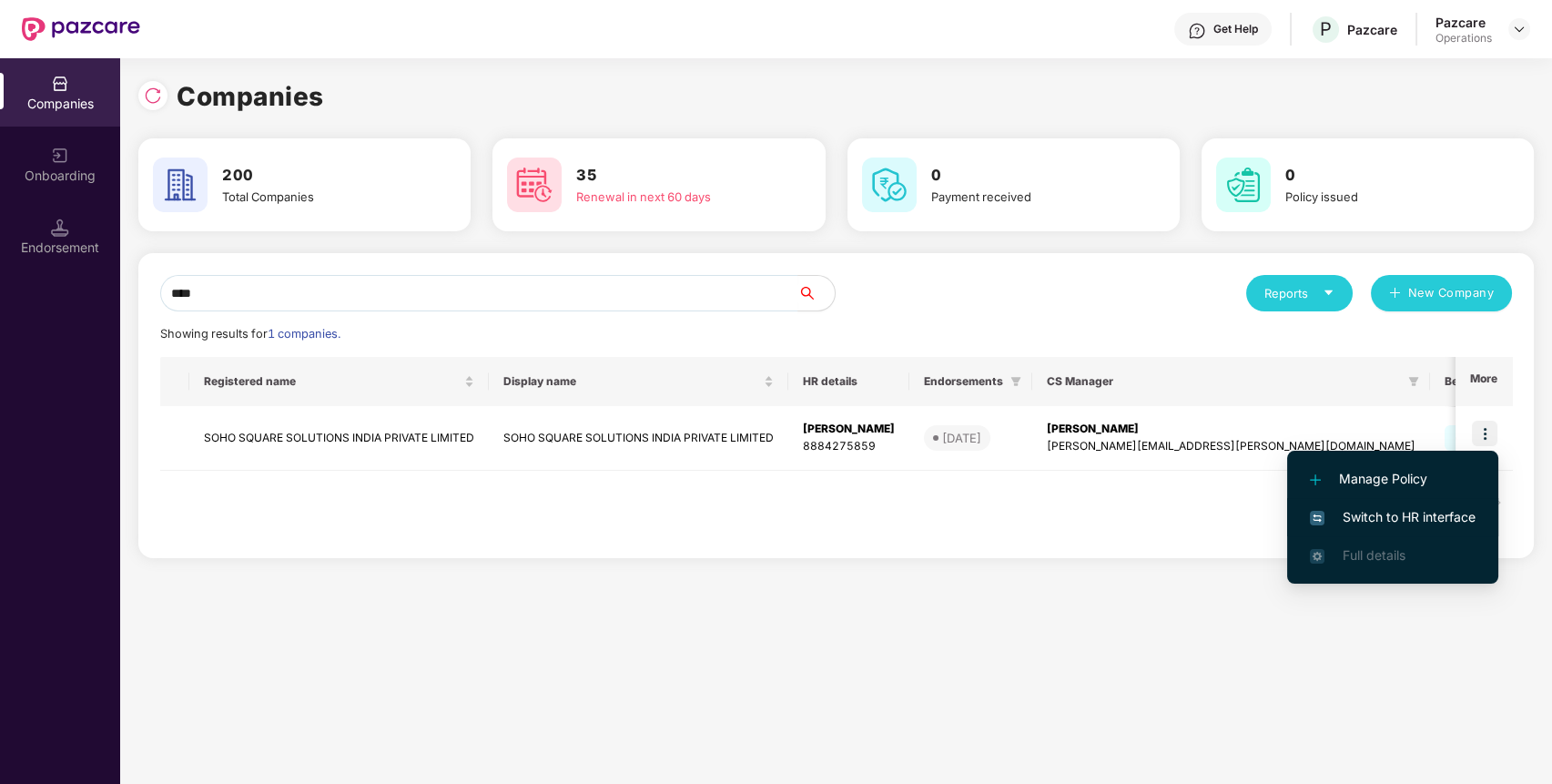
click at [1412, 510] on span "Switch to HR interface" at bounding box center [1394, 517] width 166 height 20
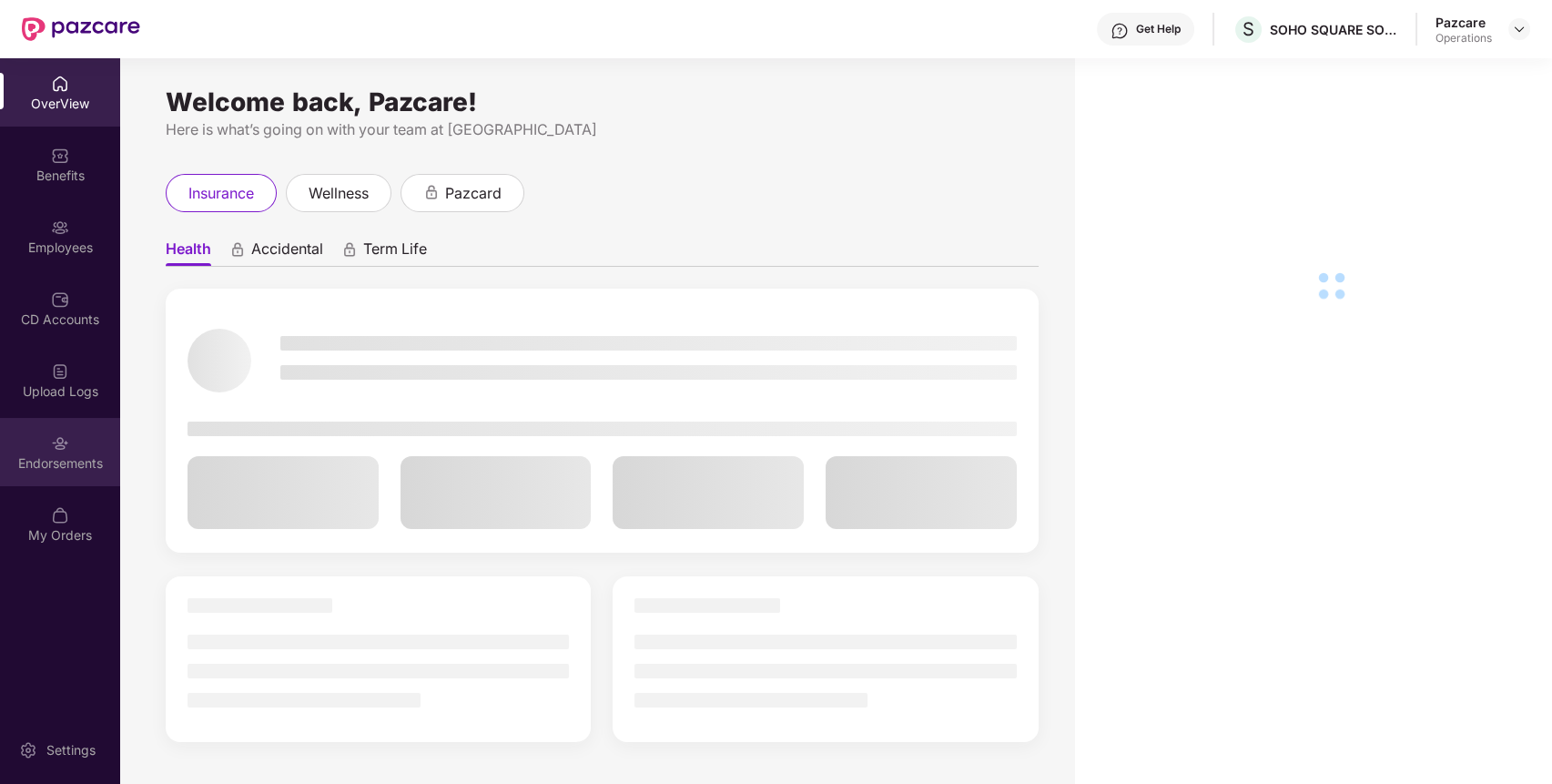
click at [54, 462] on div "Endorsements" at bounding box center [60, 462] width 120 height 18
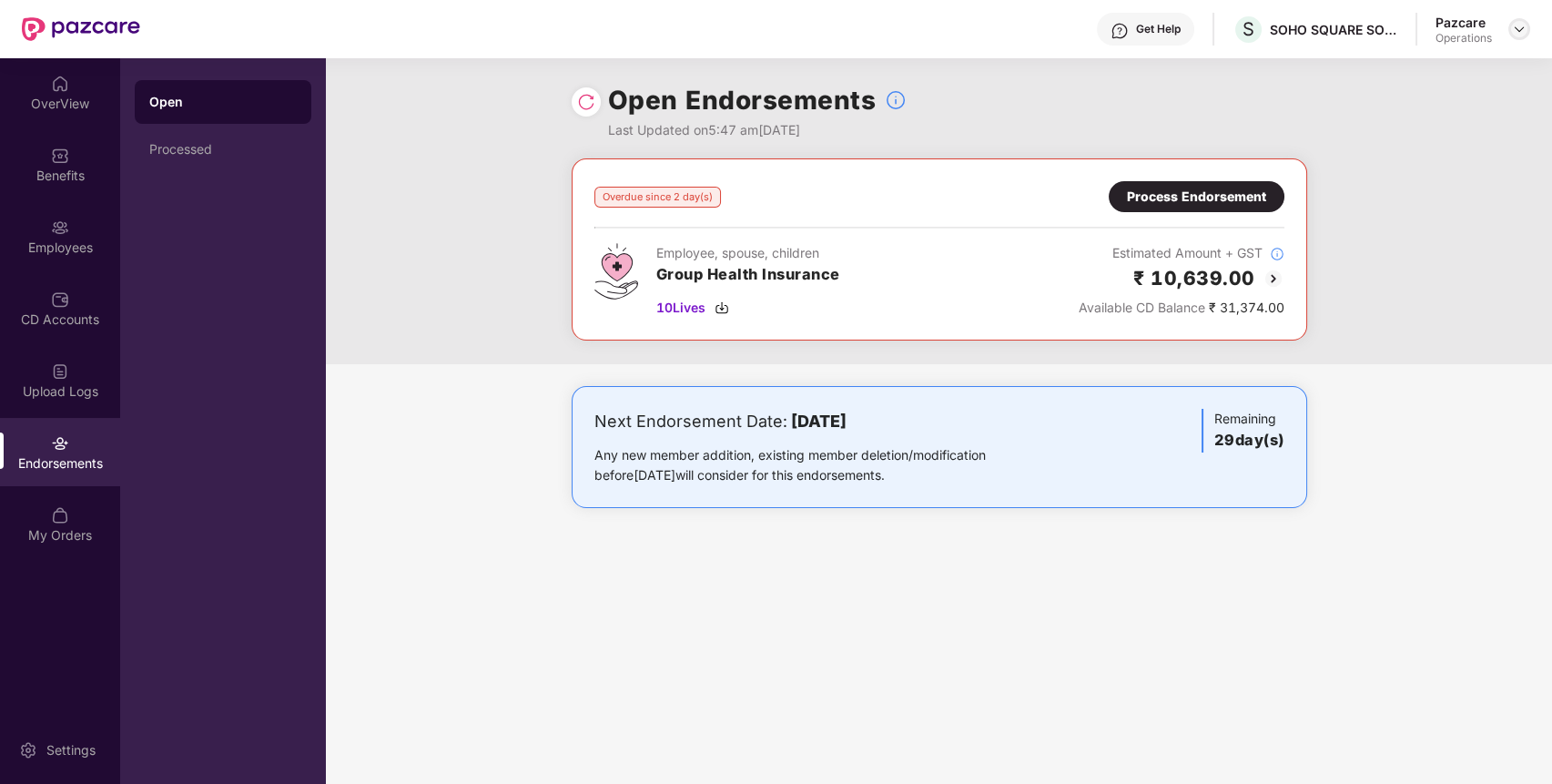
click at [1513, 21] on div at bounding box center [1519, 29] width 22 height 22
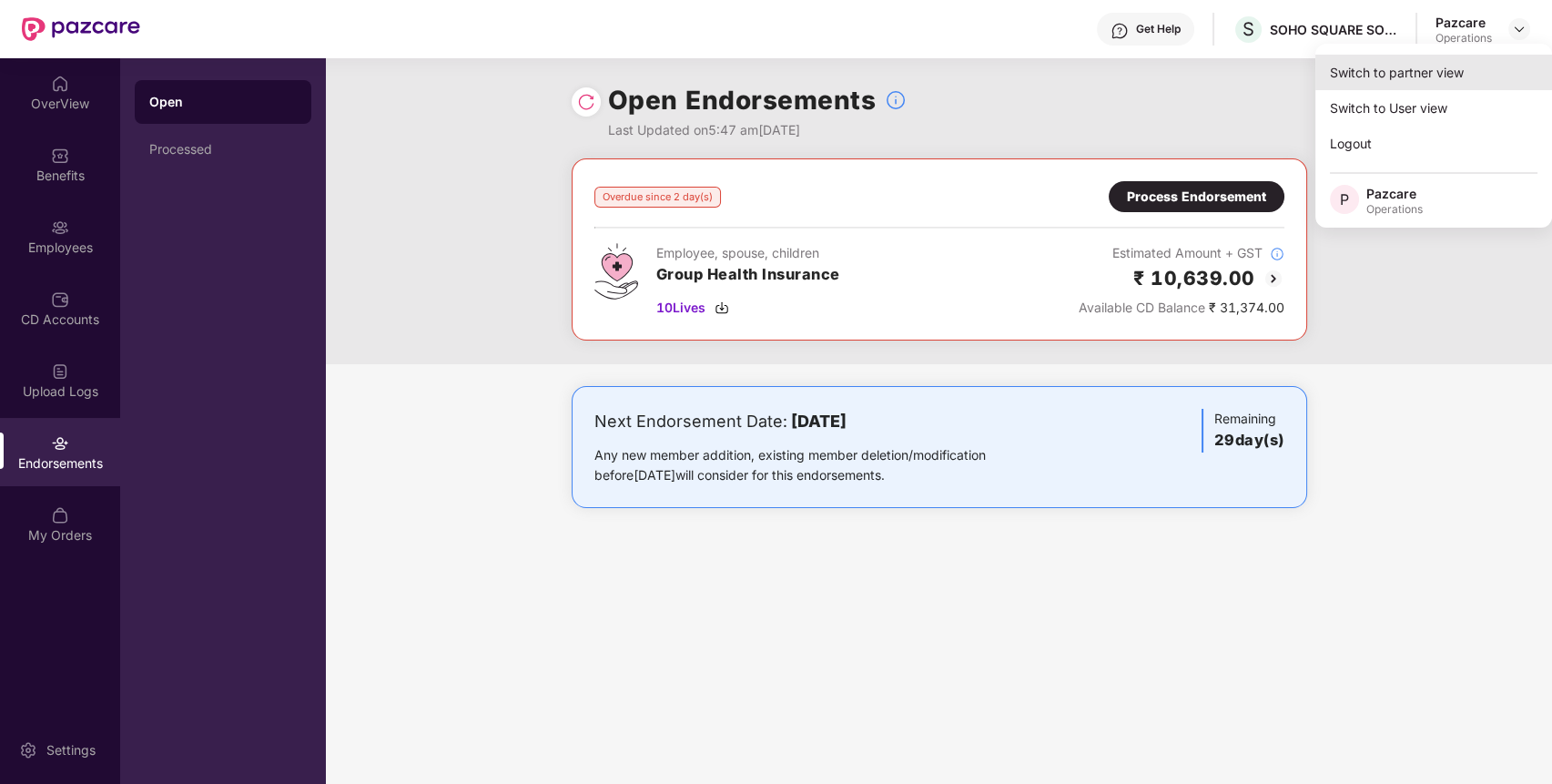
click at [1453, 70] on div "Switch to partner view" at bounding box center [1433, 72] width 237 height 36
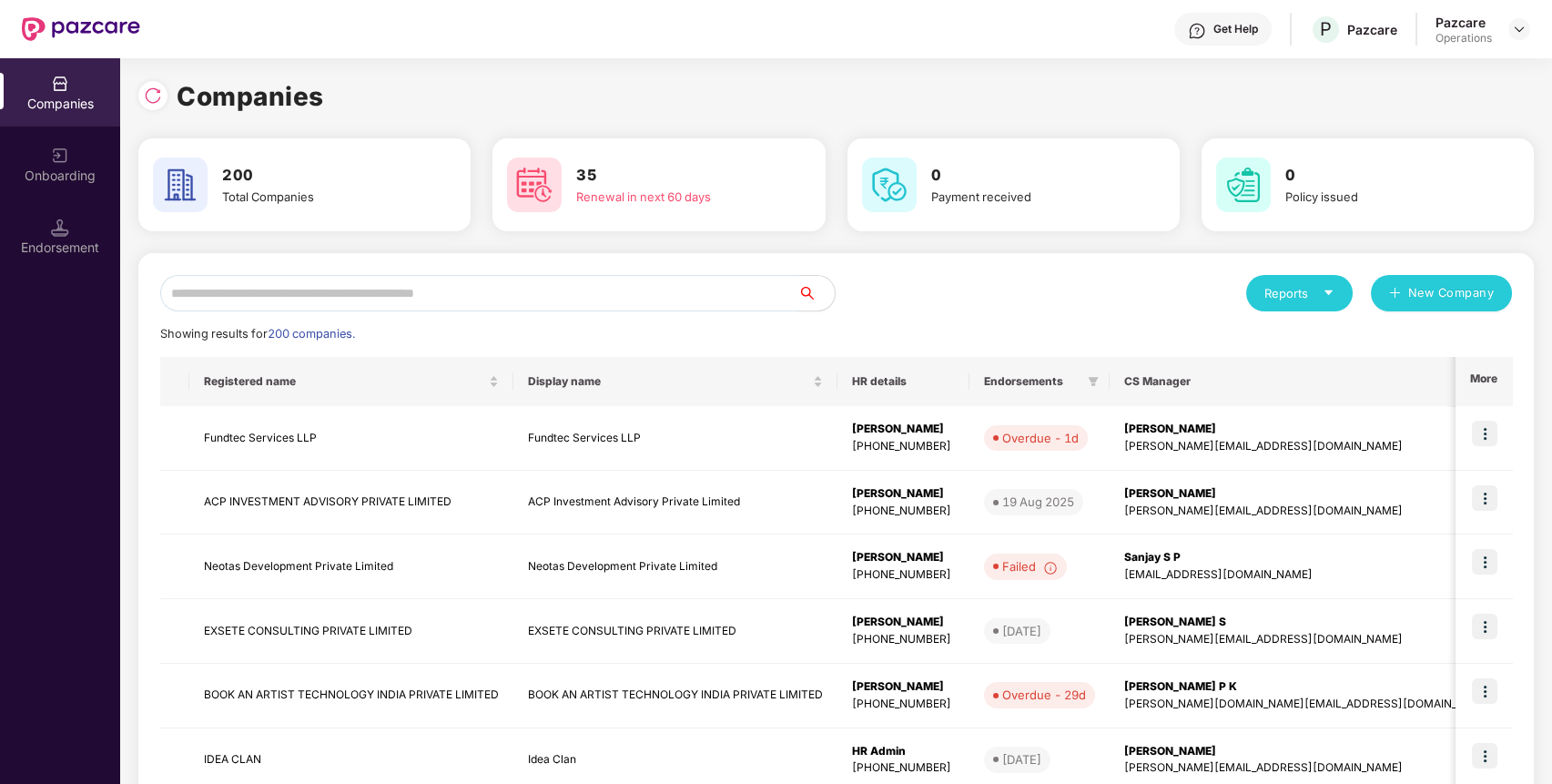
click at [709, 295] on input "text" at bounding box center [479, 294] width 638 height 37
paste input "********"
type input "********"
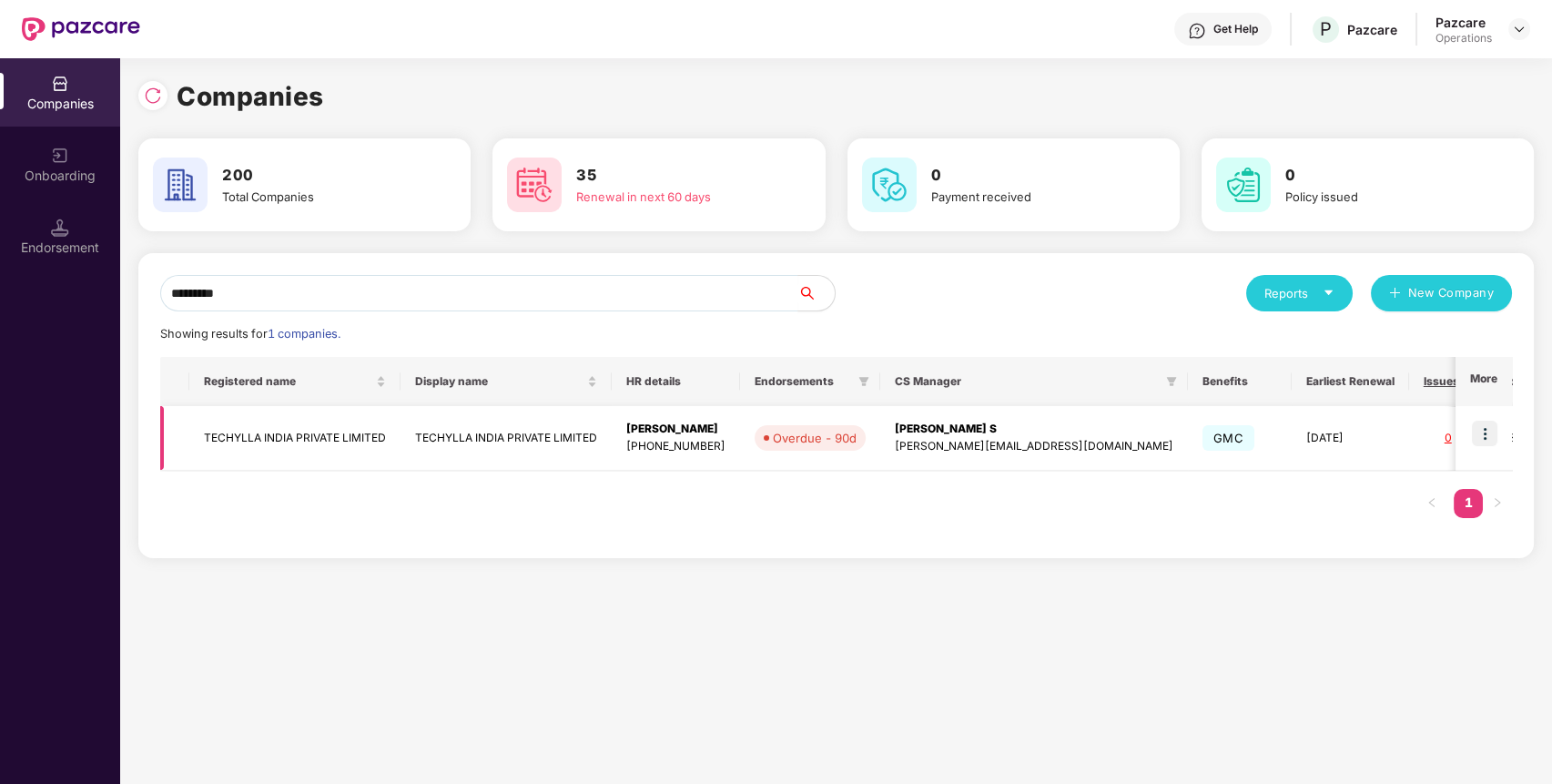
click at [1492, 442] on img at bounding box center [1485, 434] width 25 height 25
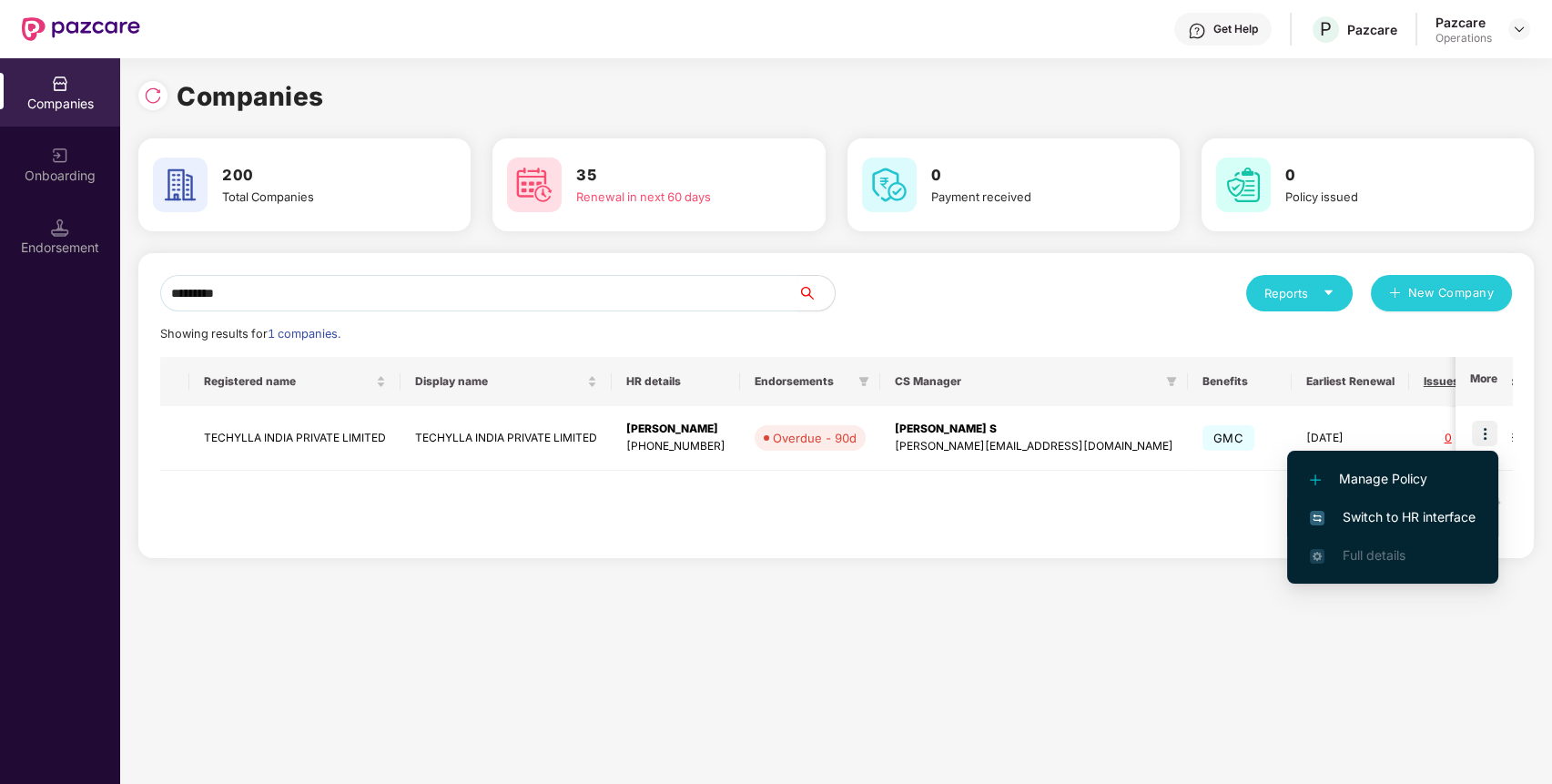
click at [1372, 519] on span "Switch to HR interface" at bounding box center [1394, 517] width 166 height 20
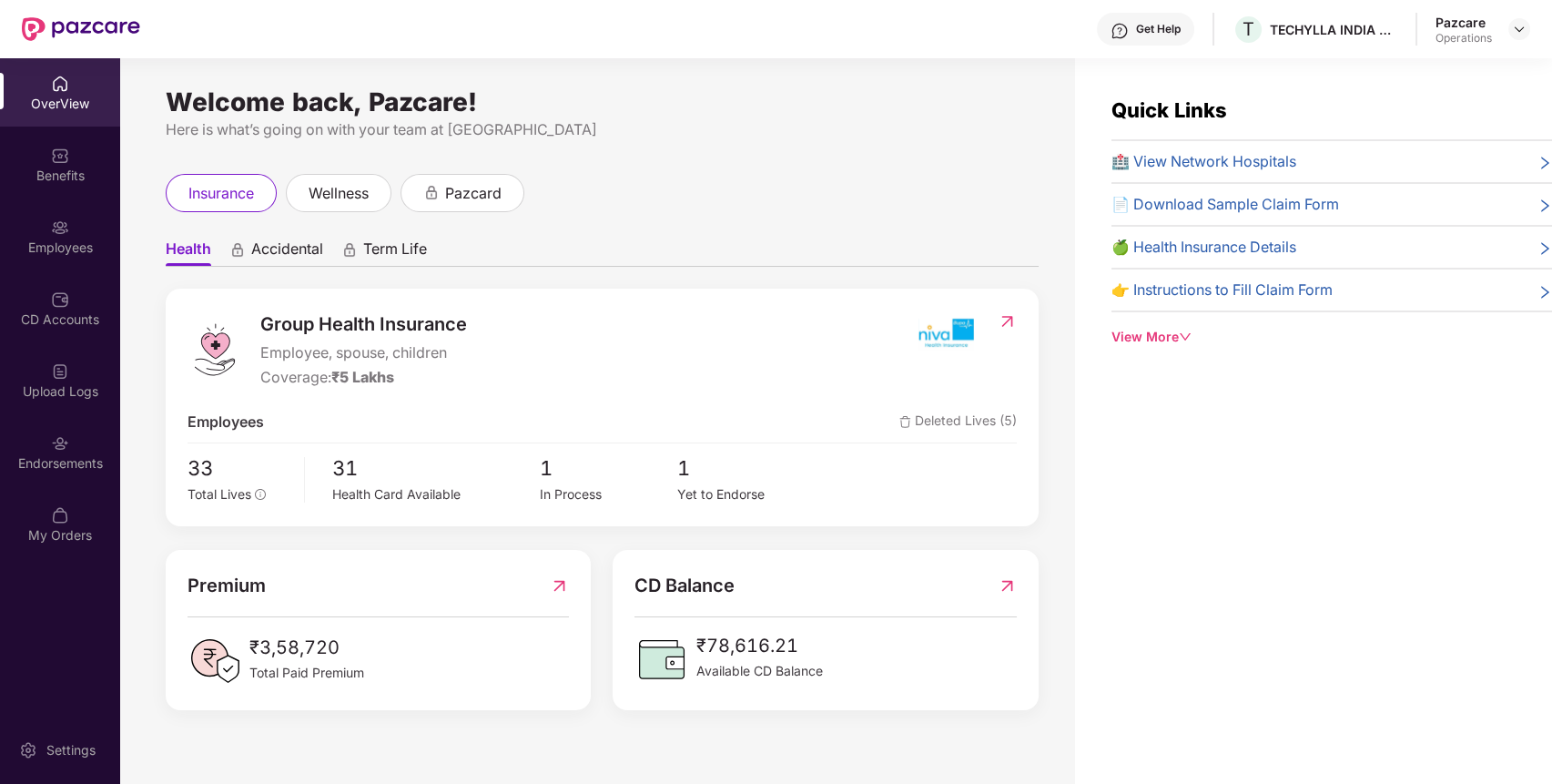
click at [77, 450] on div "Endorsements" at bounding box center [60, 452] width 120 height 69
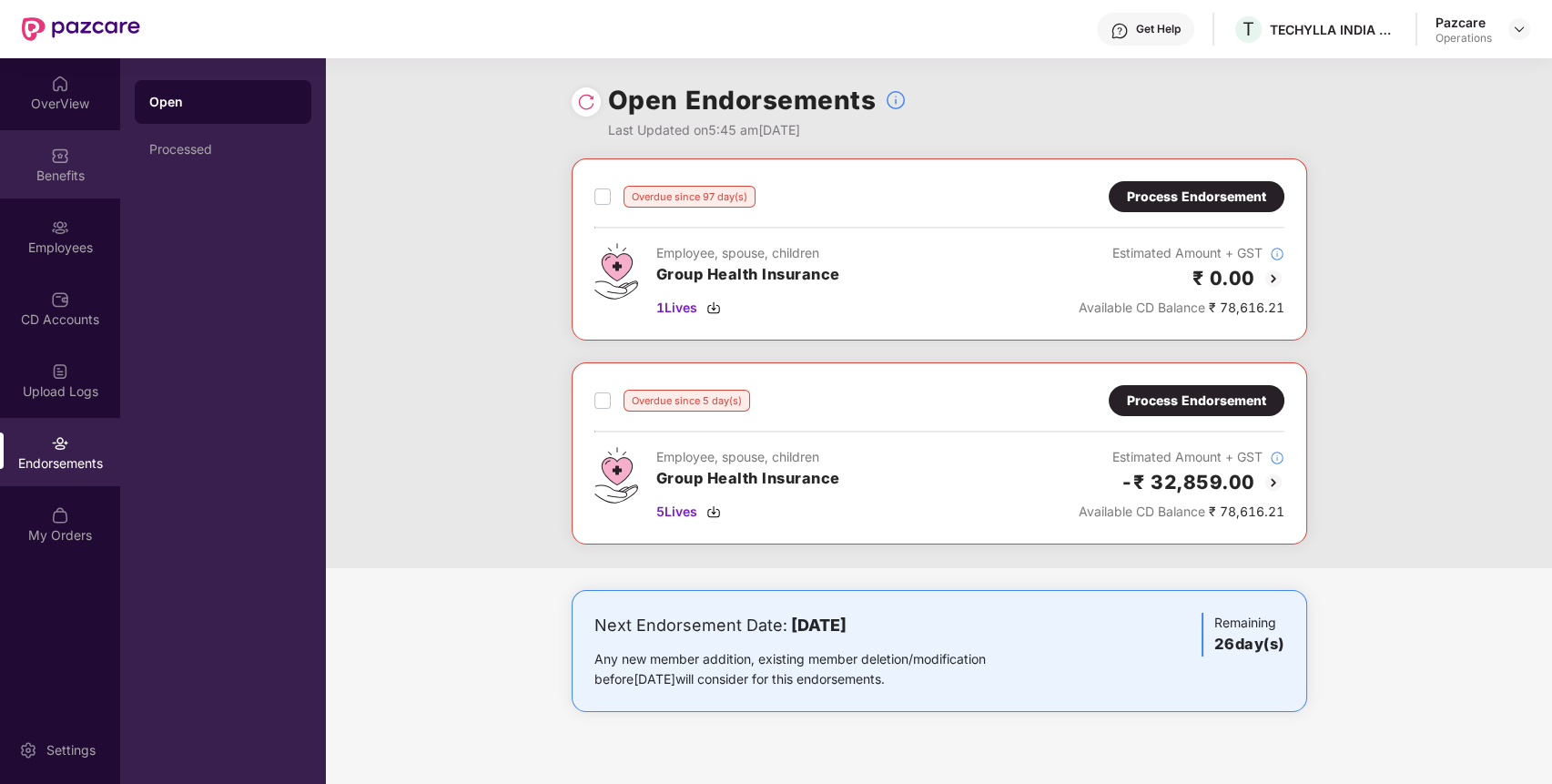
click at [65, 188] on div "Benefits" at bounding box center [60, 164] width 120 height 69
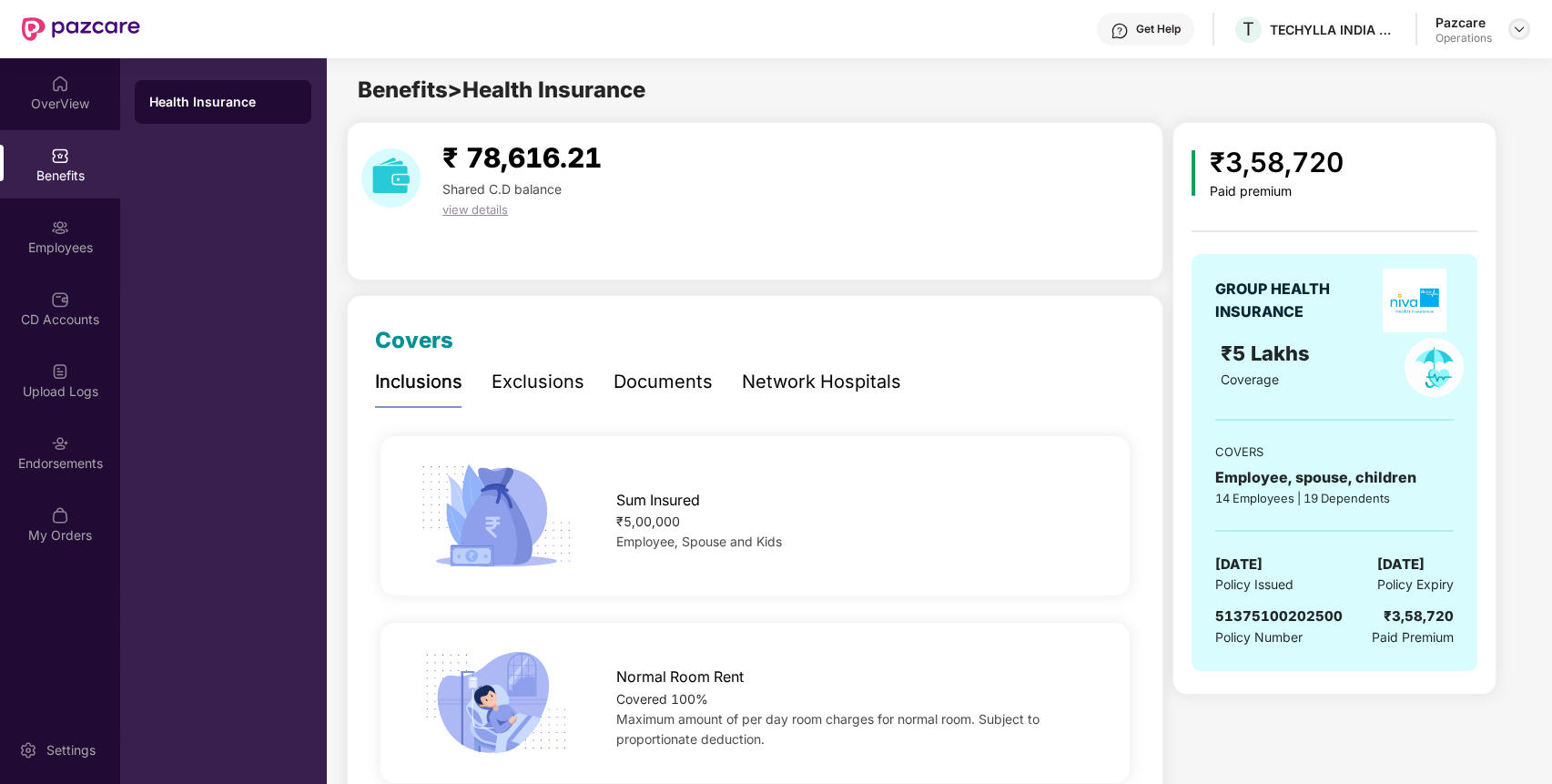
click at [1520, 26] on img at bounding box center [1519, 29] width 14 height 14
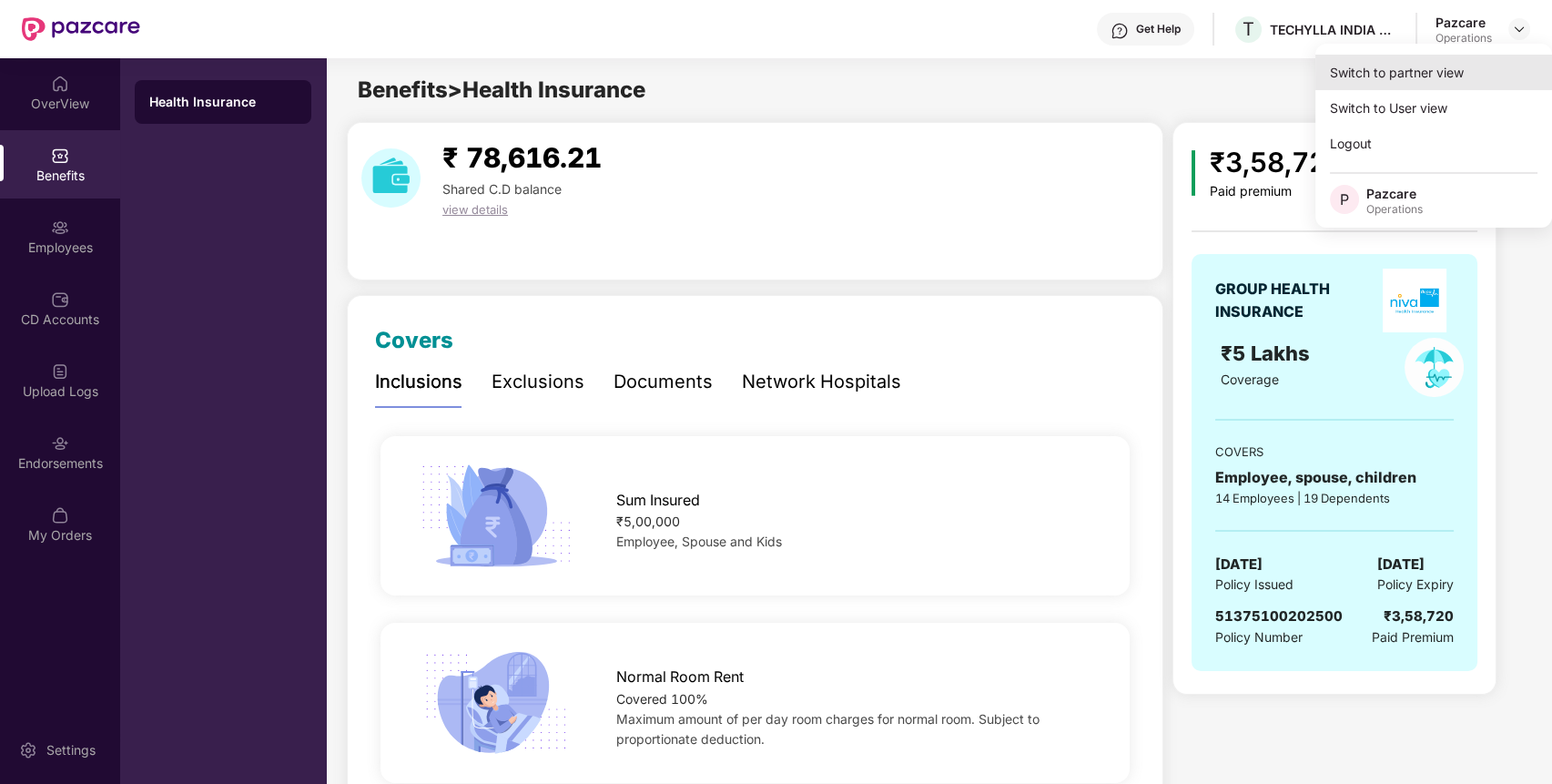
click at [1418, 80] on div "Switch to partner view" at bounding box center [1433, 72] width 237 height 36
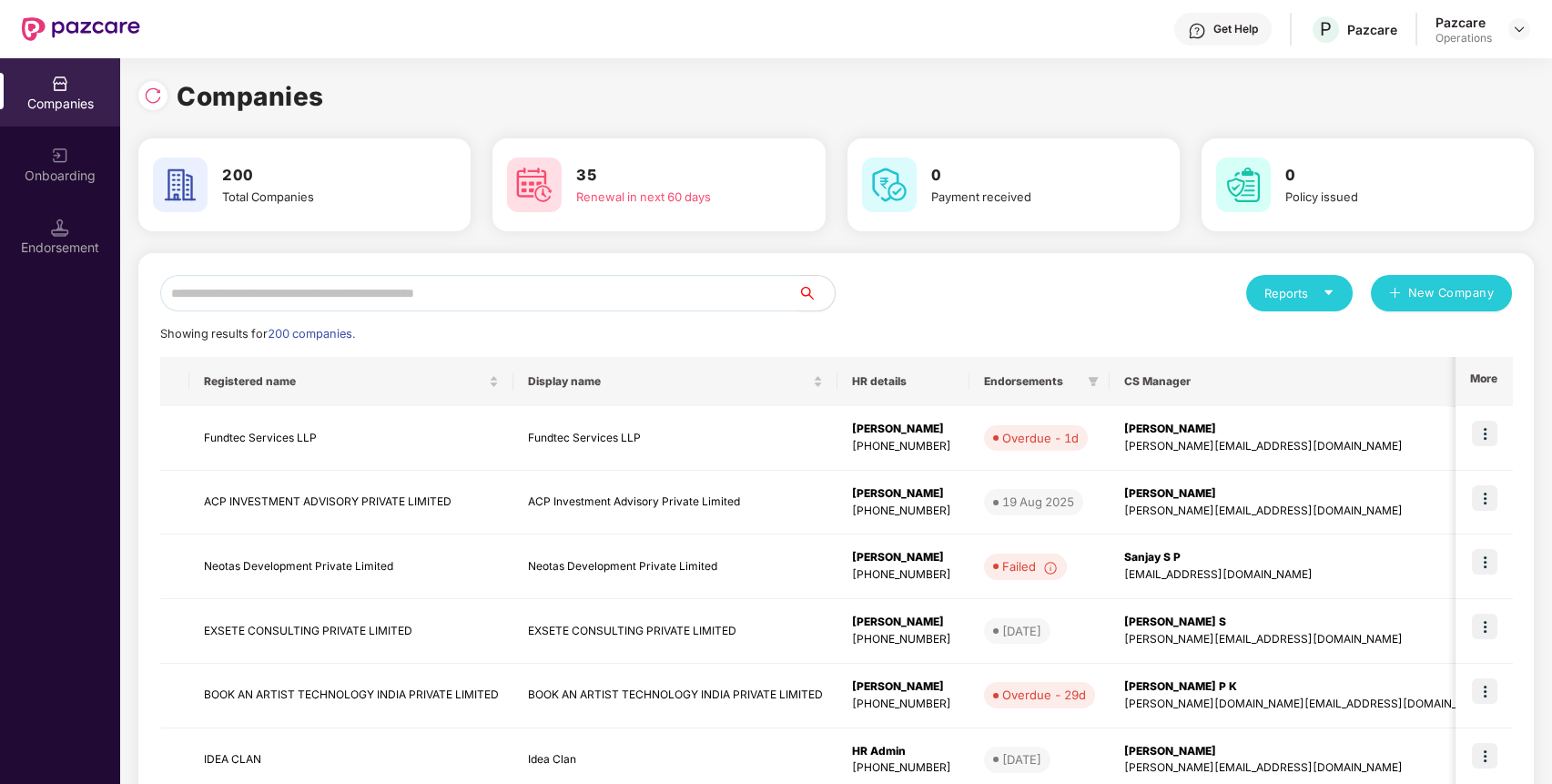
click at [665, 299] on input "text" at bounding box center [479, 294] width 638 height 37
type input "*"
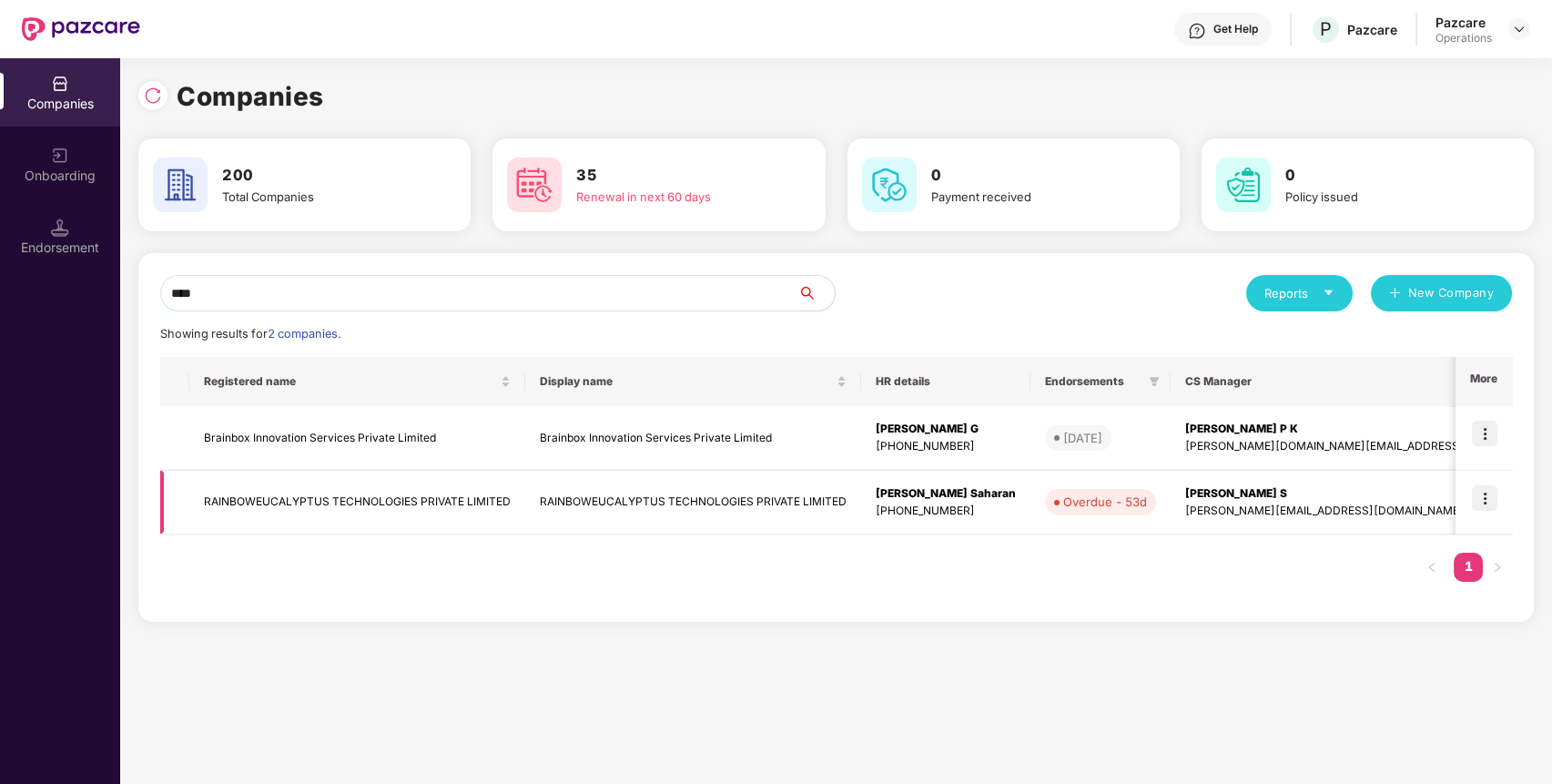
type input "****"
click at [1486, 511] on td at bounding box center [1484, 502] width 56 height 65
click at [1486, 508] on img at bounding box center [1485, 498] width 25 height 25
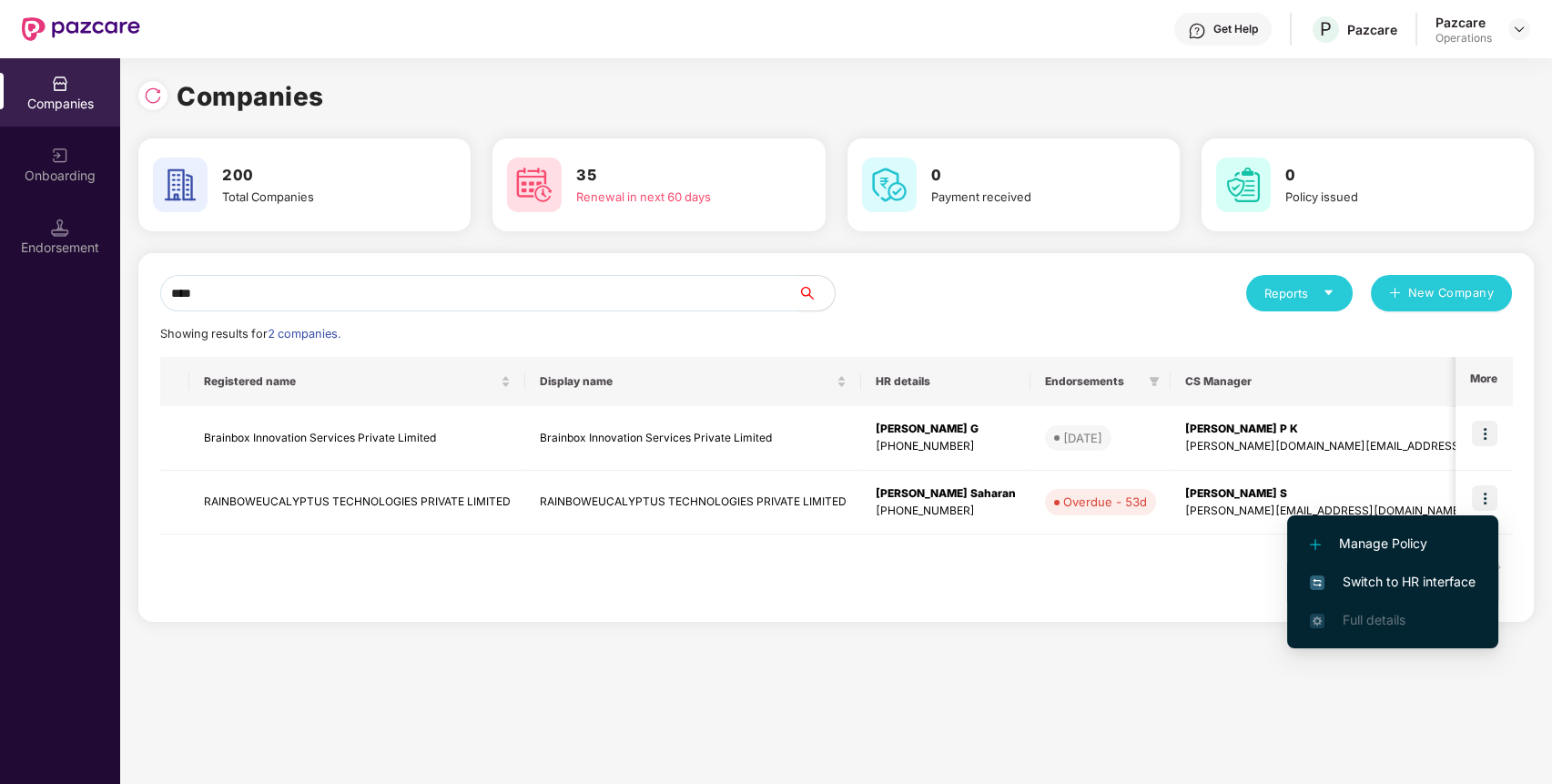
click at [1401, 575] on span "Switch to HR interface" at bounding box center [1394, 581] width 166 height 20
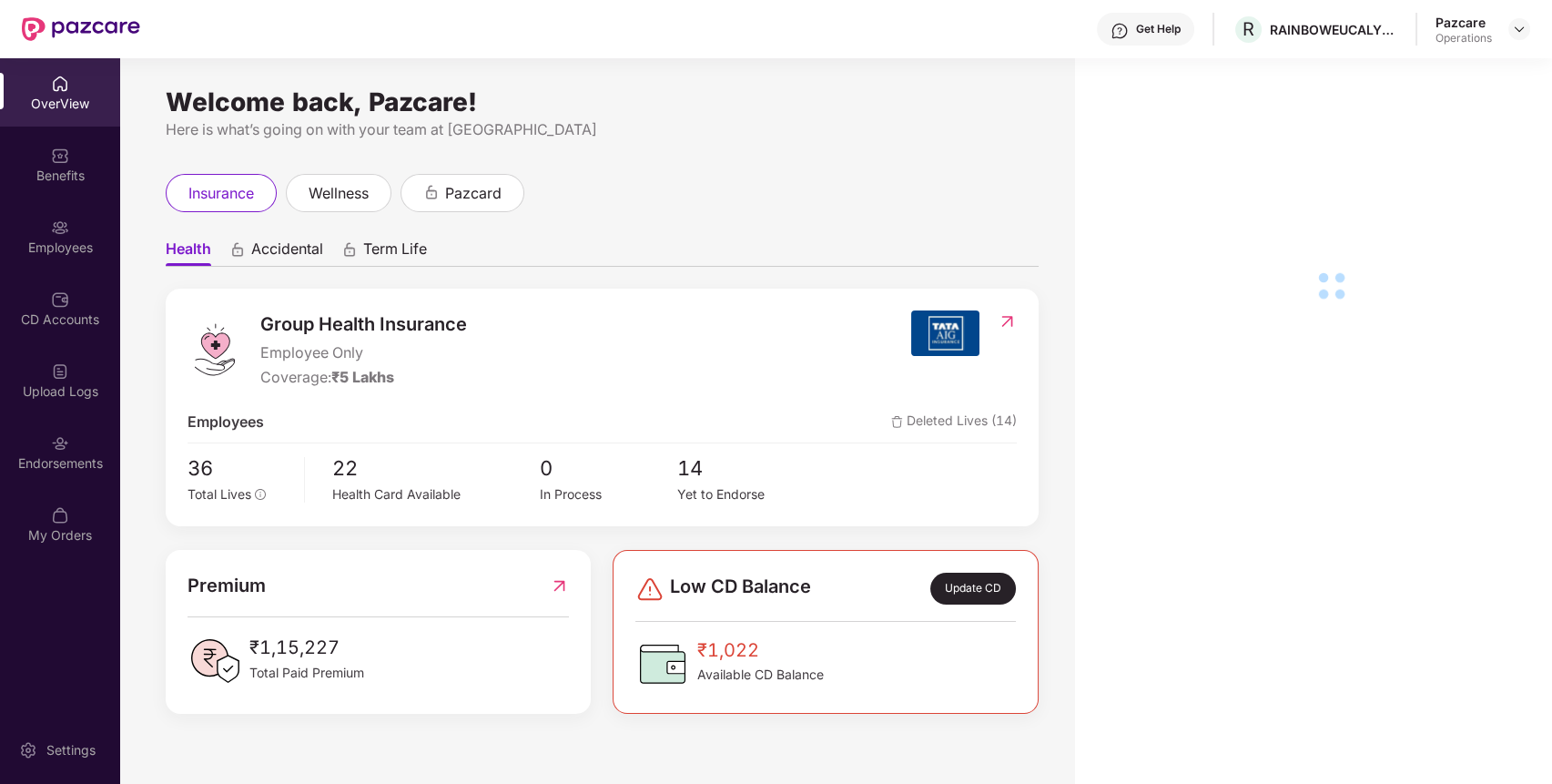
click at [88, 444] on div "Endorsements" at bounding box center [60, 452] width 120 height 69
